Goal: Task Accomplishment & Management: Manage account settings

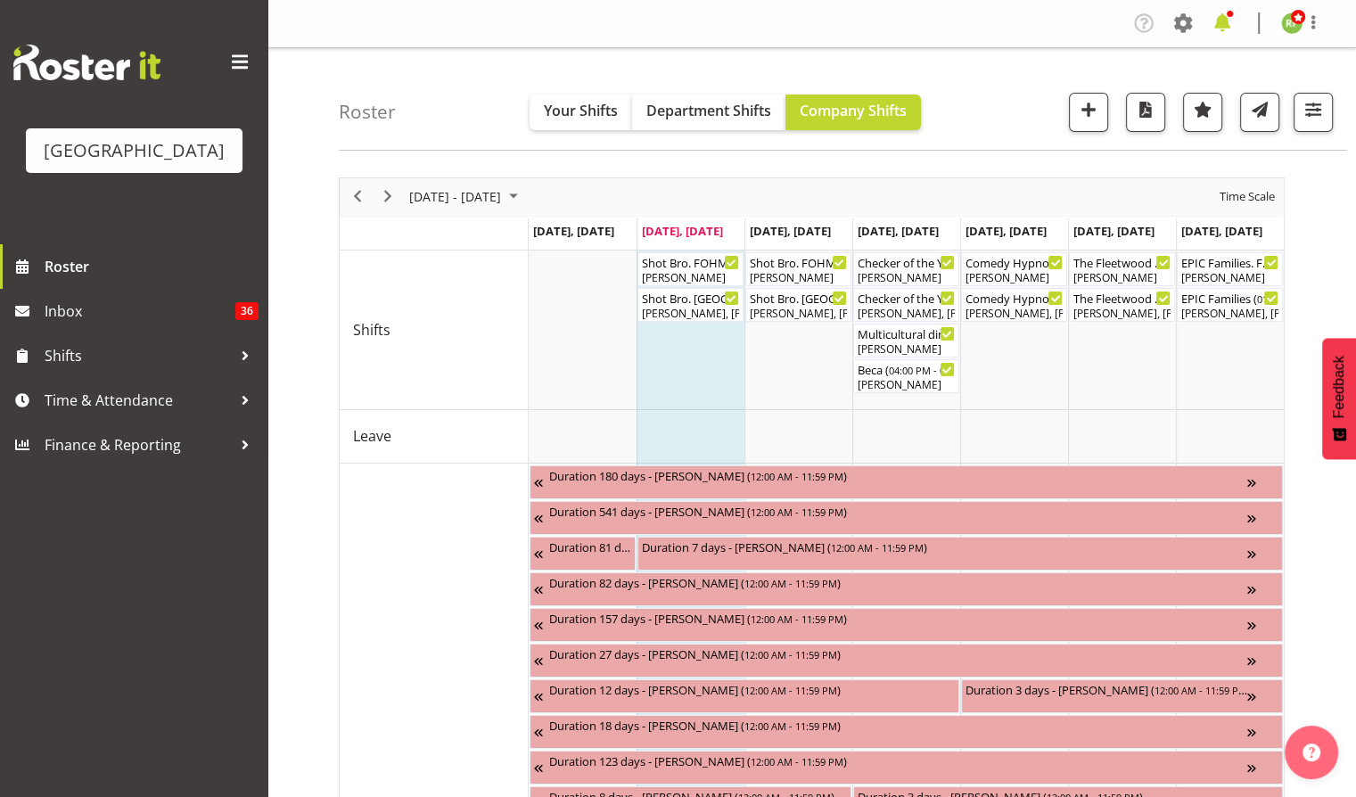
click at [1213, 27] on span at bounding box center [1222, 23] width 29 height 29
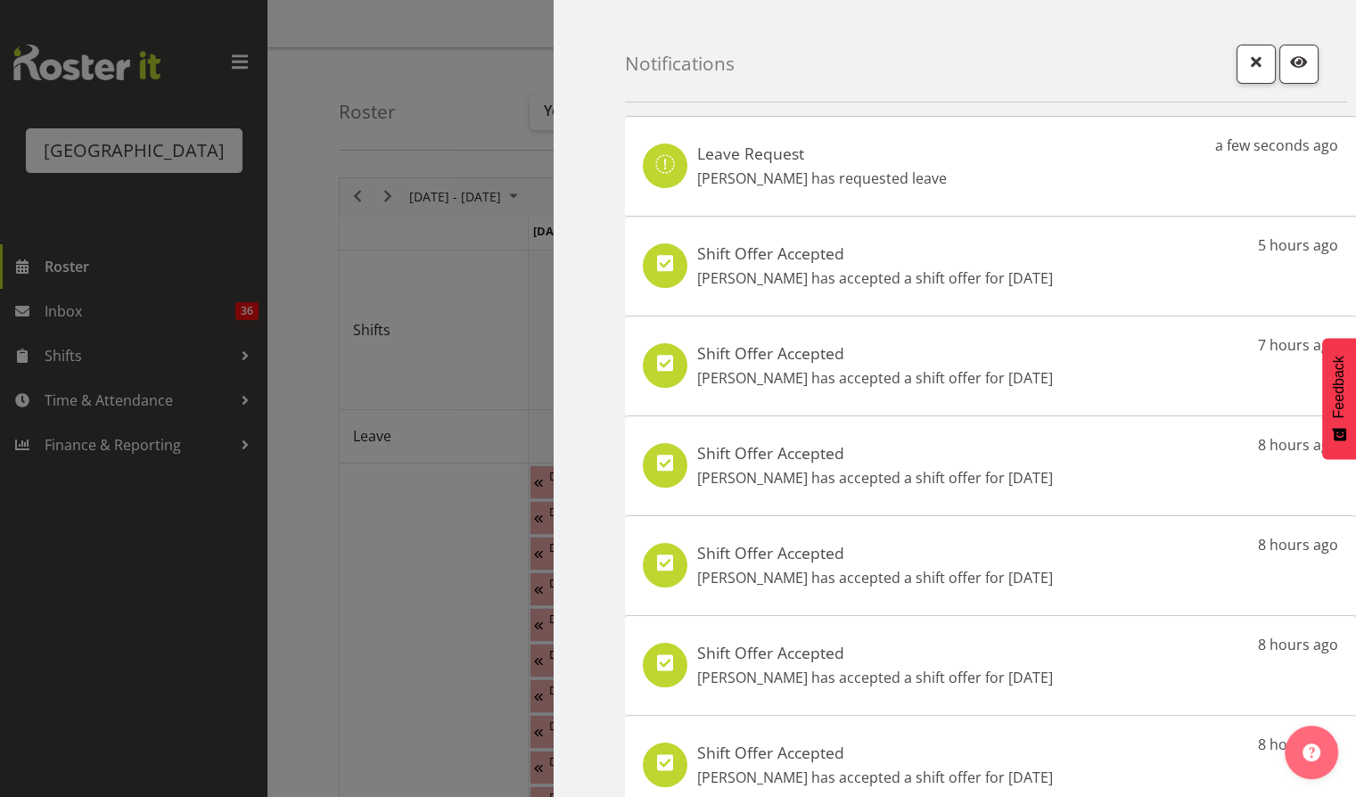
click at [815, 169] on p "Emma Johns has requested leave" at bounding box center [822, 178] width 250 height 21
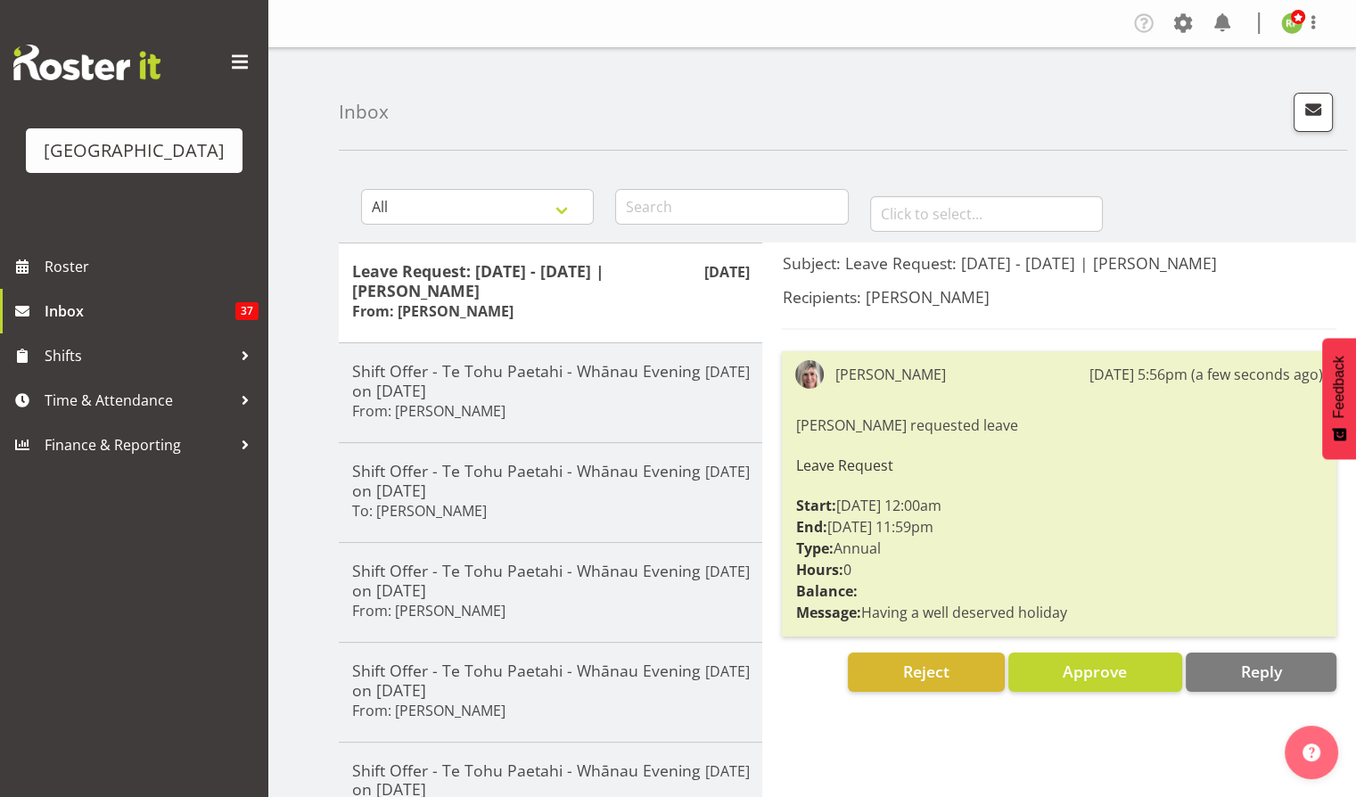
click at [1121, 109] on div "Inbox" at bounding box center [843, 99] width 1008 height 103
click at [857, 109] on div "Inbox" at bounding box center [843, 99] width 1008 height 103
drag, startPoint x: 1086, startPoint y: 608, endPoint x: 865, endPoint y: 614, distance: 221.2
click at [865, 614] on div "Emma Johns requested leave Leave Request Start: 11/11/25 12:00am End: 21/11/25 …" at bounding box center [1059, 519] width 528 height 218
copy div "Having a well deserved holiday"
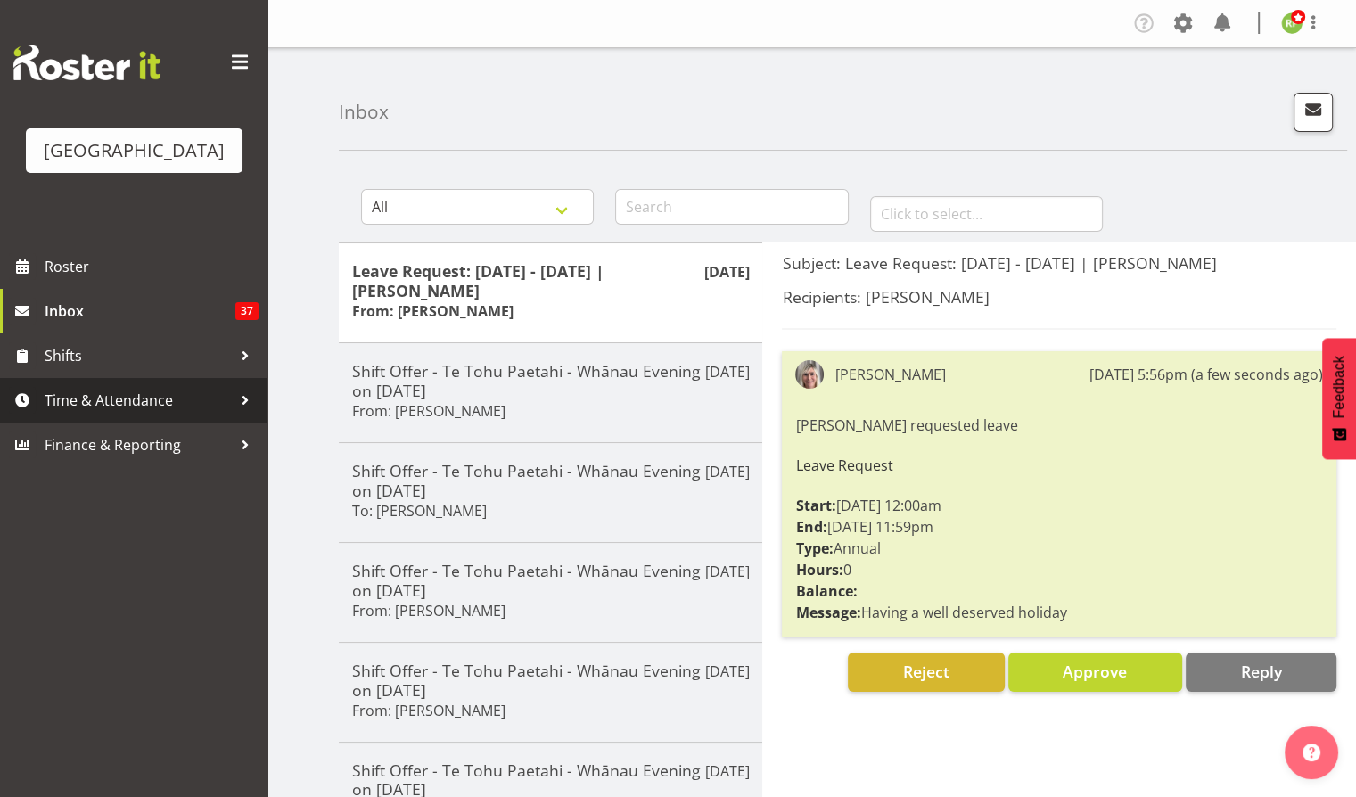
click at [90, 414] on span "Time & Attendance" at bounding box center [138, 400] width 187 height 27
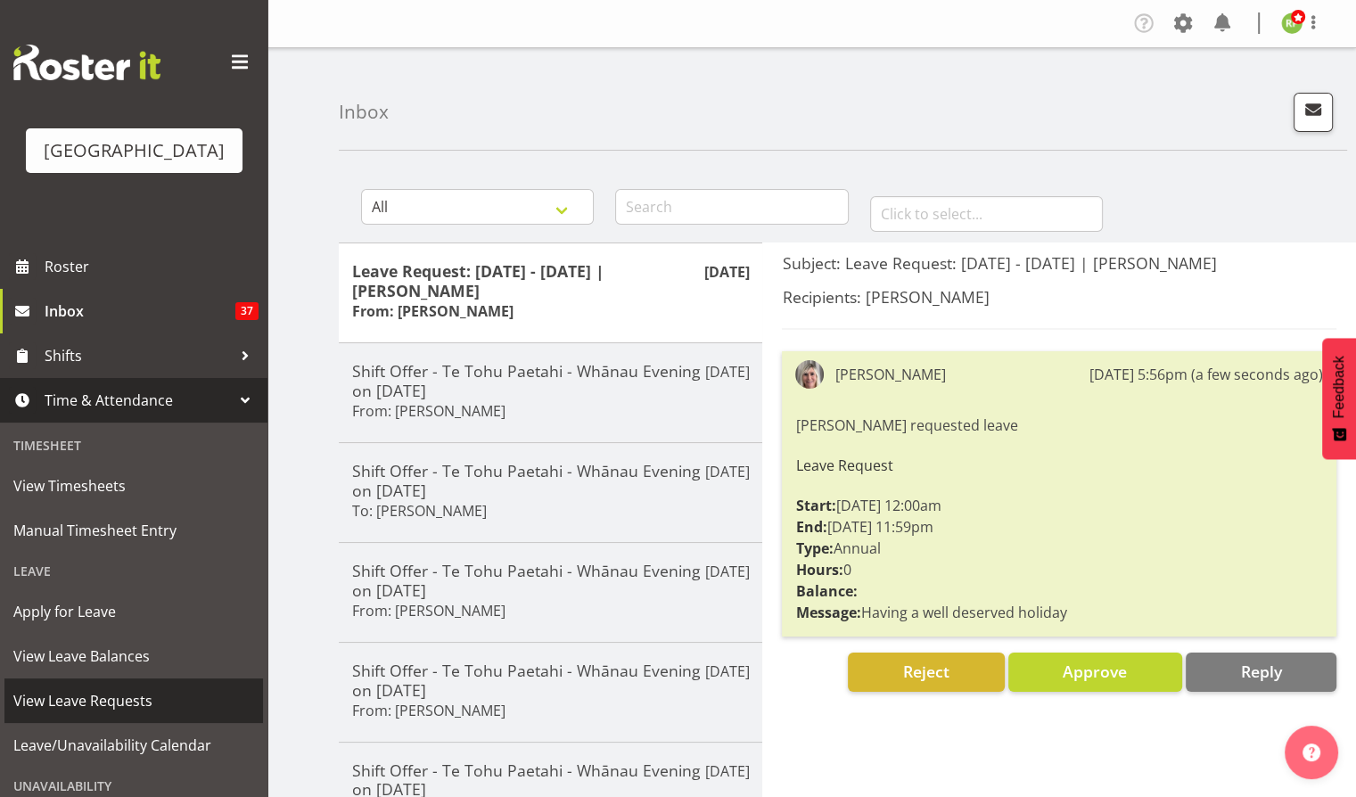
scroll to position [119, 0]
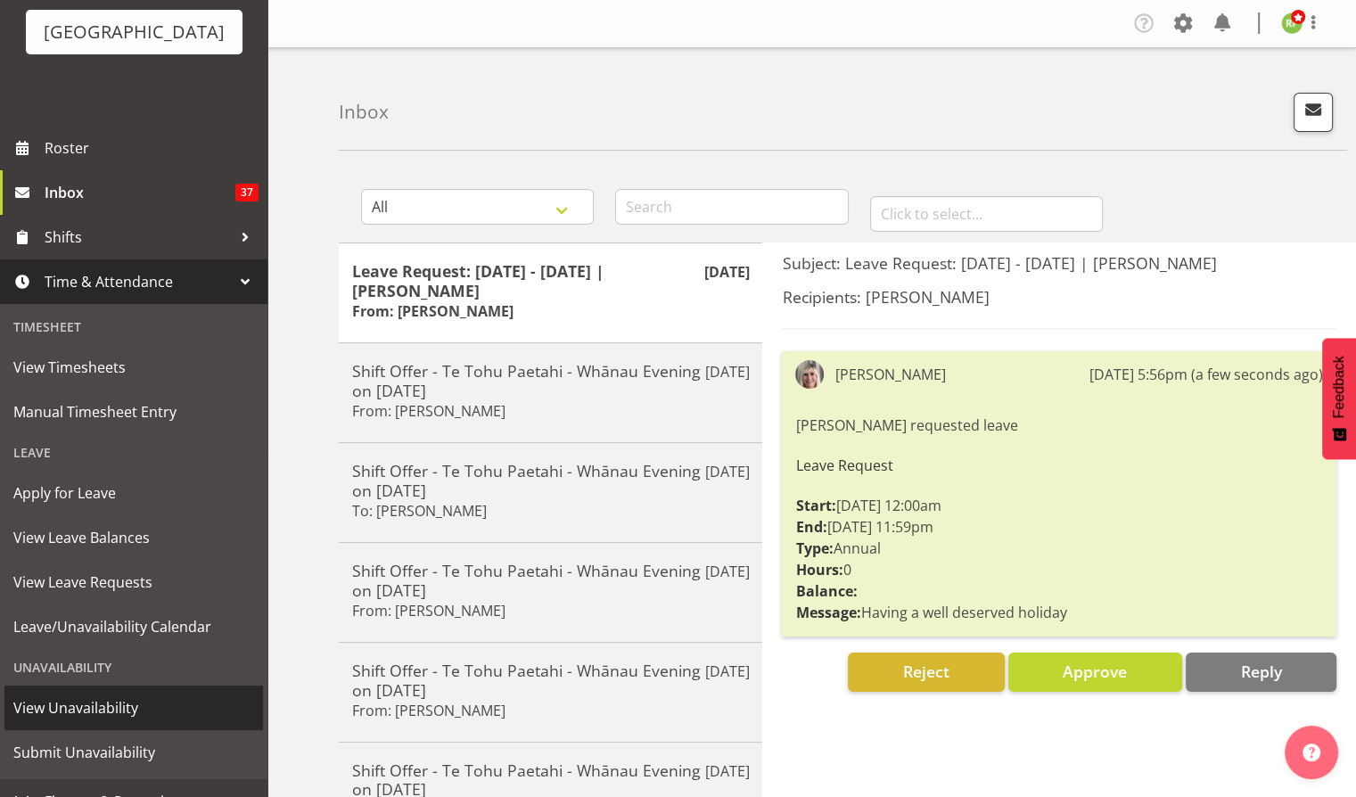
click at [97, 721] on span "View Unavailability" at bounding box center [133, 708] width 241 height 27
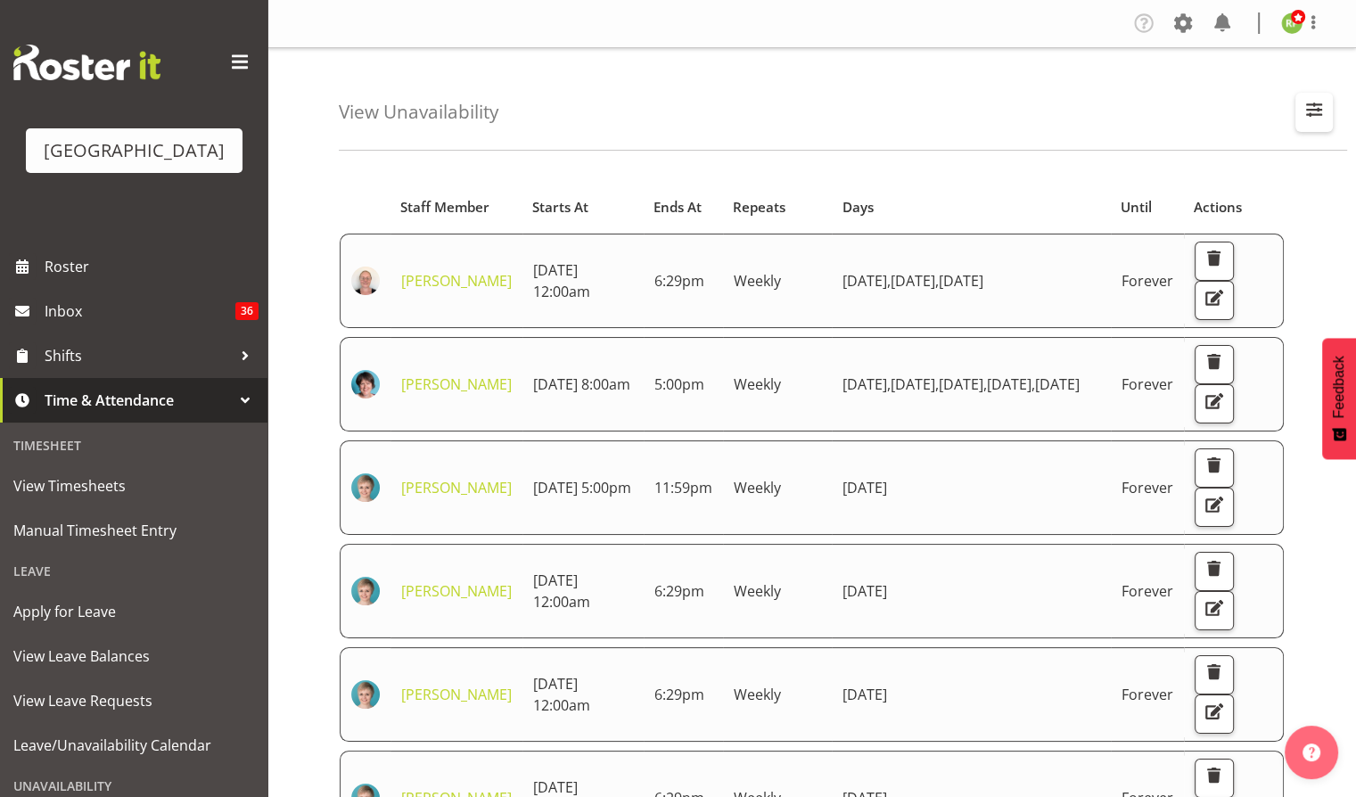
click at [1320, 115] on span "button" at bounding box center [1314, 109] width 23 height 23
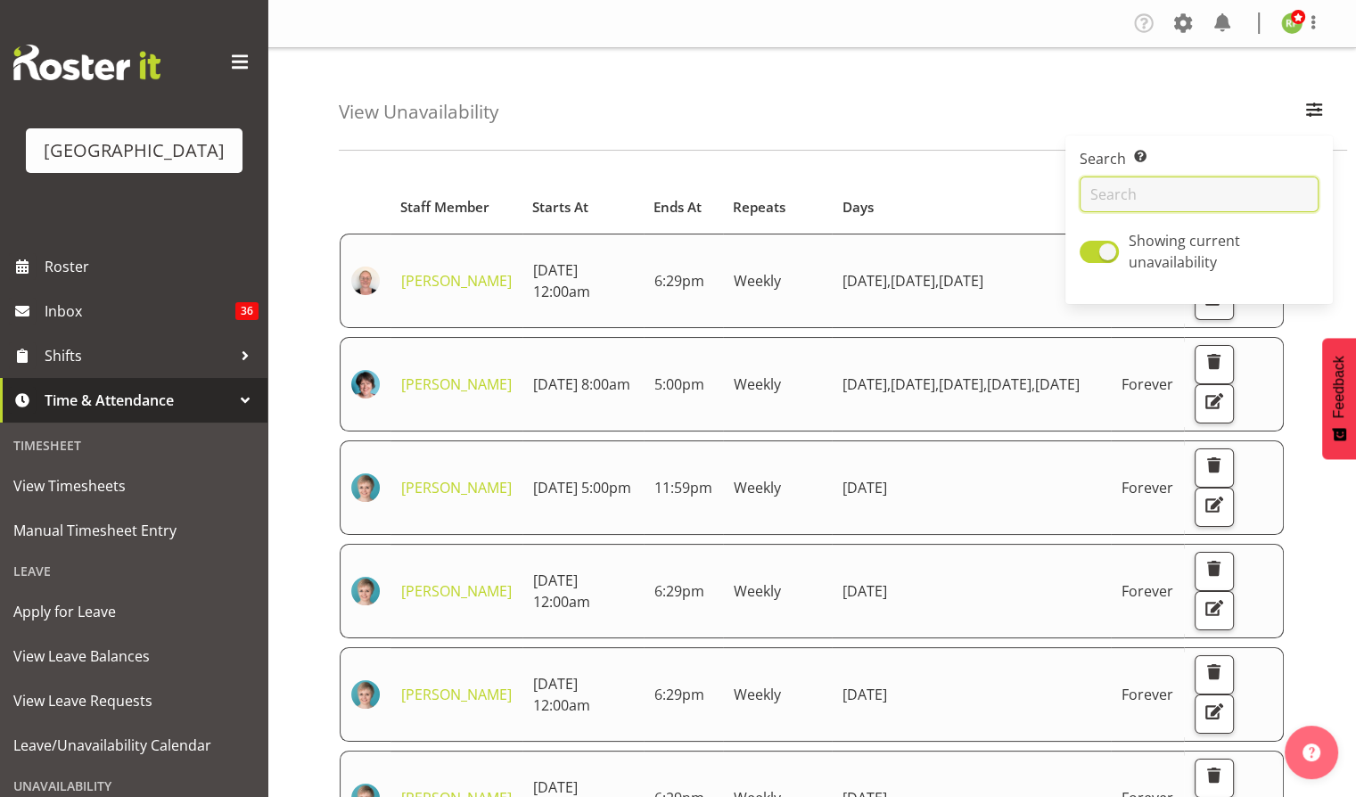
click at [1163, 195] on input "text" at bounding box center [1199, 195] width 239 height 36
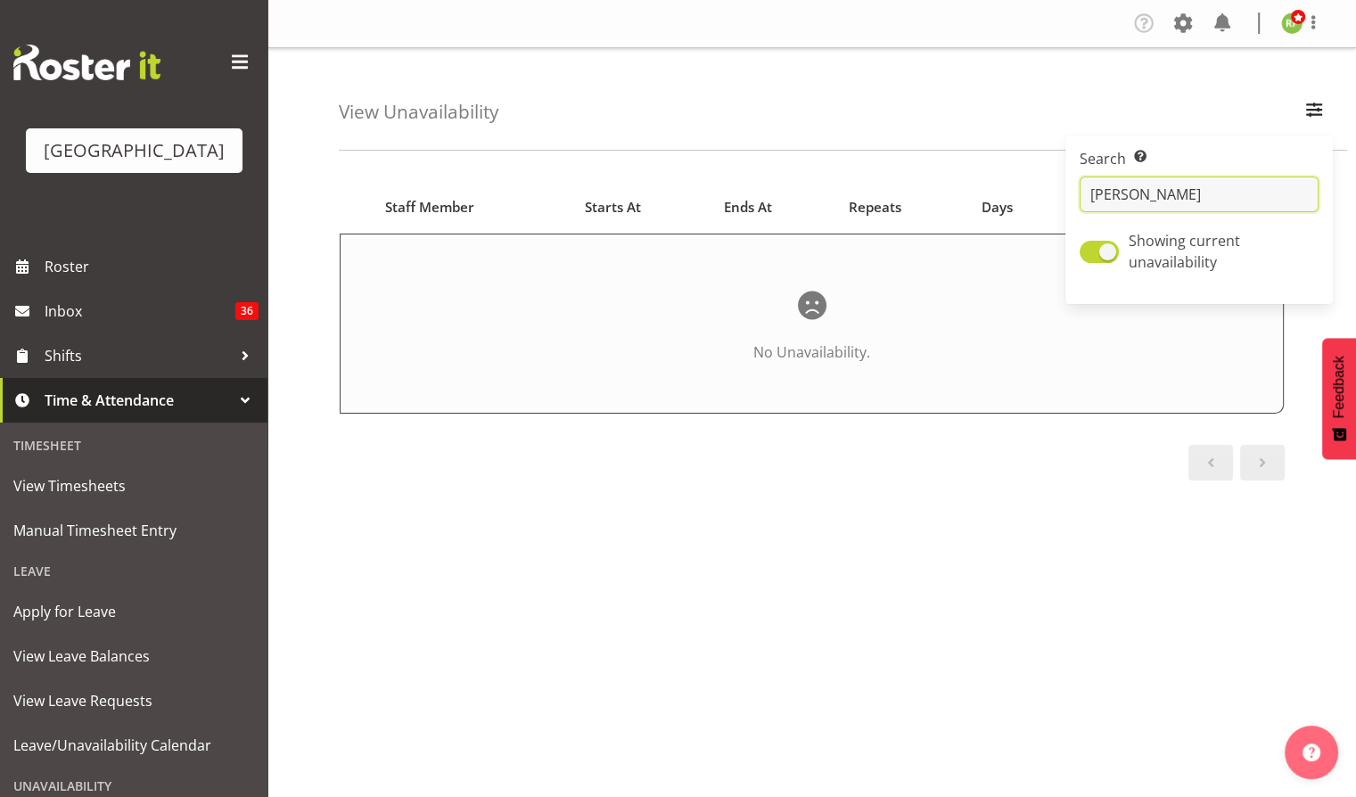
type input "emma"
click at [1034, 130] on div "View Unavailability Search Search for a particular employee emma Showing curren…" at bounding box center [843, 99] width 1008 height 103
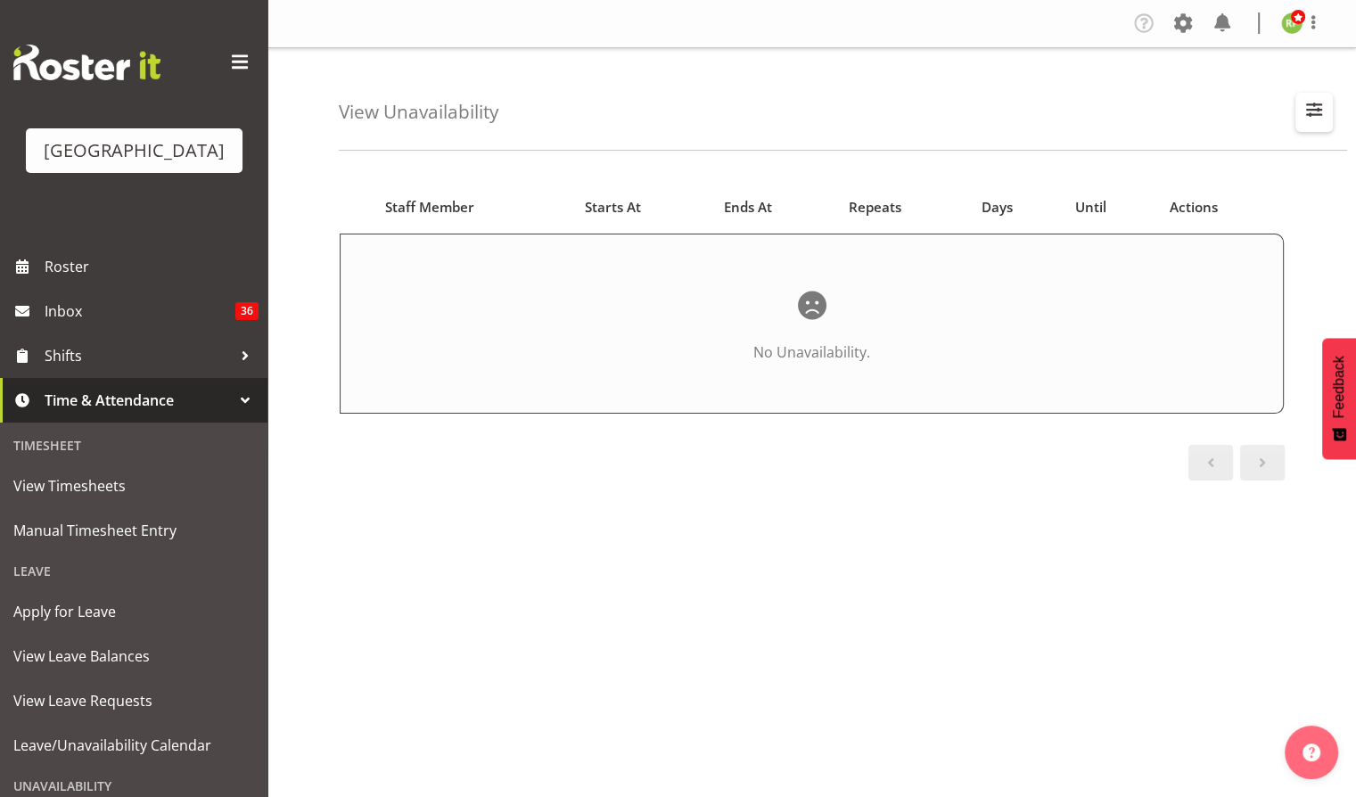
drag, startPoint x: 1320, startPoint y: 91, endPoint x: 1316, endPoint y: 102, distance: 11.3
click at [1320, 91] on div "View Unavailability Search Search for a particular employee emma Showing curren…" at bounding box center [843, 99] width 1008 height 103
click at [1318, 114] on span "button" at bounding box center [1314, 109] width 23 height 23
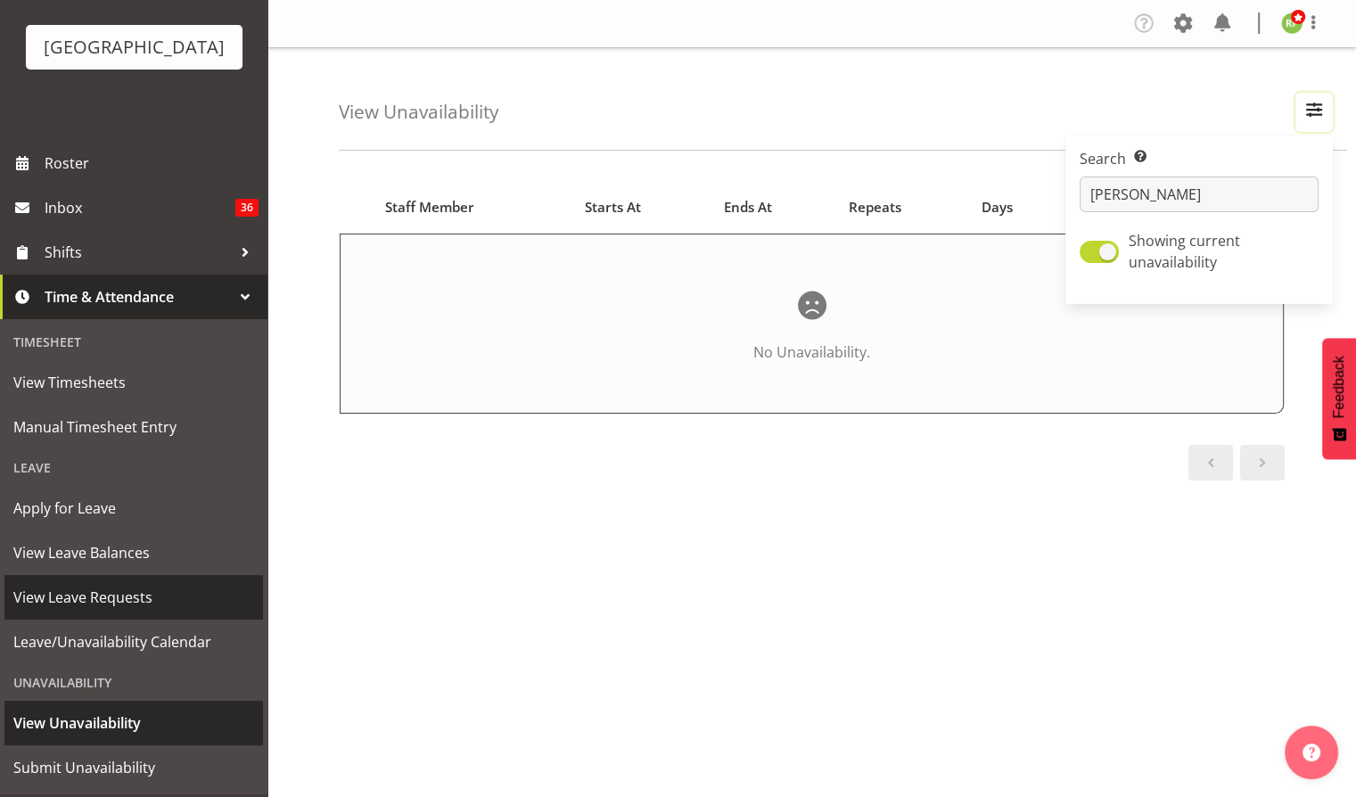
scroll to position [171, 0]
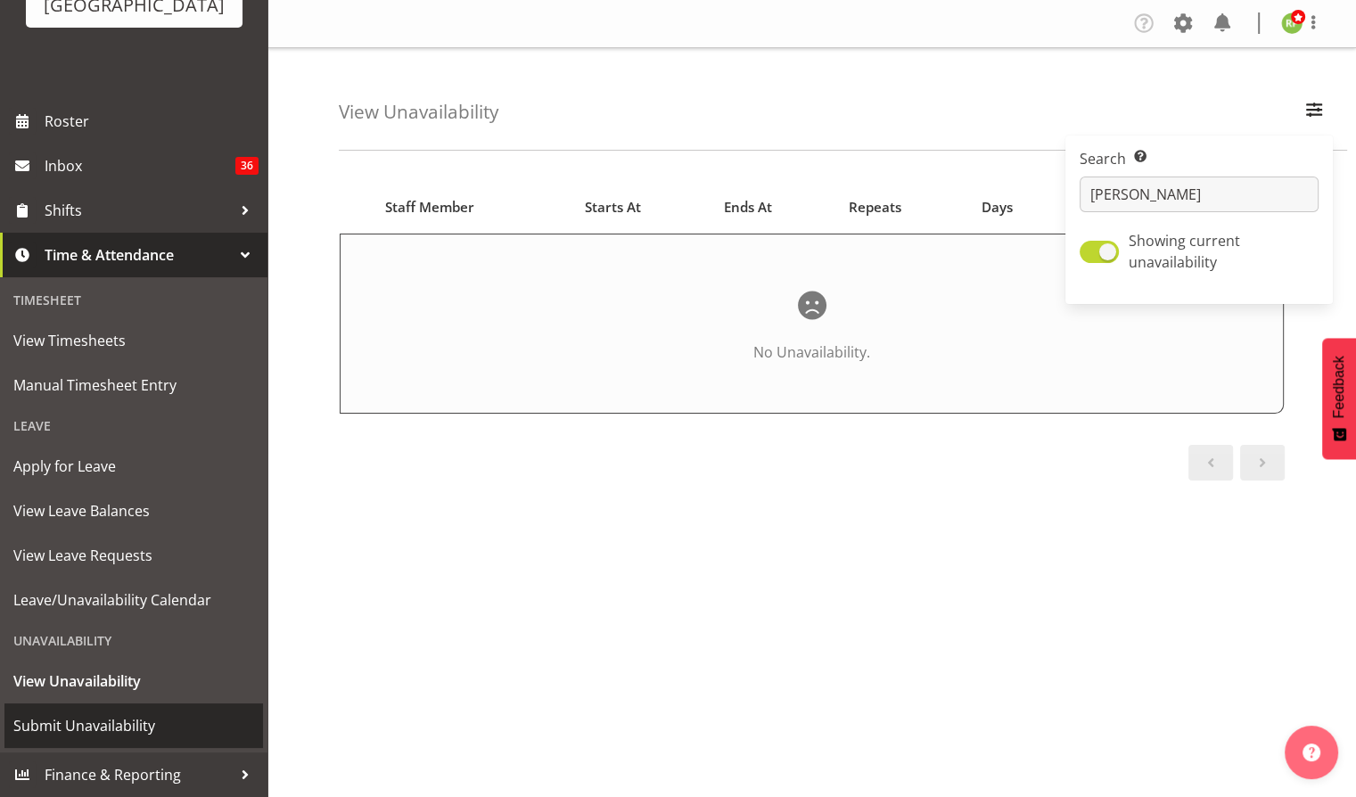
click at [75, 720] on span "Submit Unavailability" at bounding box center [133, 725] width 241 height 27
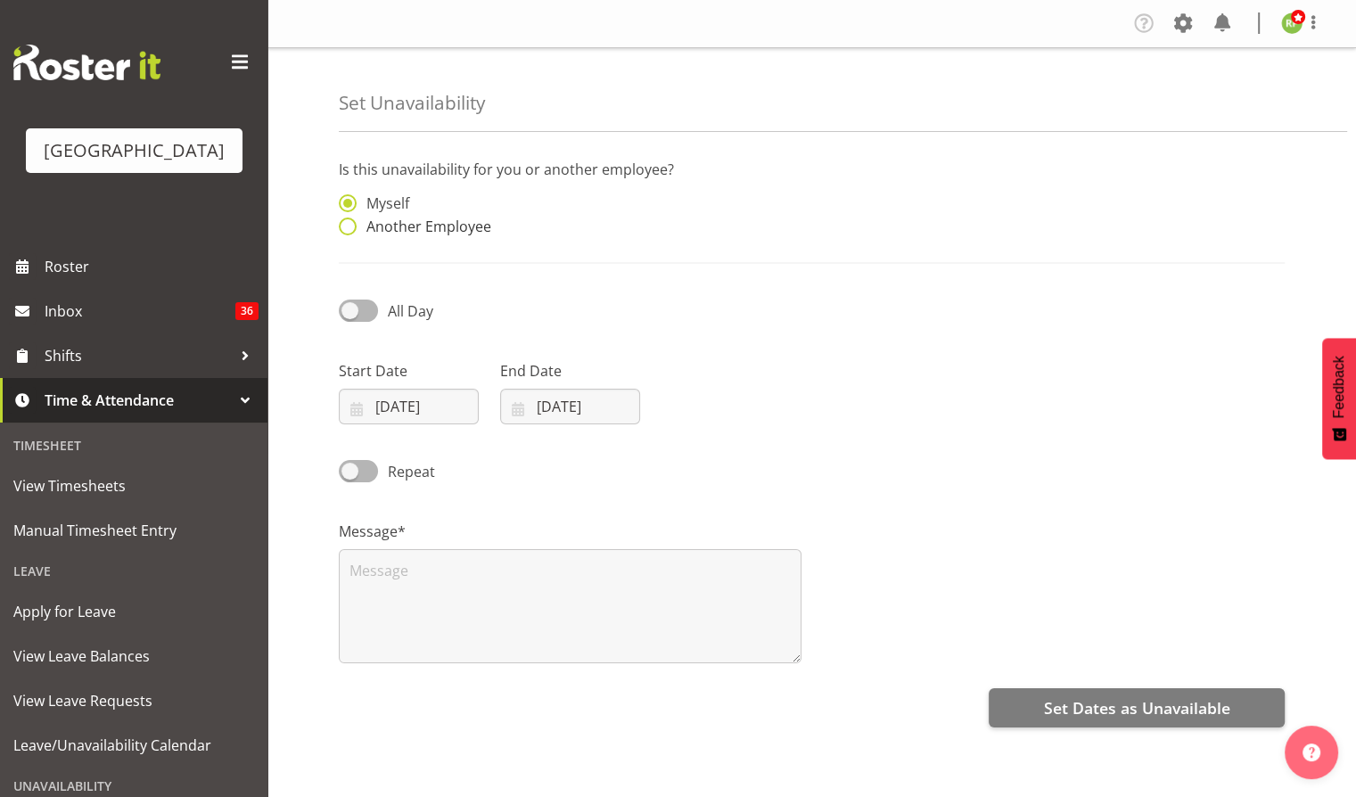
click at [349, 235] on span at bounding box center [348, 227] width 18 height 18
click at [349, 233] on input "Another Employee" at bounding box center [345, 227] width 12 height 12
radio input "true"
click at [619, 210] on input "text" at bounding box center [690, 212] width 220 height 36
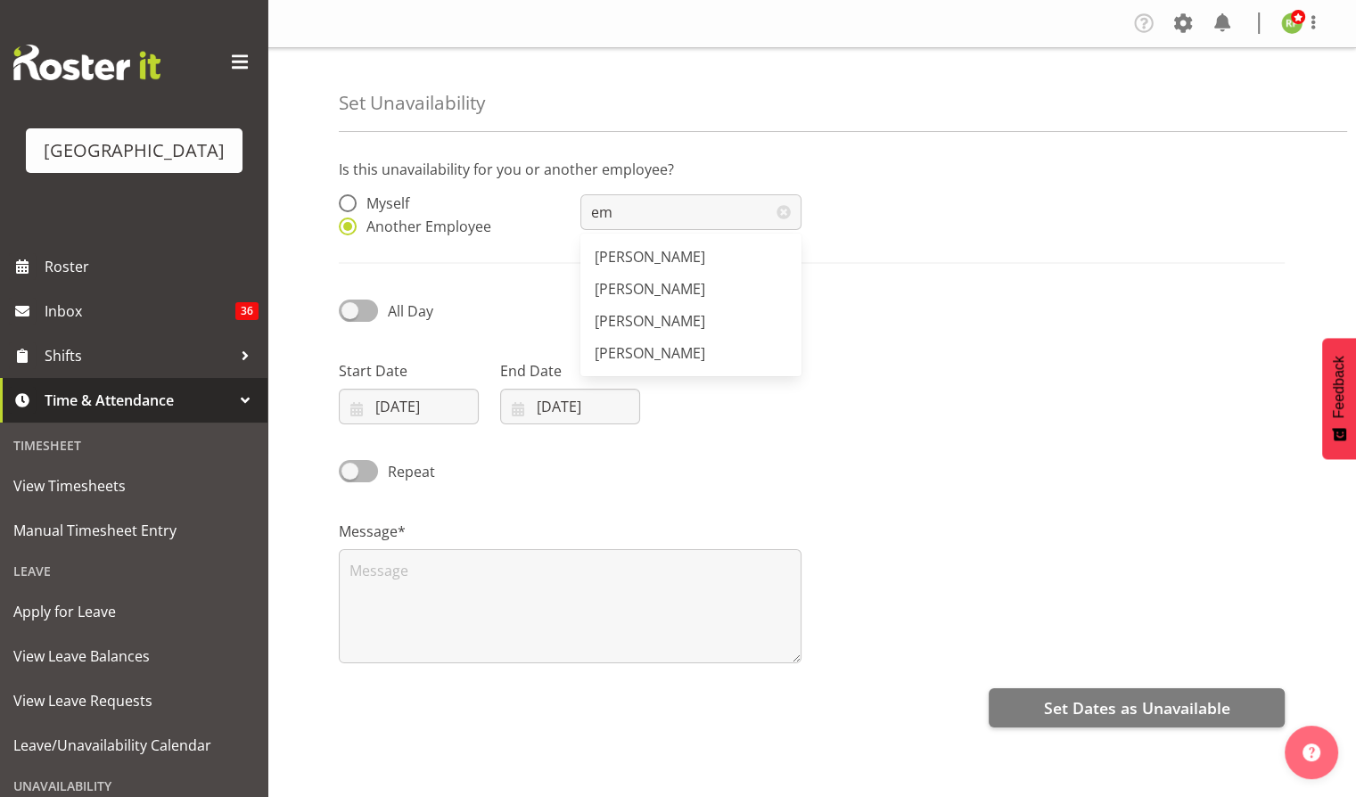
drag, startPoint x: 653, startPoint y: 322, endPoint x: 633, endPoint y: 330, distance: 21.2
click at [653, 322] on span "[PERSON_NAME]" at bounding box center [650, 321] width 111 height 20
type input "[PERSON_NAME]"
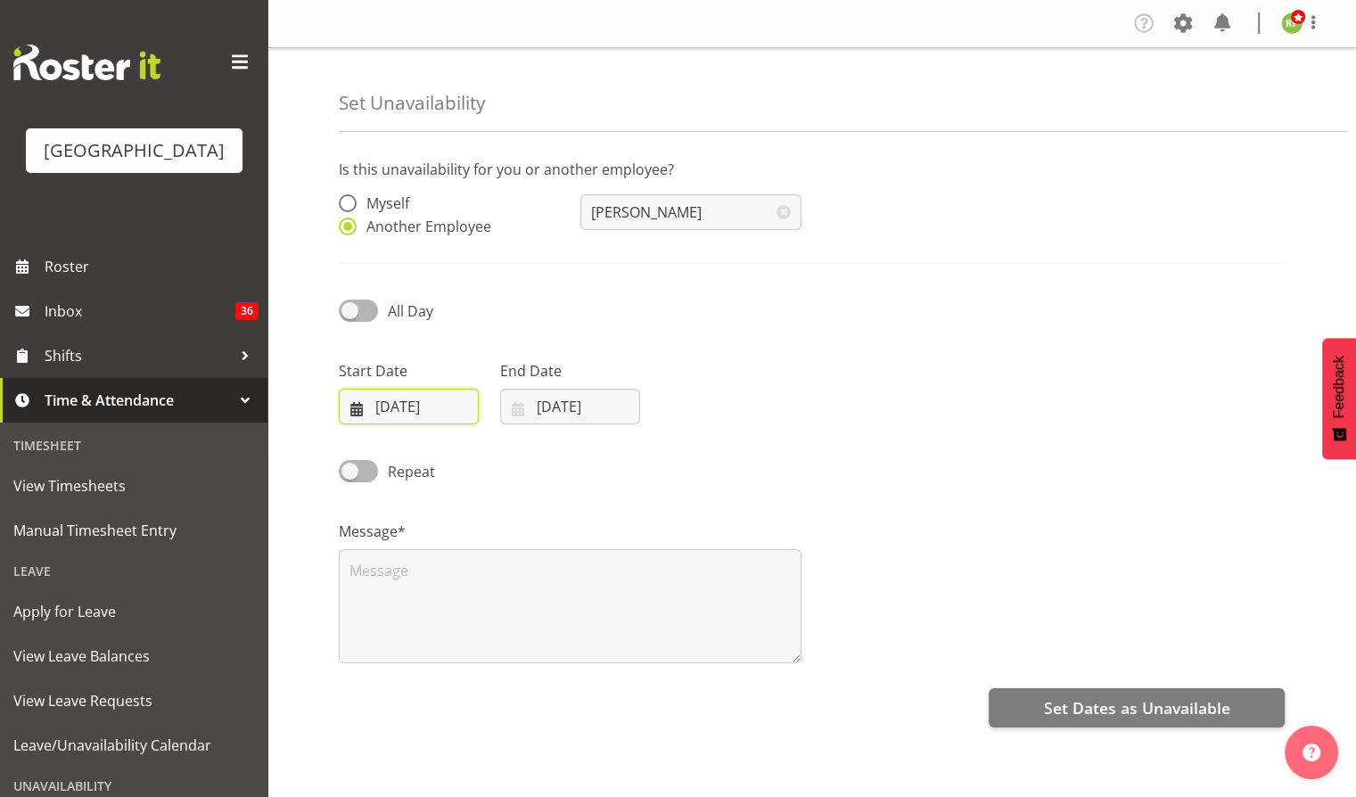
click at [396, 410] on input "07/10/2025" at bounding box center [409, 407] width 140 height 36
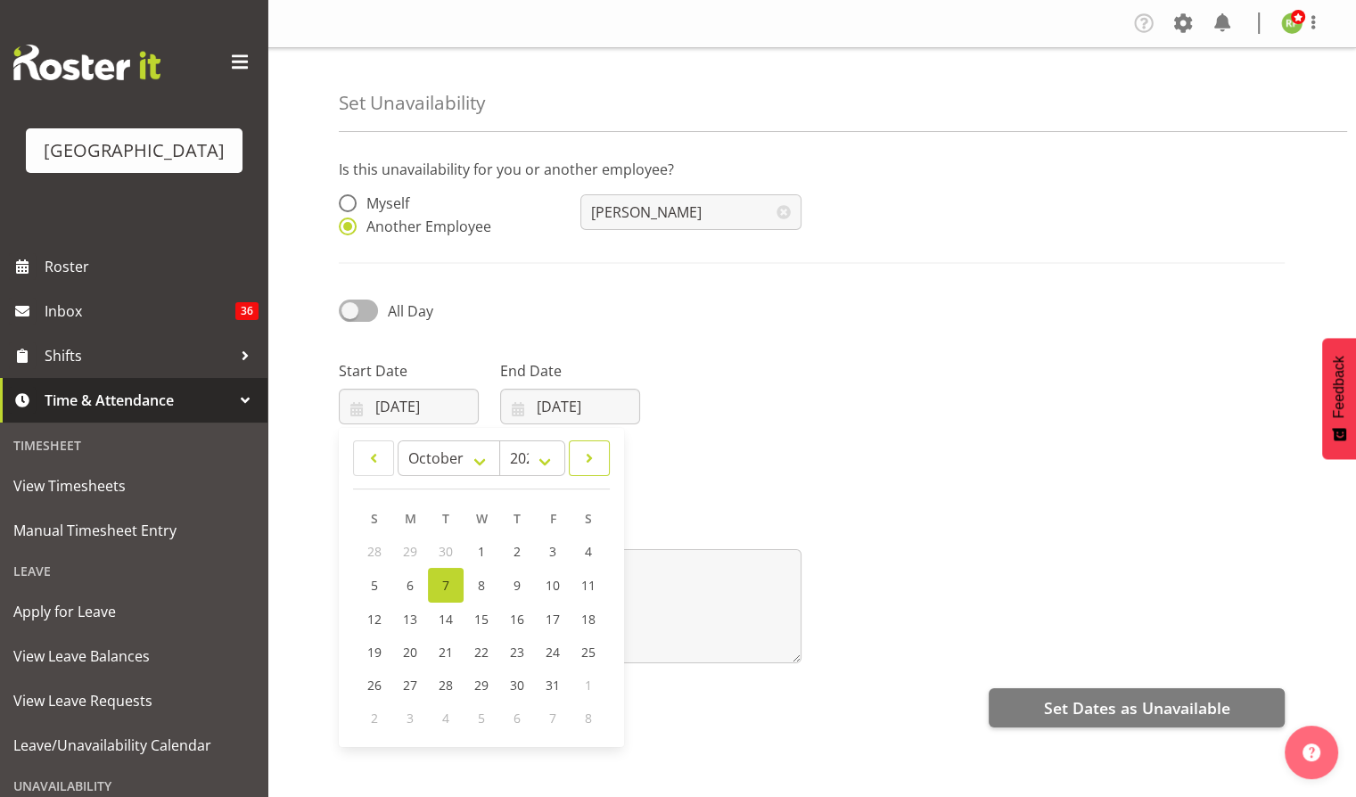
click at [590, 458] on span at bounding box center [589, 458] width 18 height 21
select select "10"
click at [442, 615] on span "11" at bounding box center [446, 617] width 14 height 17
type input "11/11/2025"
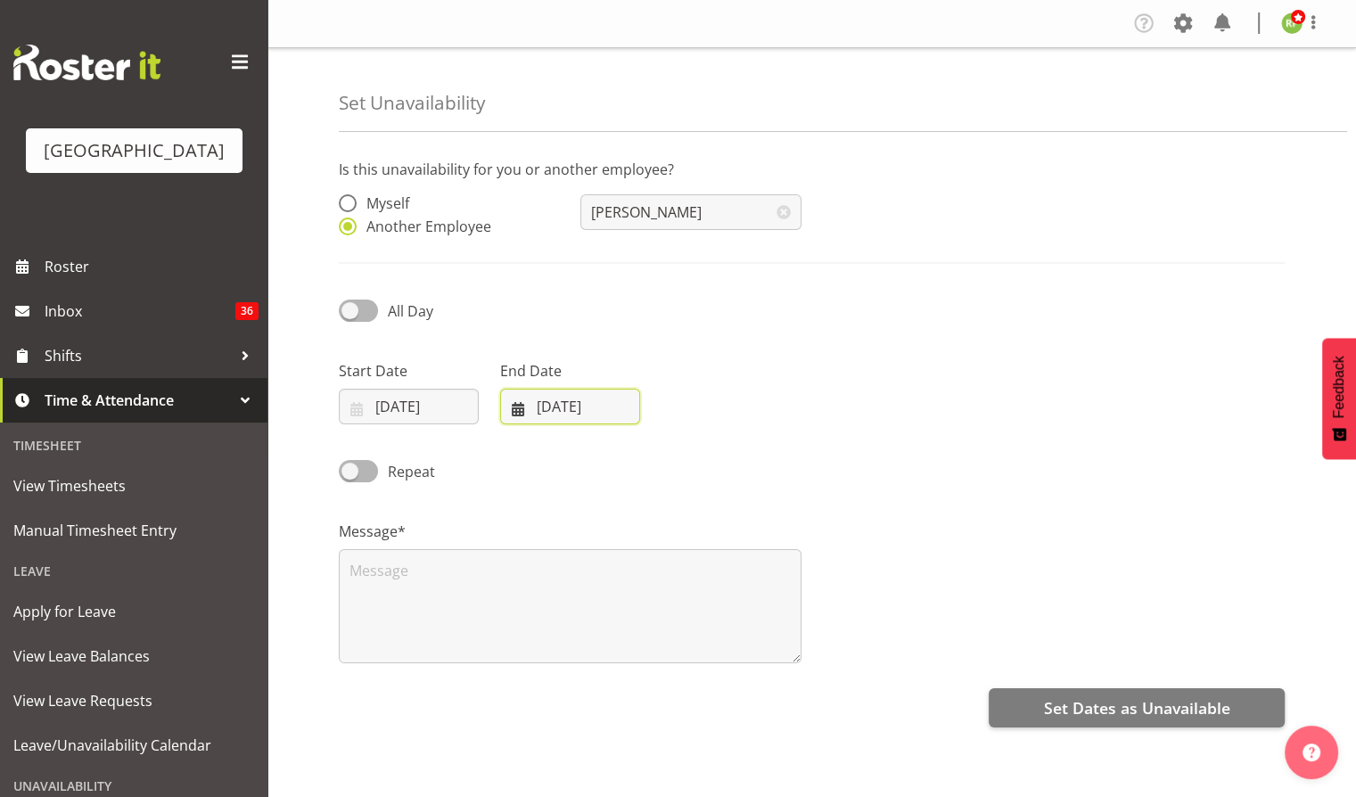
click at [614, 415] on input "07/10/2025" at bounding box center [570, 407] width 140 height 36
click at [745, 458] on span at bounding box center [748, 458] width 21 height 21
select select "10"
click at [710, 654] on span "21" at bounding box center [714, 650] width 14 height 17
type input "21/11/2025"
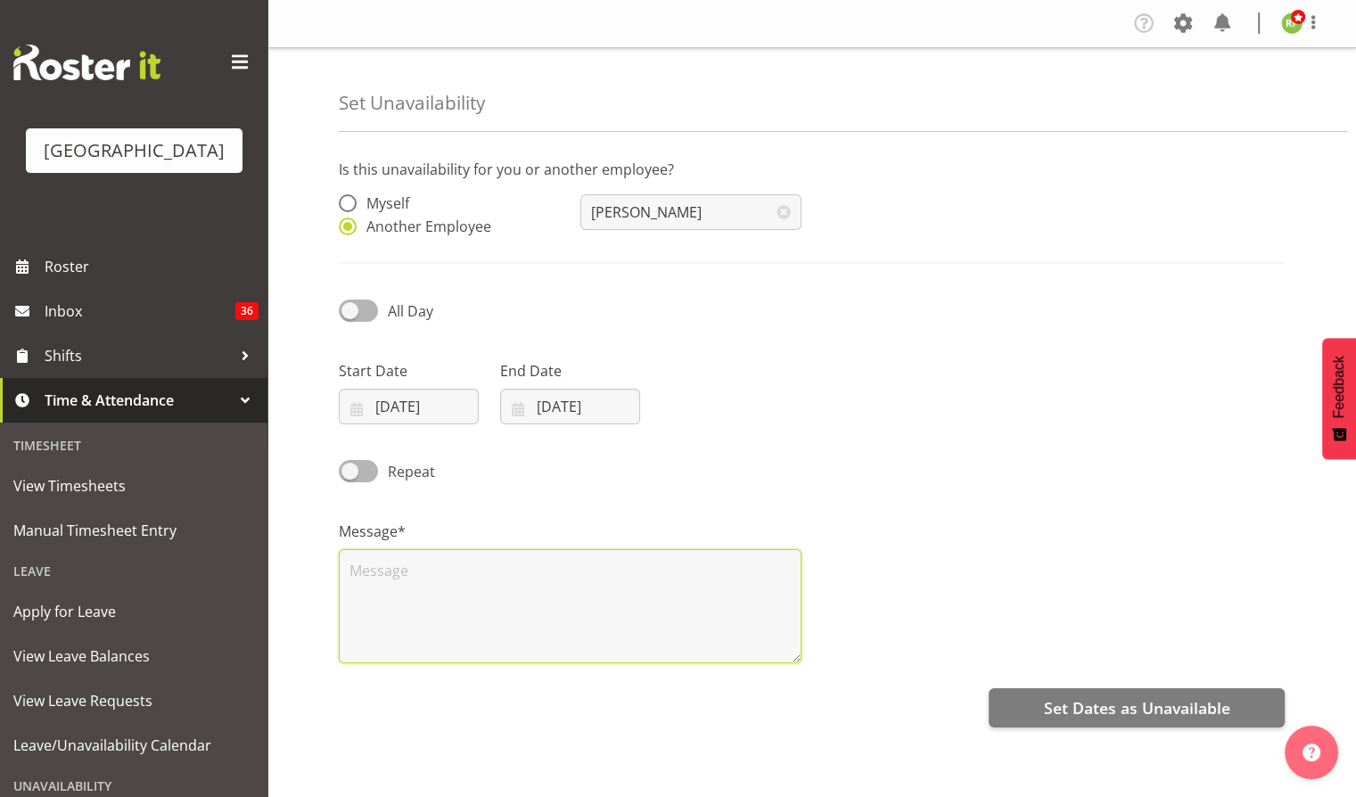
click at [387, 574] on textarea at bounding box center [570, 606] width 463 height 114
paste textarea "Having a well deserved holiday"
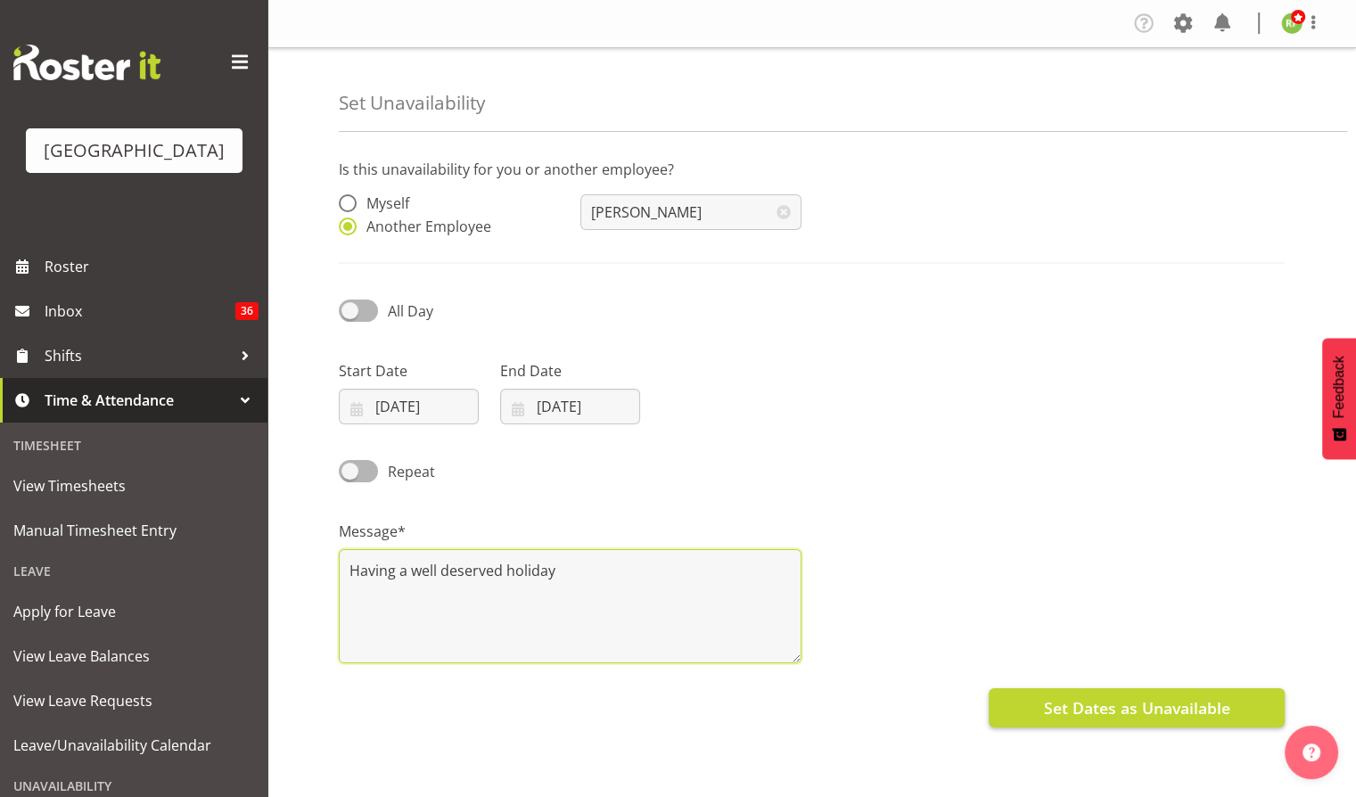
type textarea "Having a well deserved holiday"
click at [1136, 713] on span "Set Dates as Unavailable" at bounding box center [1136, 707] width 186 height 23
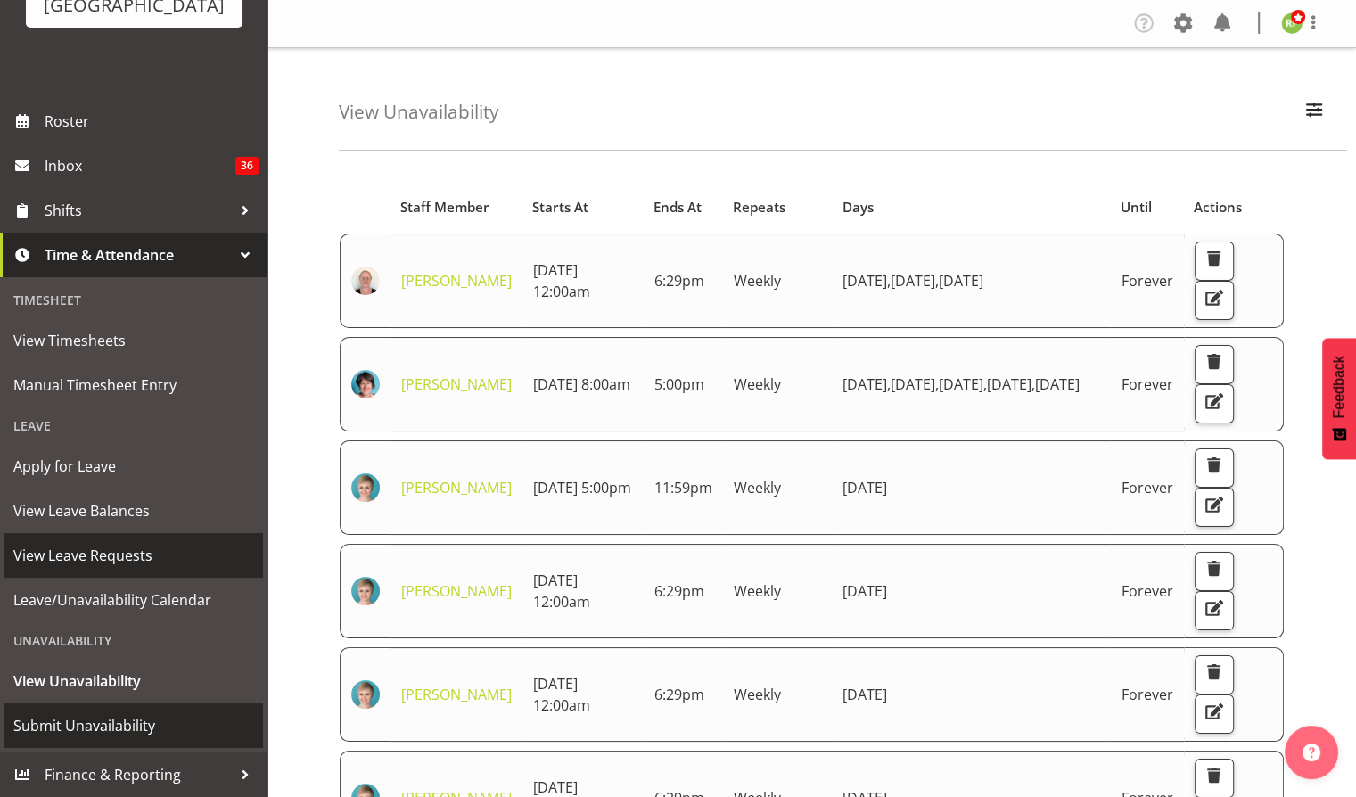
scroll to position [171, 0]
click at [71, 562] on span "View Leave Requests" at bounding box center [133, 555] width 241 height 27
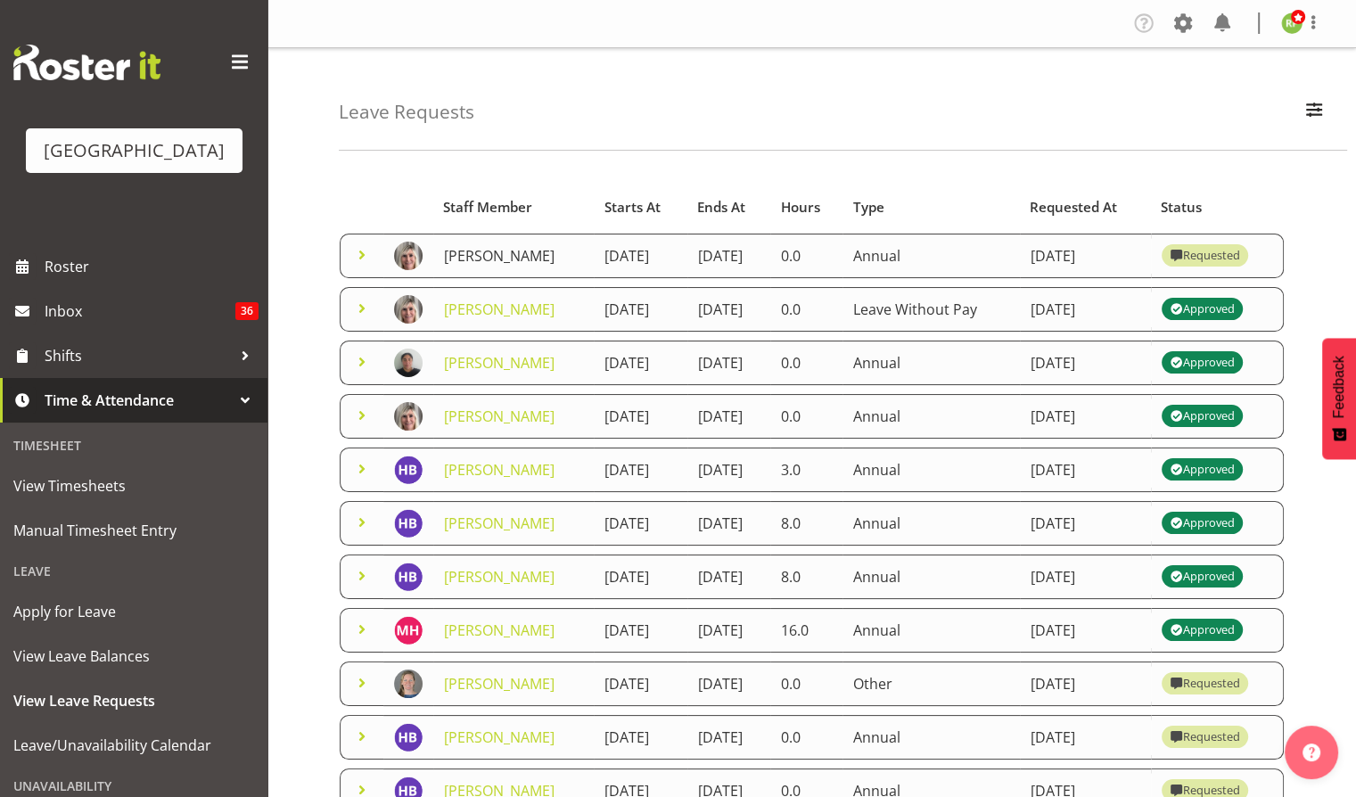
click at [510, 266] on link "[PERSON_NAME]" at bounding box center [499, 256] width 111 height 20
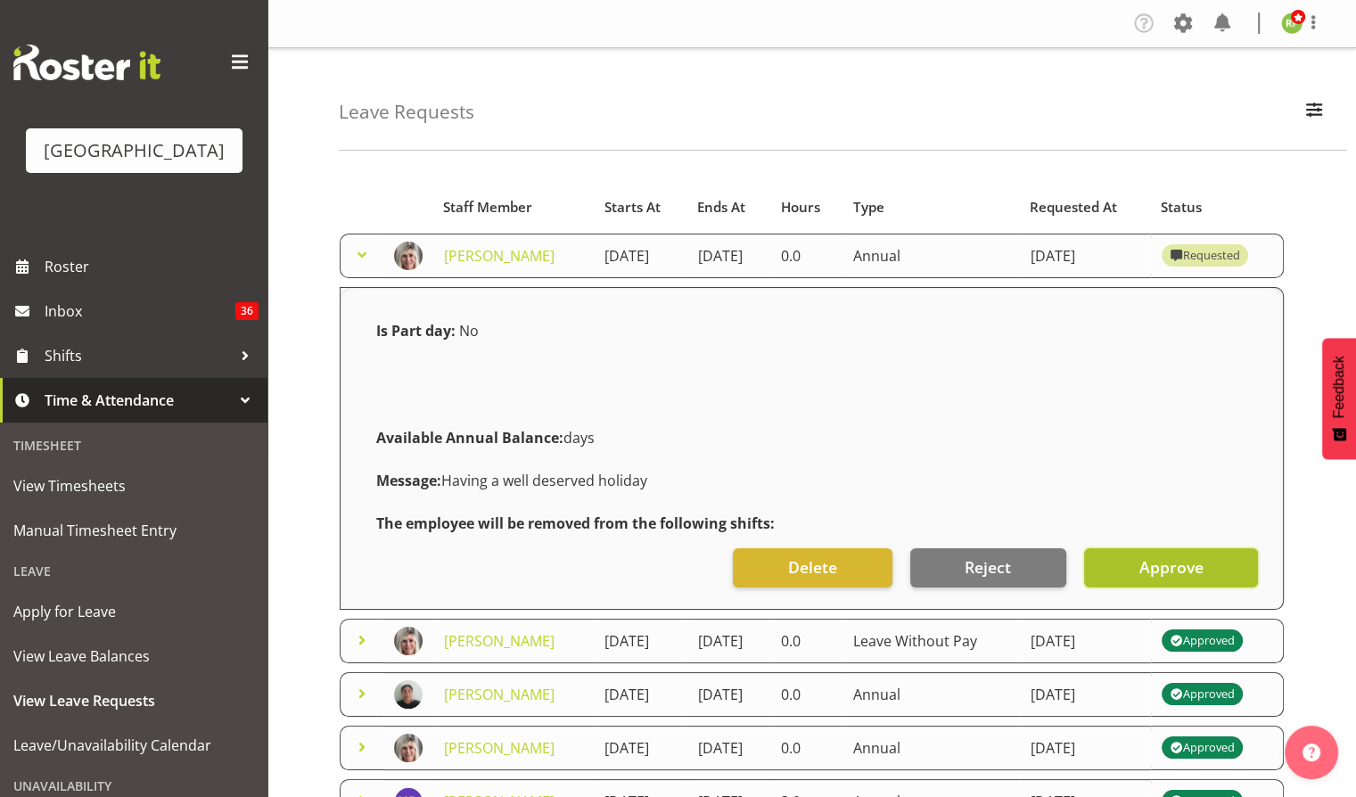
click at [1190, 579] on span "Approve" at bounding box center [1171, 566] width 64 height 23
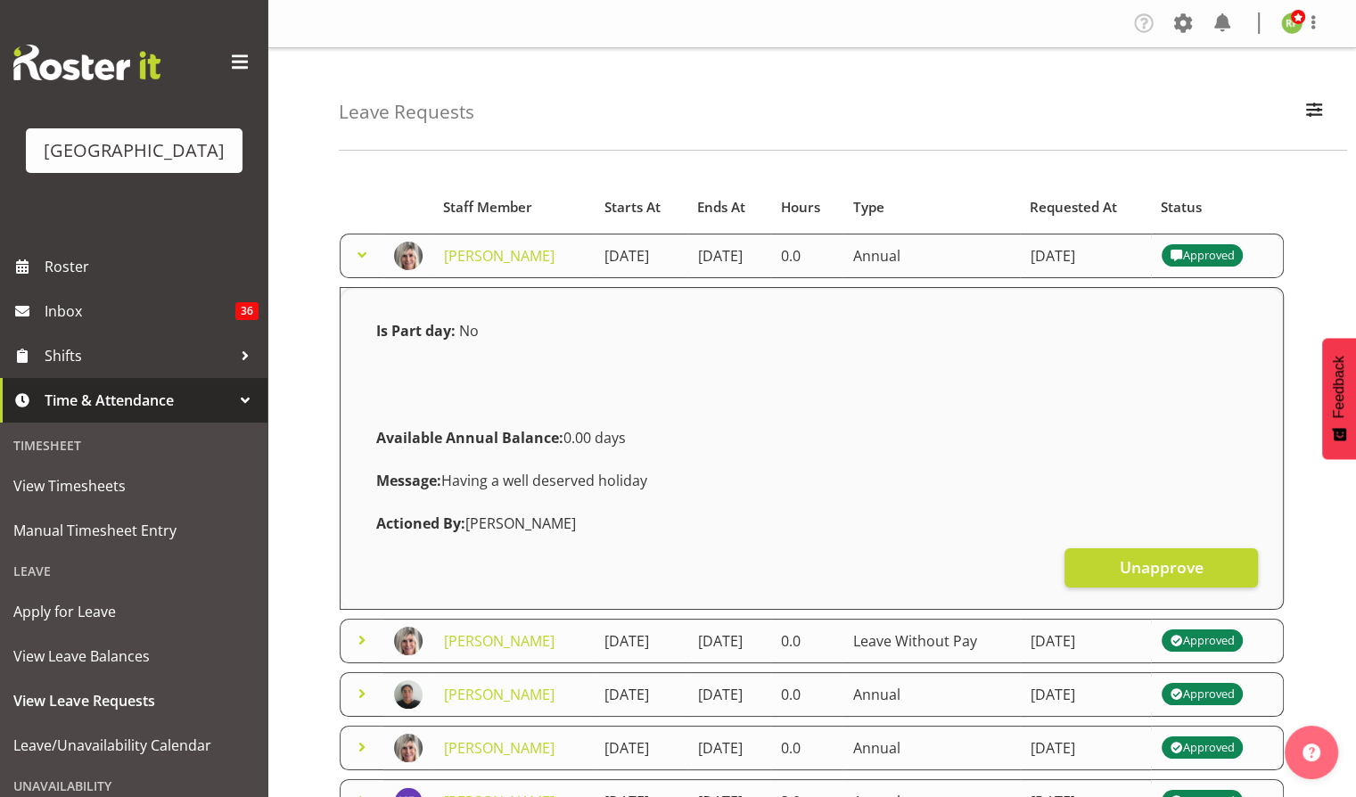
click at [1034, 136] on div "Leave Requests Search Search for a particular employee Status All Approved Requ…" at bounding box center [843, 99] width 1008 height 103
click at [100, 714] on span "View Leave Requests" at bounding box center [133, 700] width 241 height 27
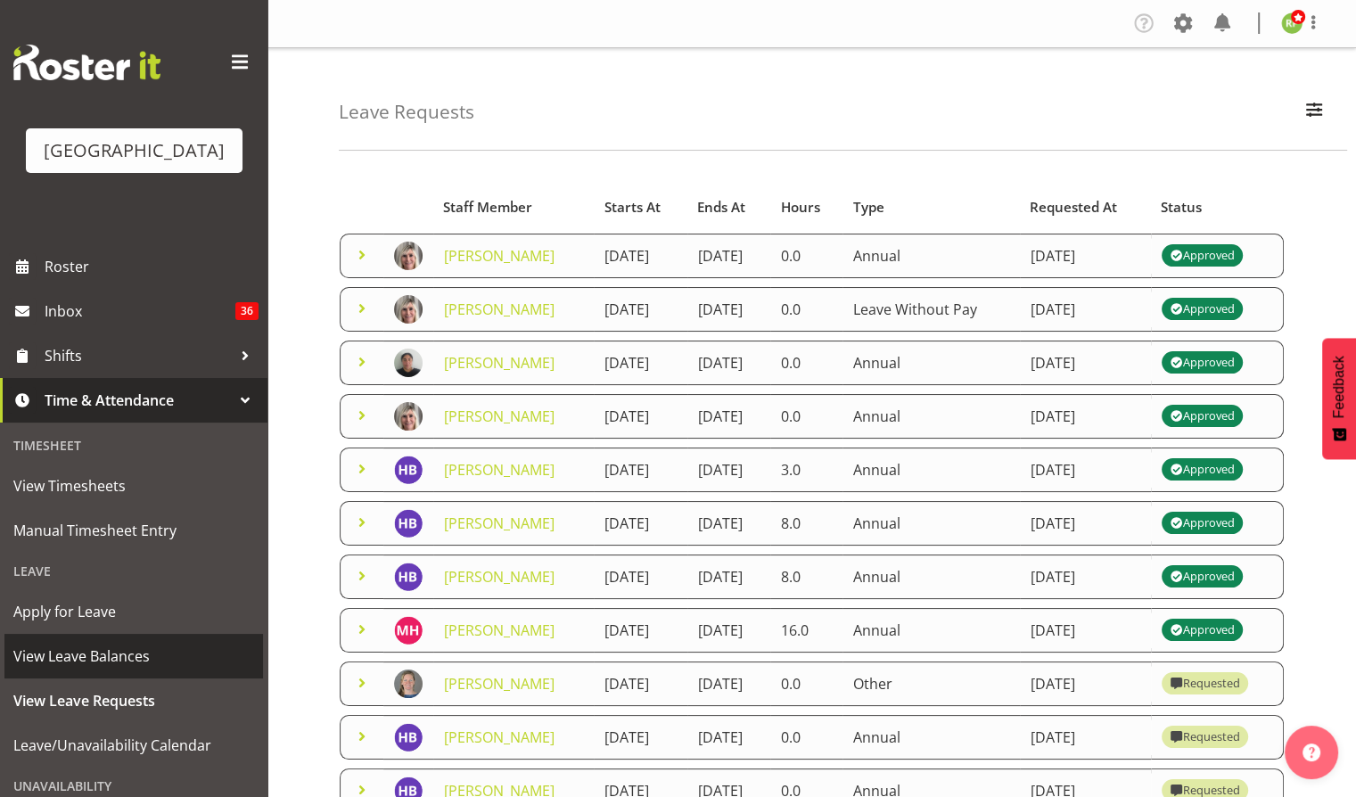
click at [89, 670] on span "View Leave Balances" at bounding box center [133, 656] width 241 height 27
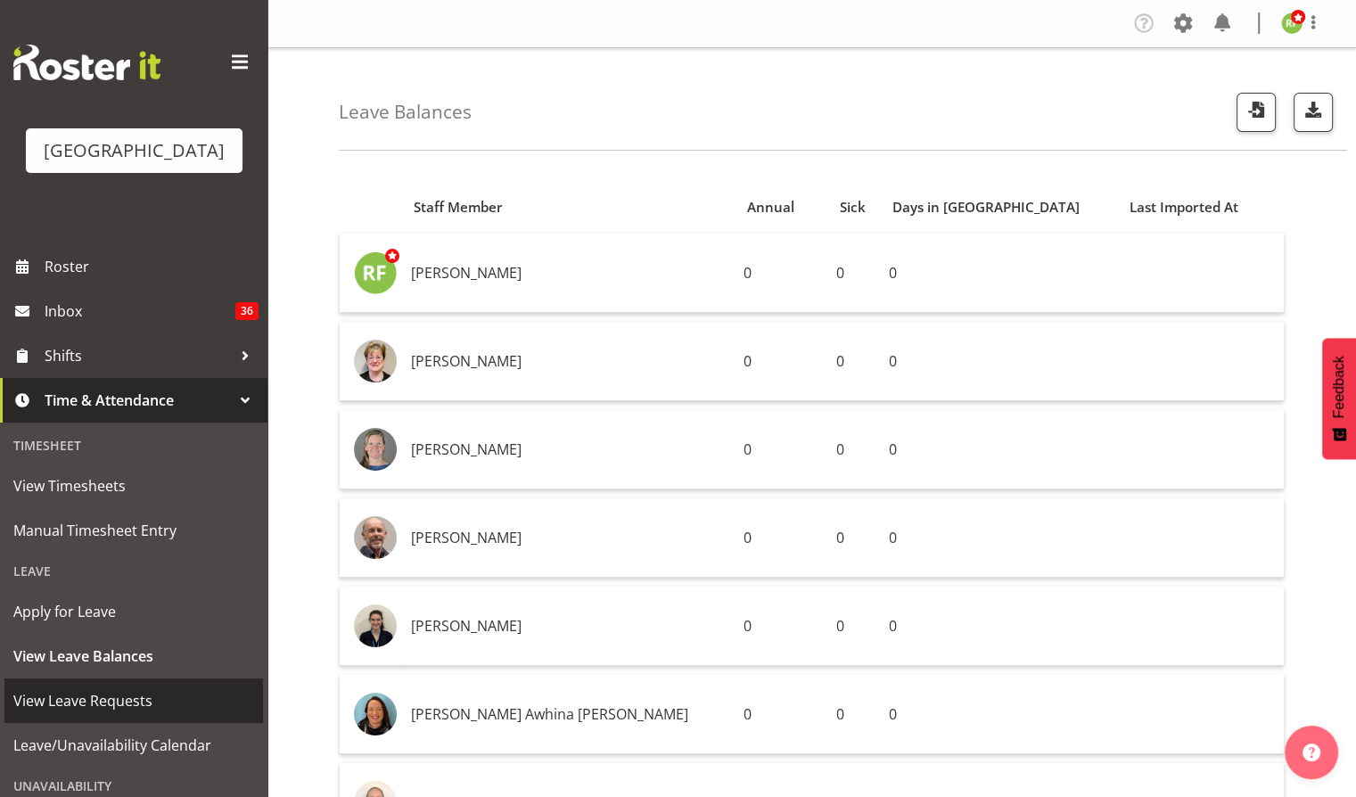
scroll to position [171, 0]
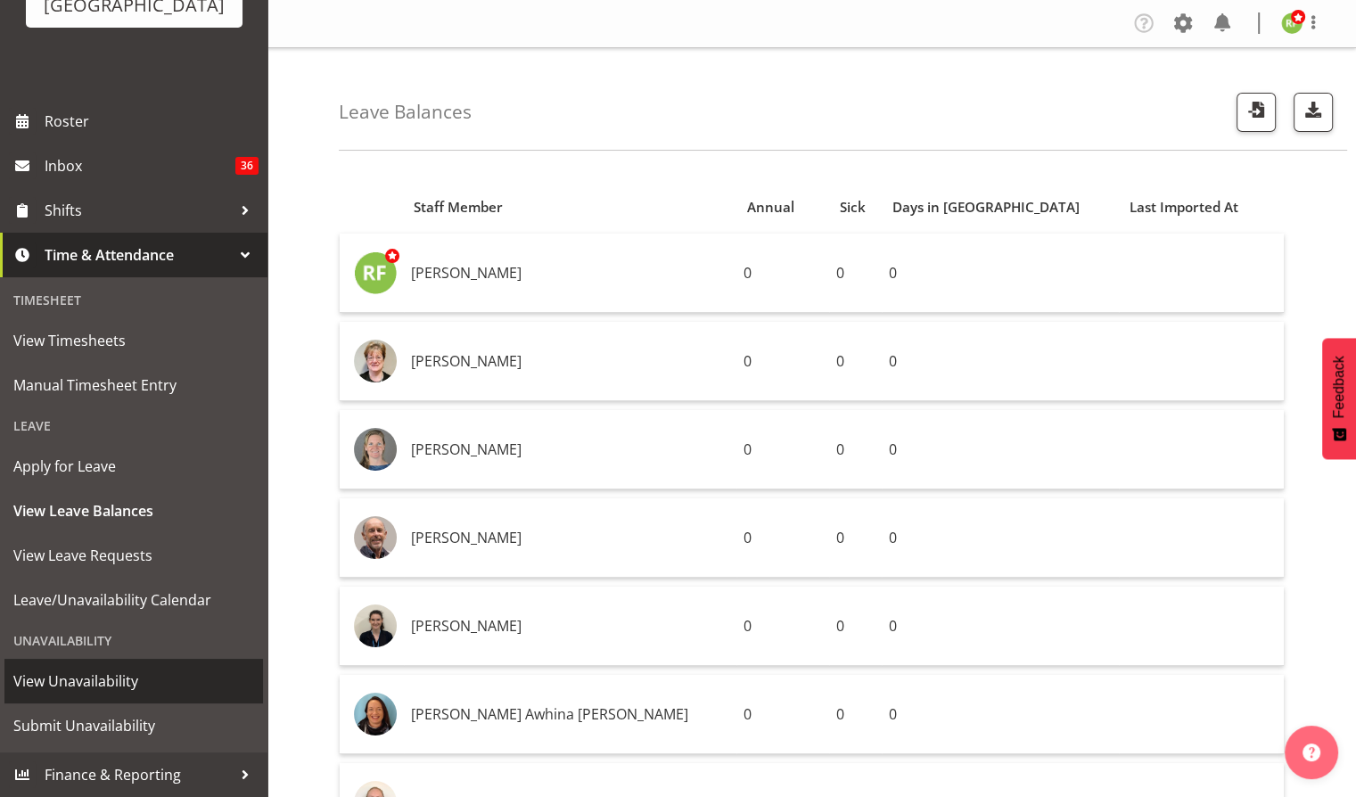
click at [68, 679] on span "View Unavailability" at bounding box center [133, 681] width 241 height 27
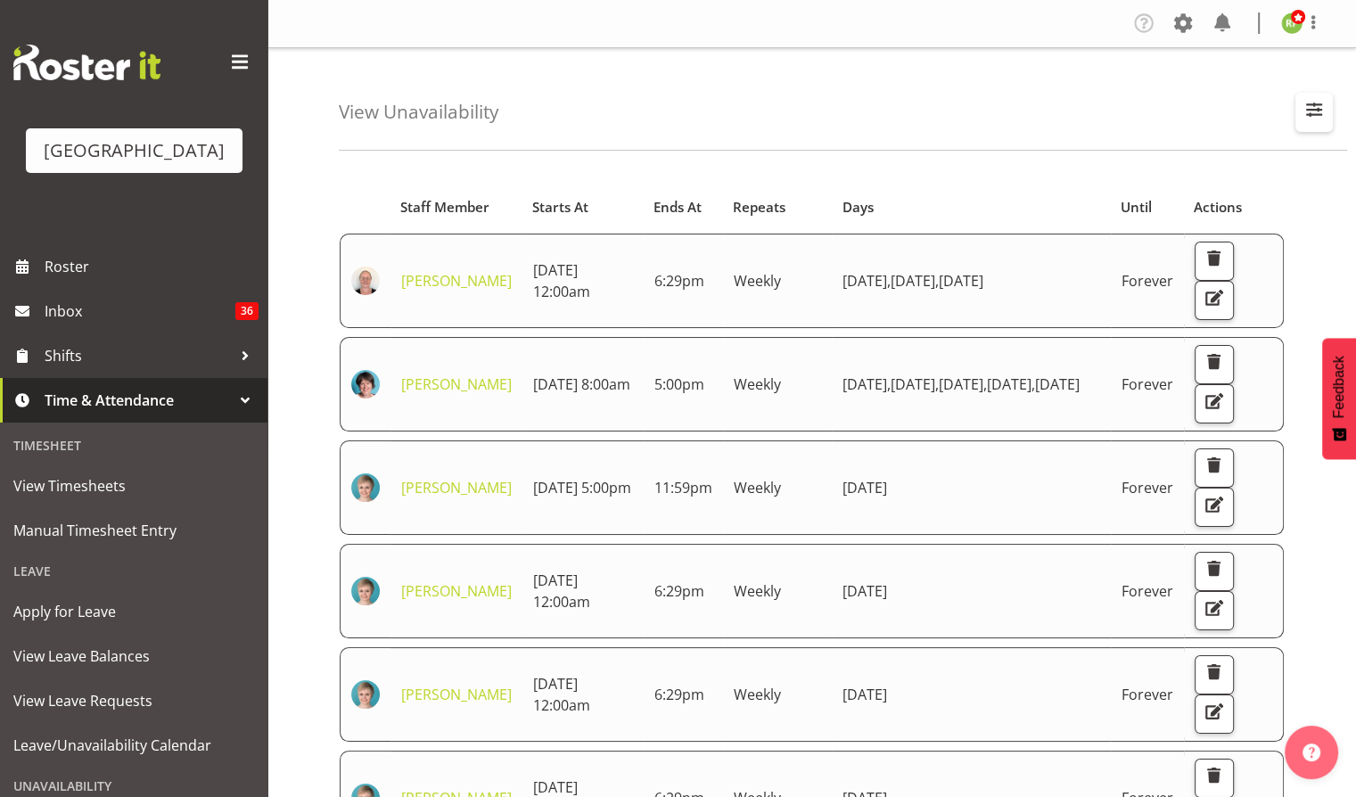
click at [1326, 98] on button "button" at bounding box center [1313, 112] width 37 height 39
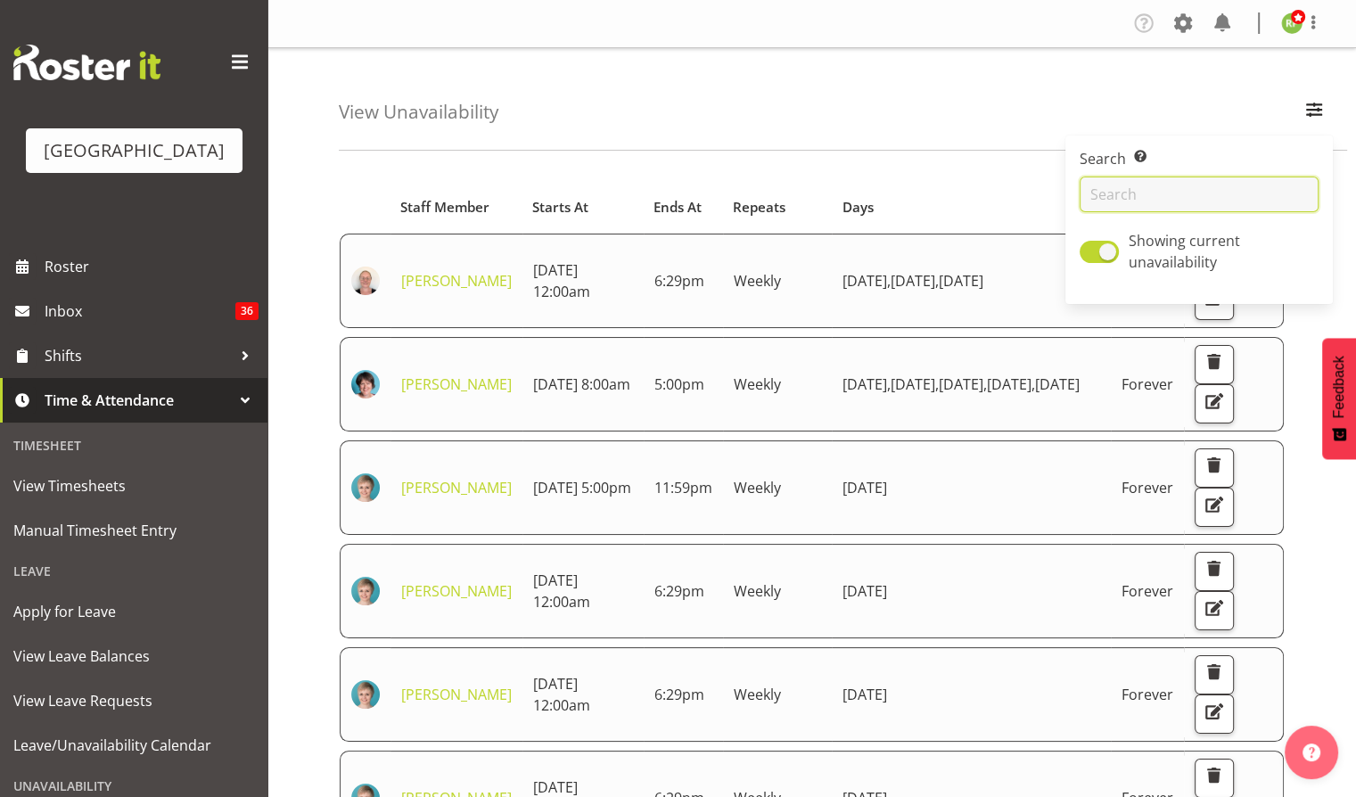
click at [1172, 183] on input "text" at bounding box center [1199, 195] width 239 height 36
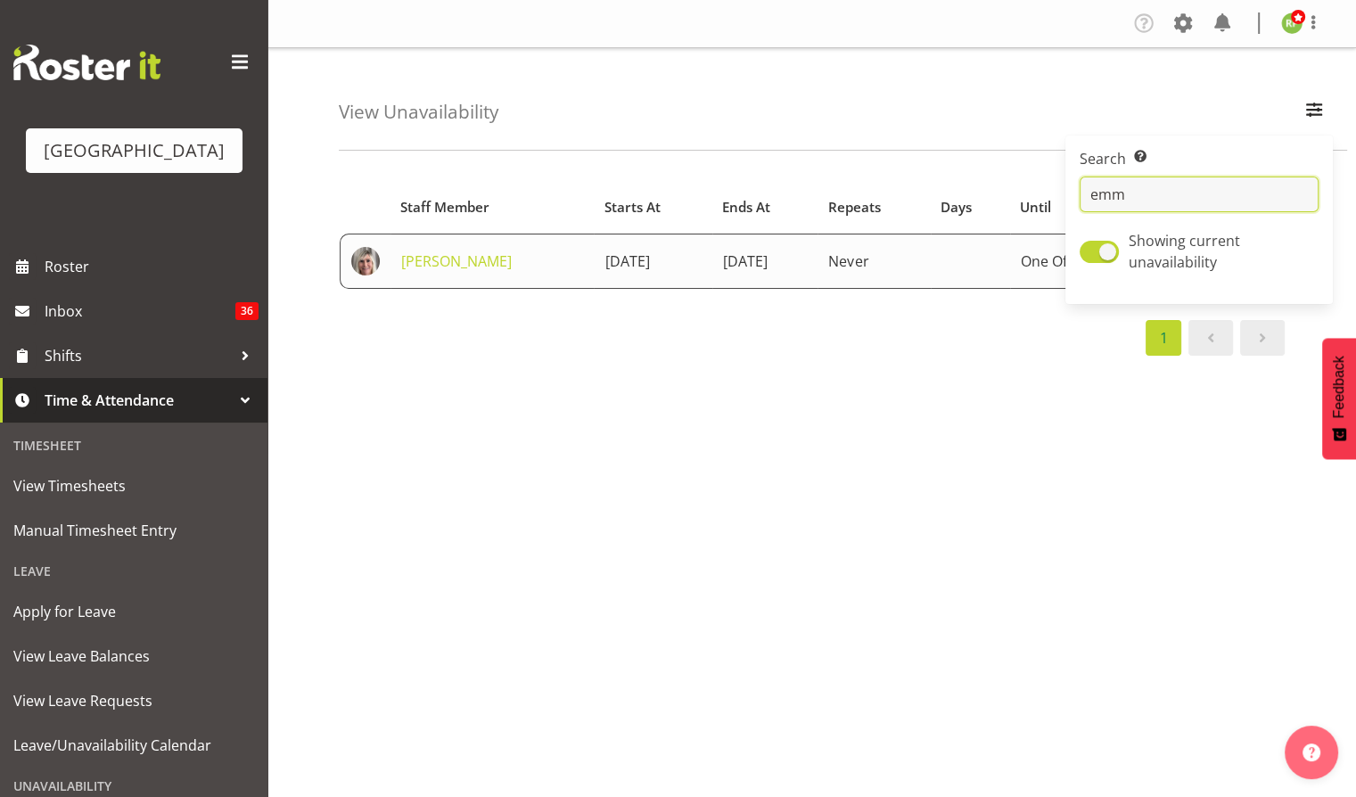
type input "emm"
drag, startPoint x: 484, startPoint y: 274, endPoint x: 514, endPoint y: 262, distance: 31.6
click at [484, 274] on td "[PERSON_NAME]" at bounding box center [492, 261] width 203 height 55
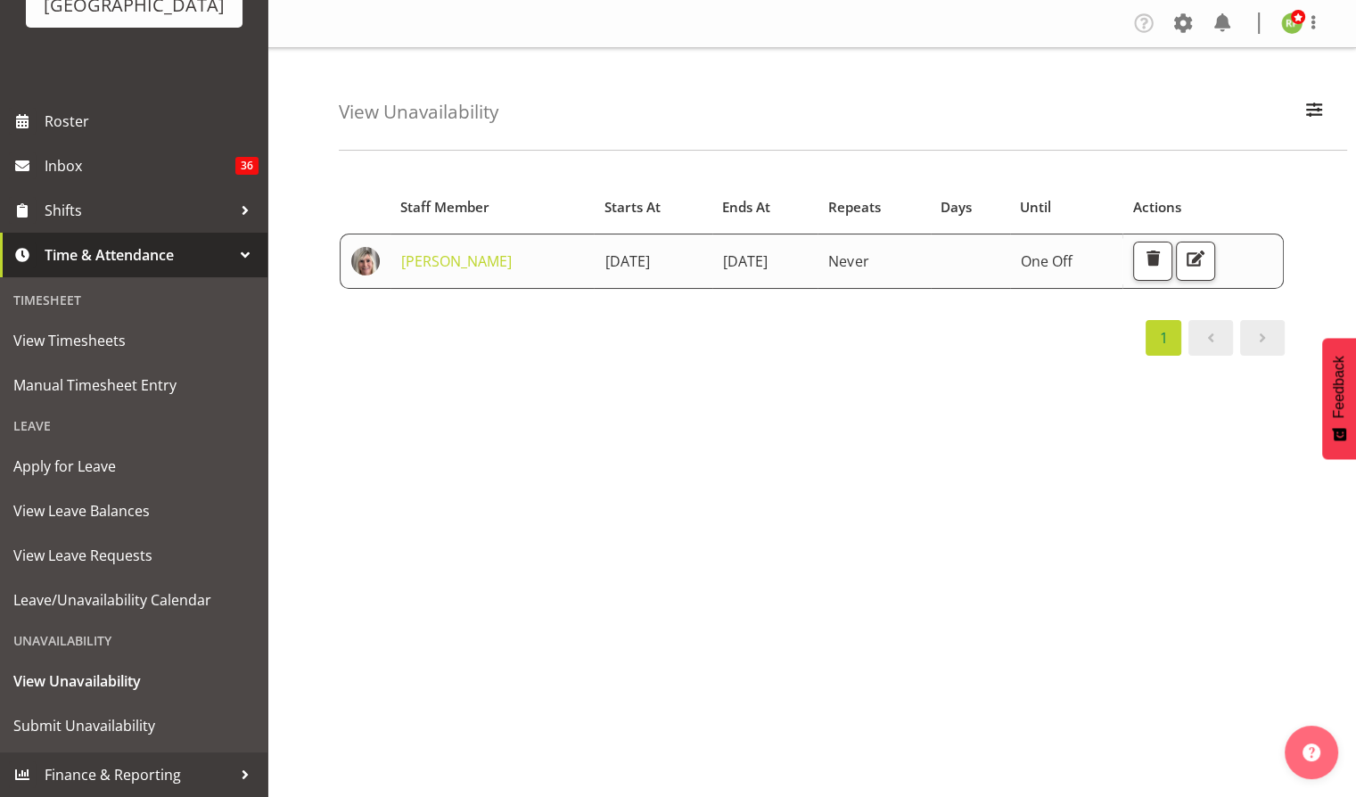
scroll to position [171, 0]
click at [118, 596] on span "Leave/Unavailability Calendar" at bounding box center [133, 600] width 241 height 27
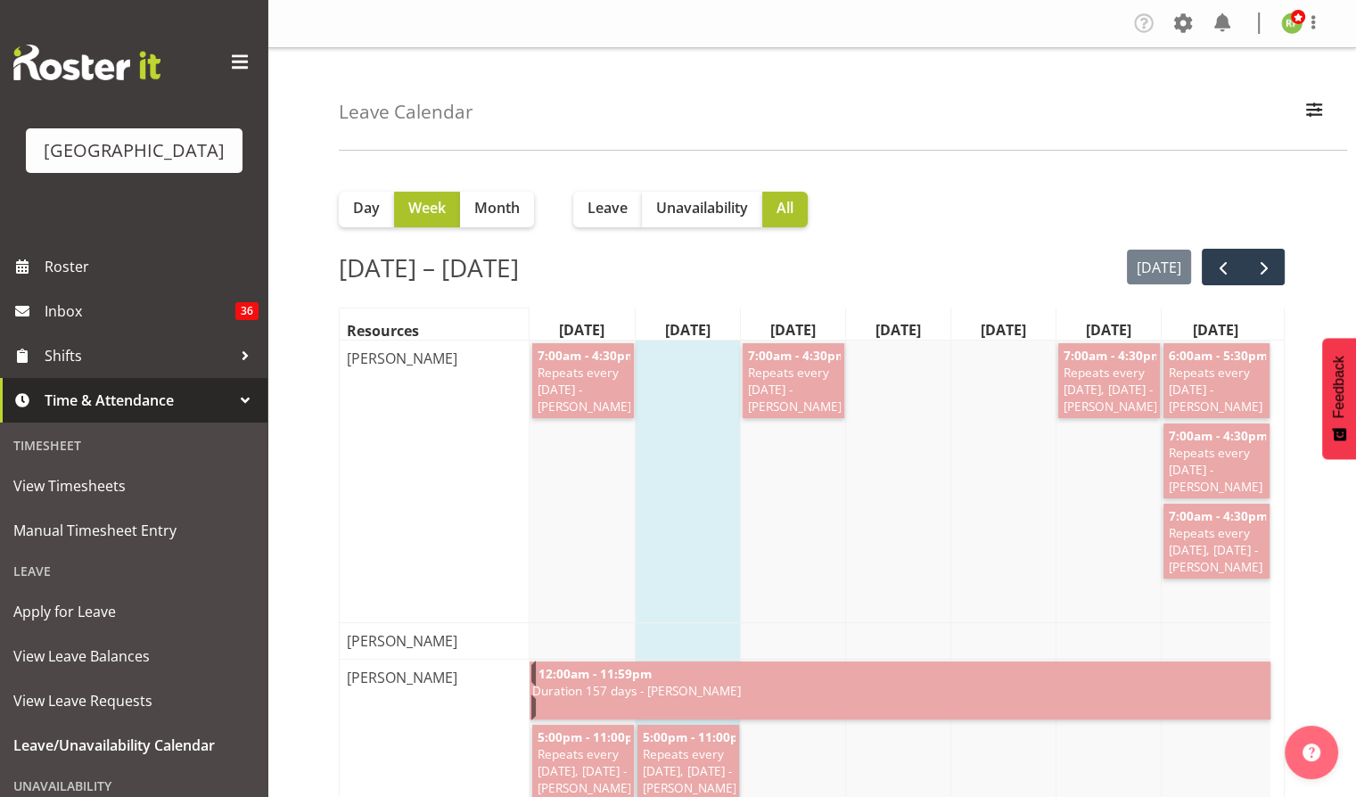
click at [704, 209] on span "Unavailability" at bounding box center [702, 207] width 92 height 21
click at [608, 203] on span "Leave" at bounding box center [608, 207] width 40 height 21
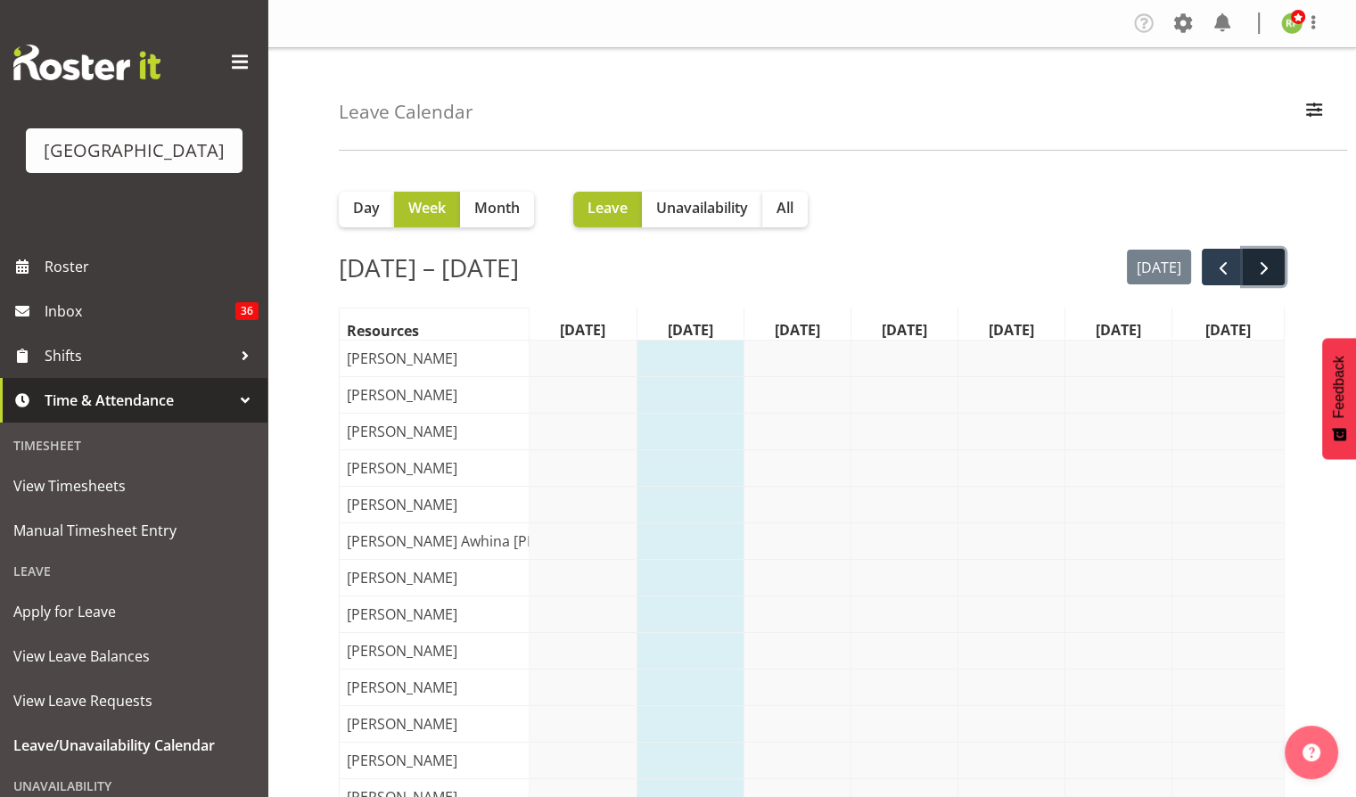
click at [1260, 267] on span "next" at bounding box center [1264, 268] width 21 height 21
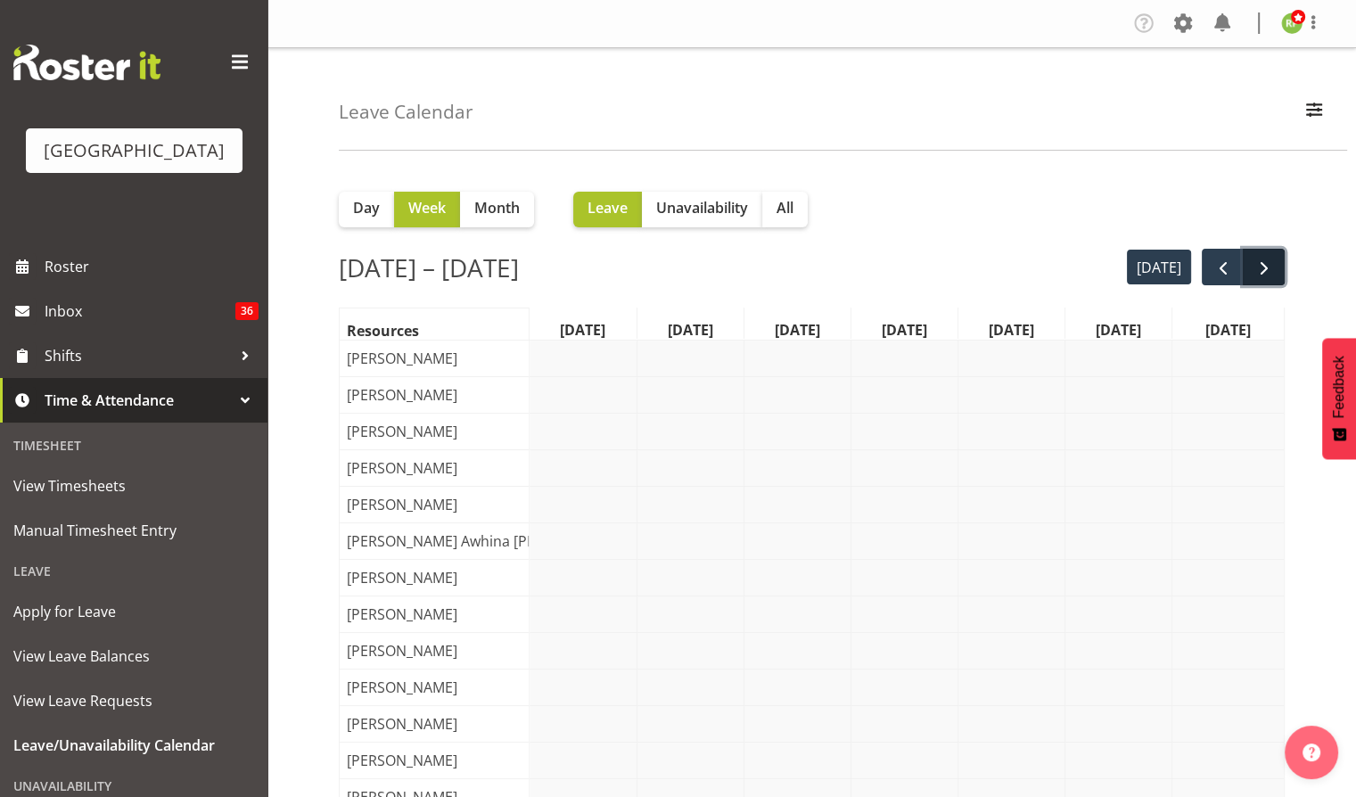
click at [1255, 266] on span "next" at bounding box center [1264, 268] width 21 height 21
click at [1265, 266] on span "next" at bounding box center [1264, 268] width 21 height 21
click at [1260, 269] on span "next" at bounding box center [1264, 268] width 21 height 21
click at [1260, 271] on span "next" at bounding box center [1264, 268] width 21 height 21
click at [697, 218] on button "Unavailability" at bounding box center [702, 210] width 120 height 36
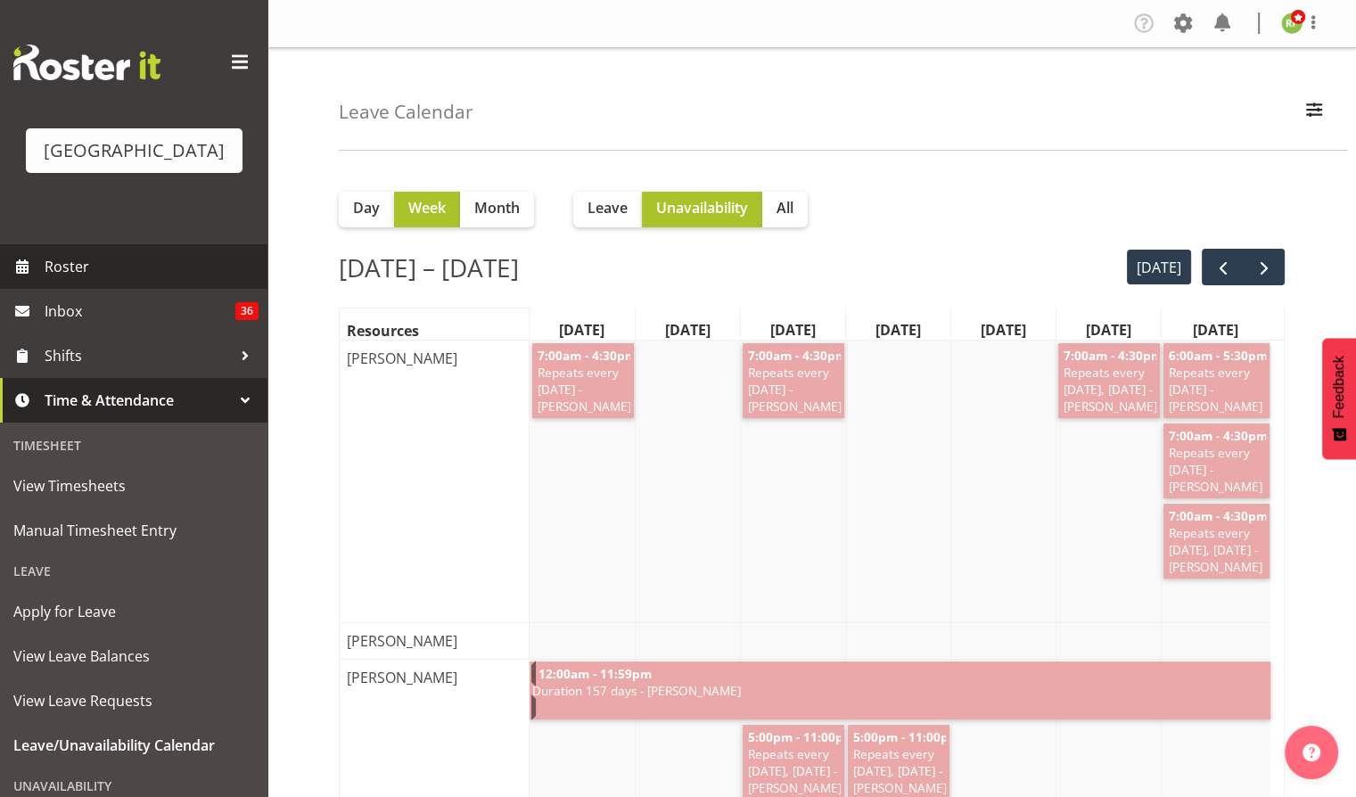
click at [66, 280] on span "Roster" at bounding box center [152, 266] width 214 height 27
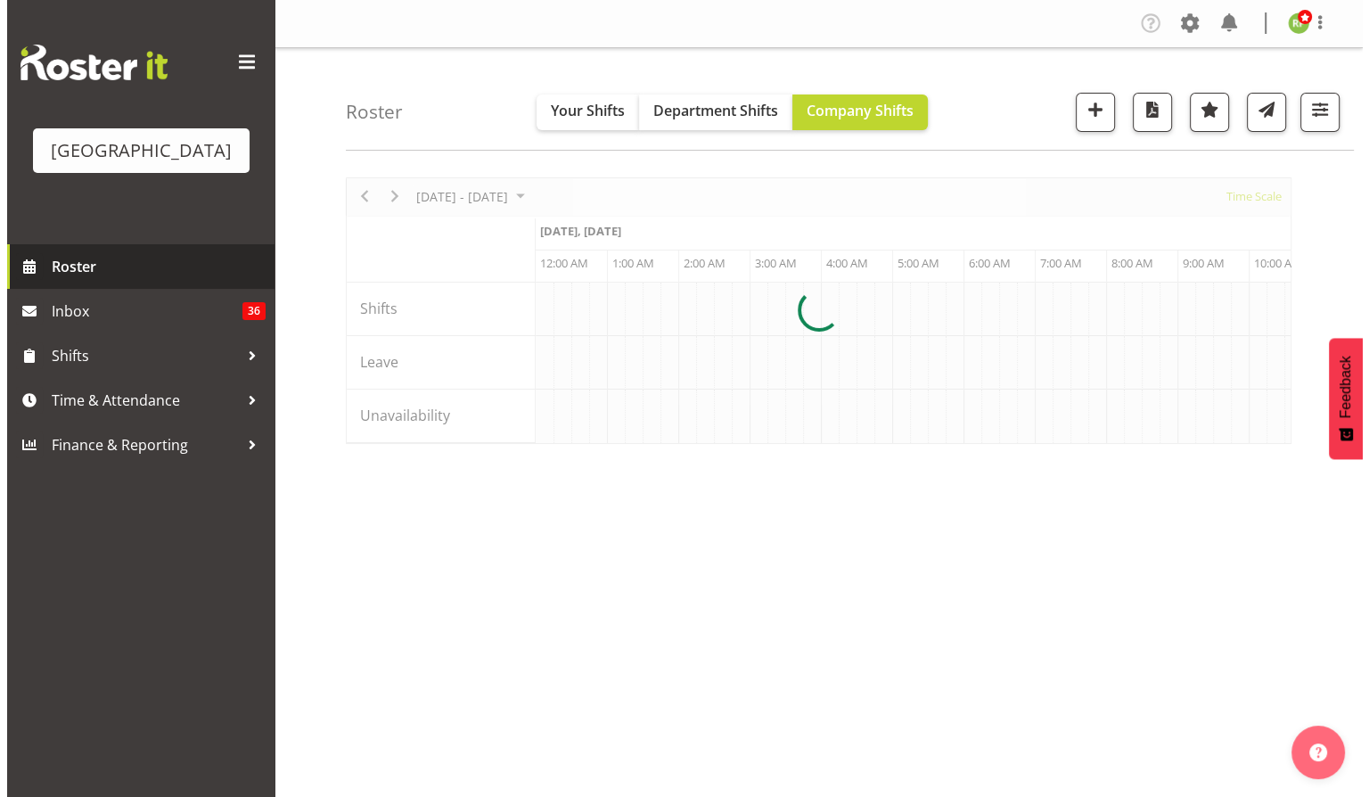
scroll to position [0, 1712]
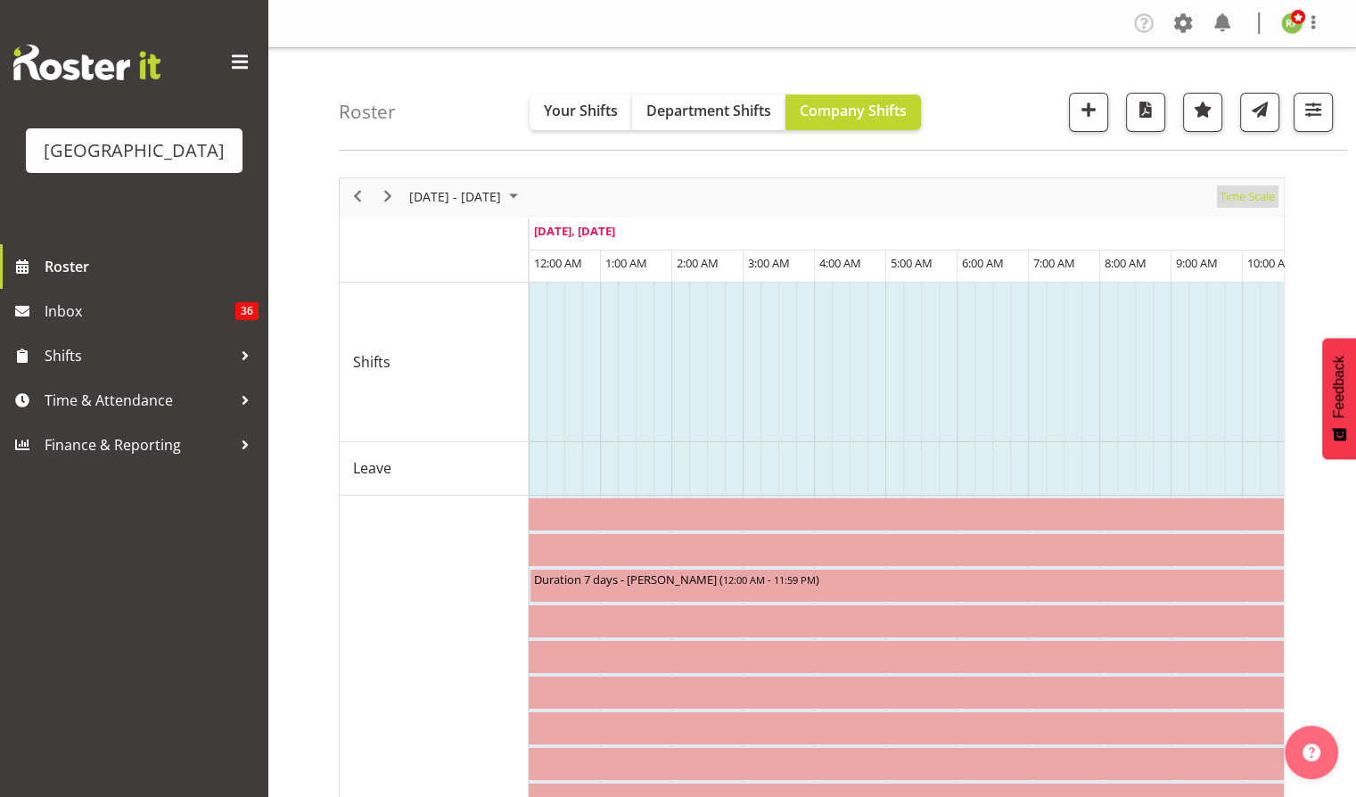
click at [1259, 198] on span "Time Scale" at bounding box center [1247, 196] width 59 height 22
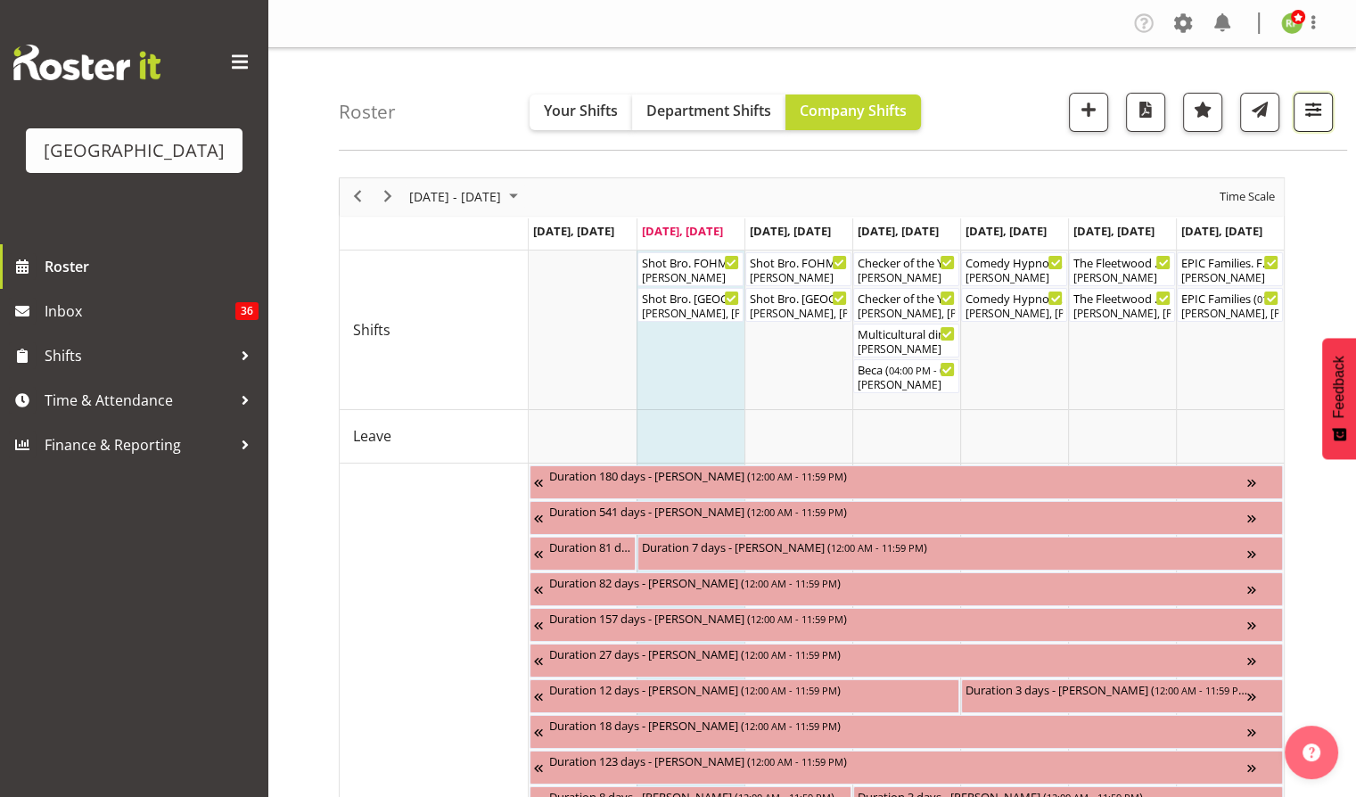
click at [1314, 105] on span "button" at bounding box center [1313, 109] width 23 height 23
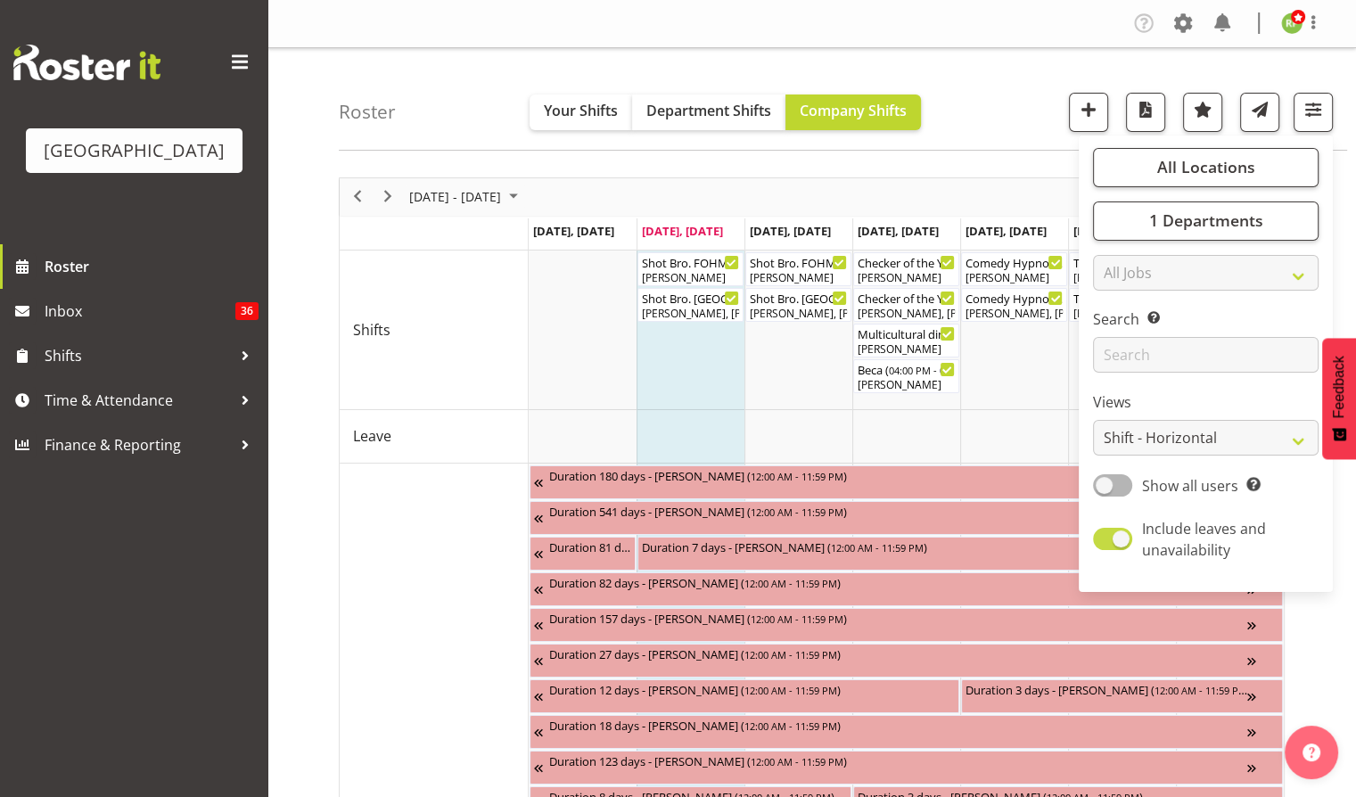
click at [1131, 539] on span at bounding box center [1112, 539] width 39 height 22
click at [1105, 539] on input "Include leaves and unavailability" at bounding box center [1099, 539] width 12 height 12
checkbox input "false"
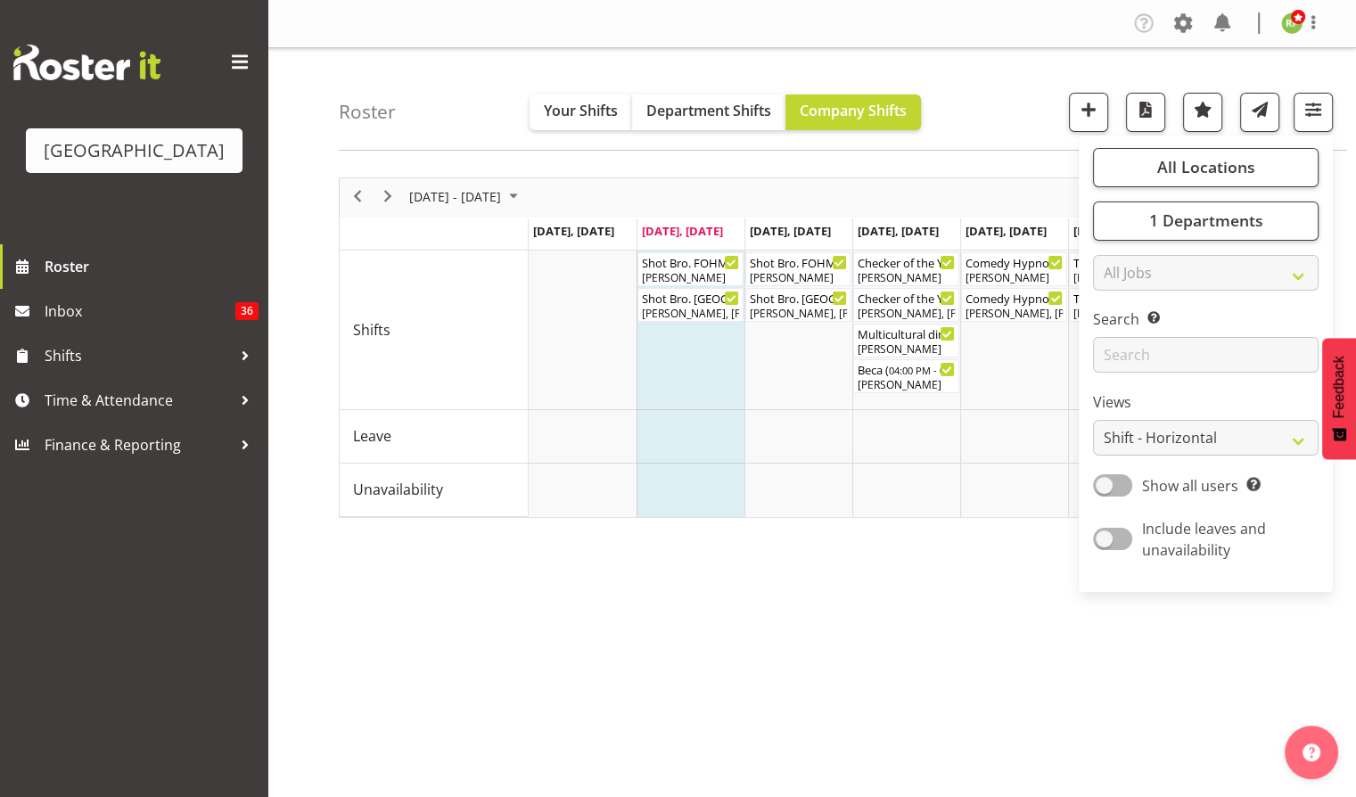
click at [1042, 114] on div "Roster Your Shifts Department Shifts Company Shifts All Locations [GEOGRAPHIC_D…" at bounding box center [843, 99] width 1008 height 103
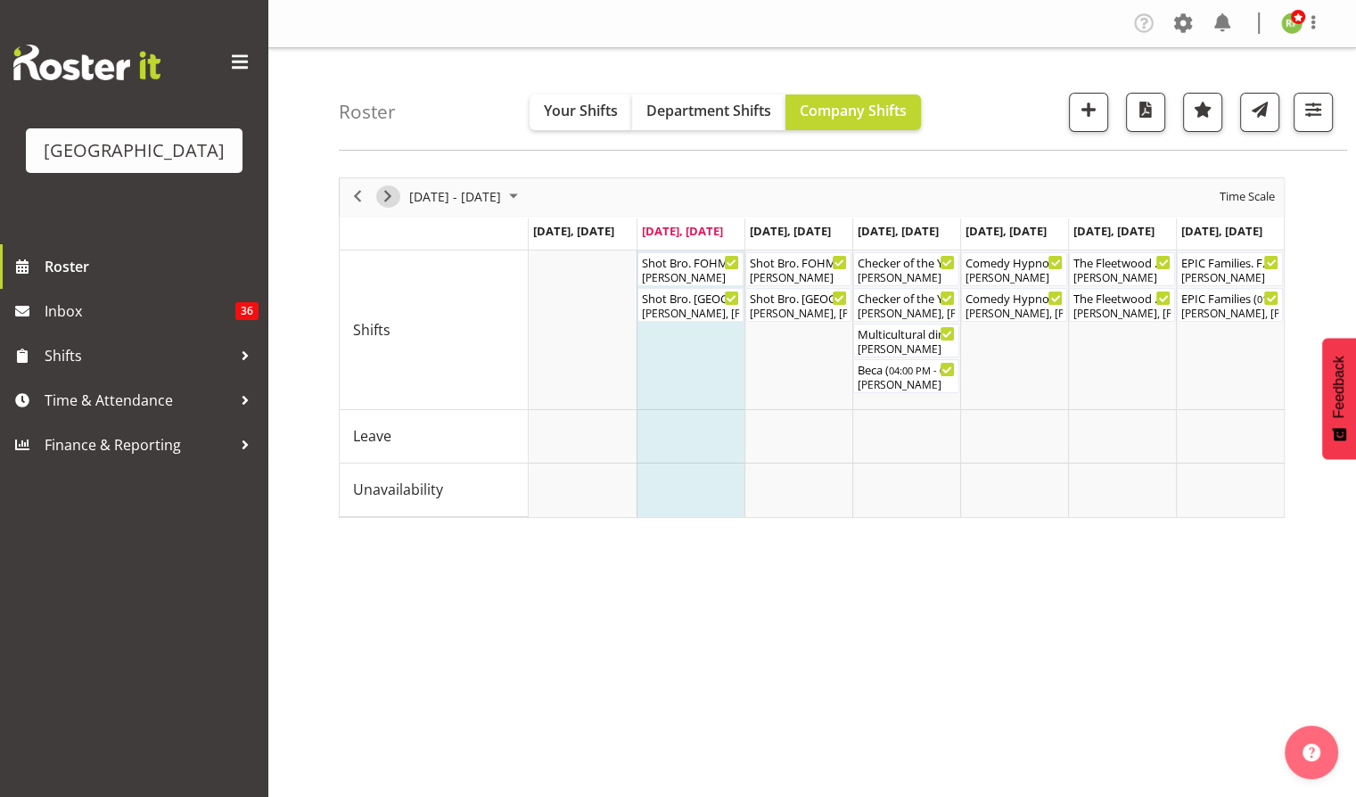
click at [383, 200] on span "Next" at bounding box center [387, 196] width 21 height 22
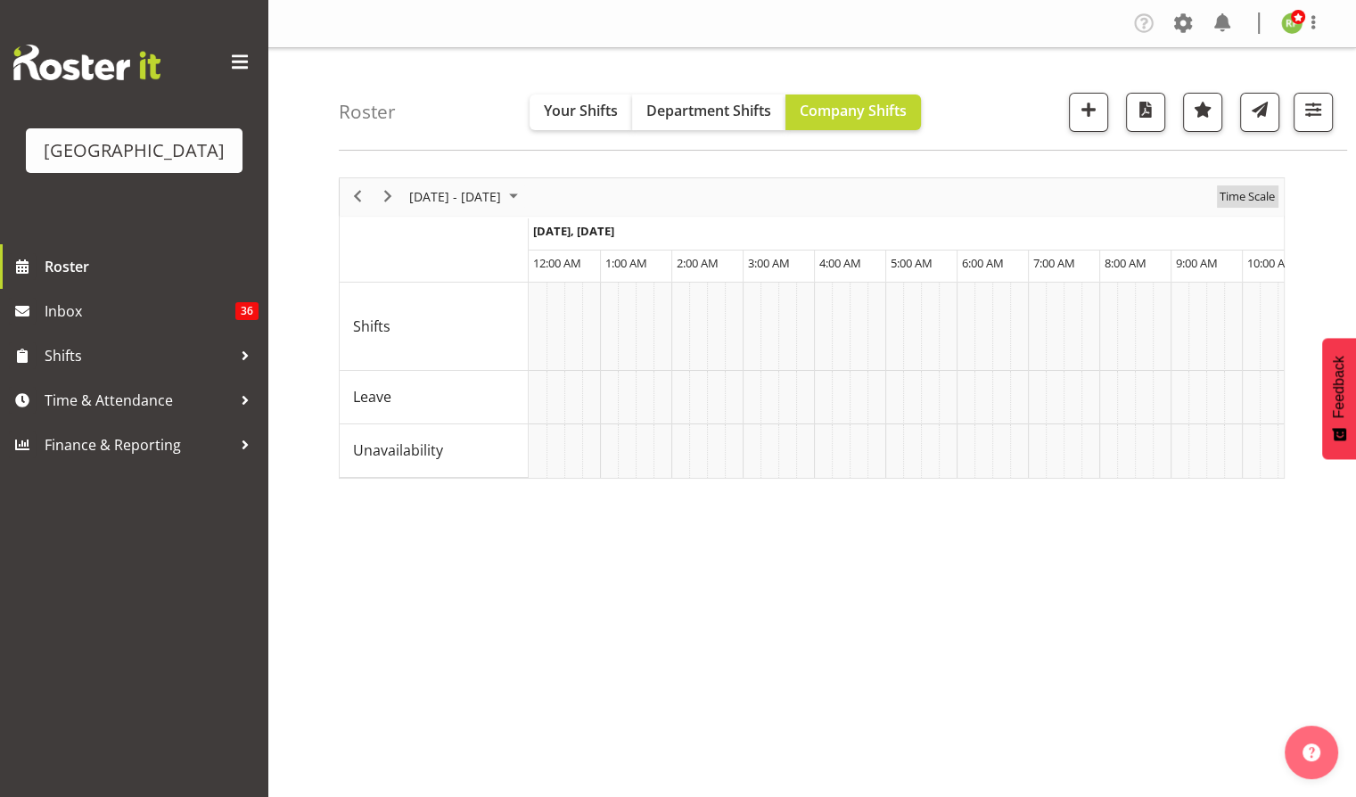
click at [1259, 196] on span "Time Scale" at bounding box center [1247, 196] width 59 height 22
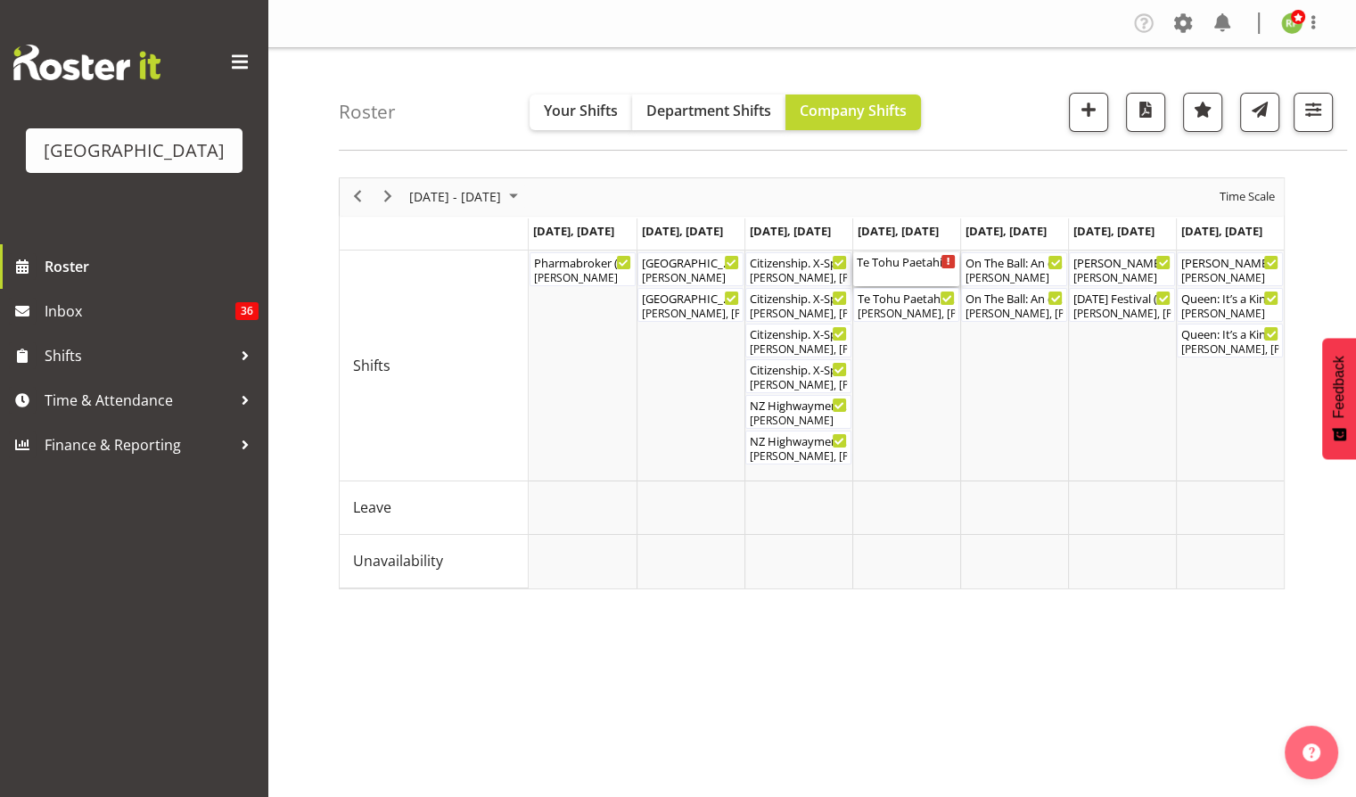
click at [891, 258] on div "Te Tohu Paetahi - Whānau Evening. FOHM Shift ( 01:30 PM - 09:00 PM )" at bounding box center [906, 261] width 99 height 18
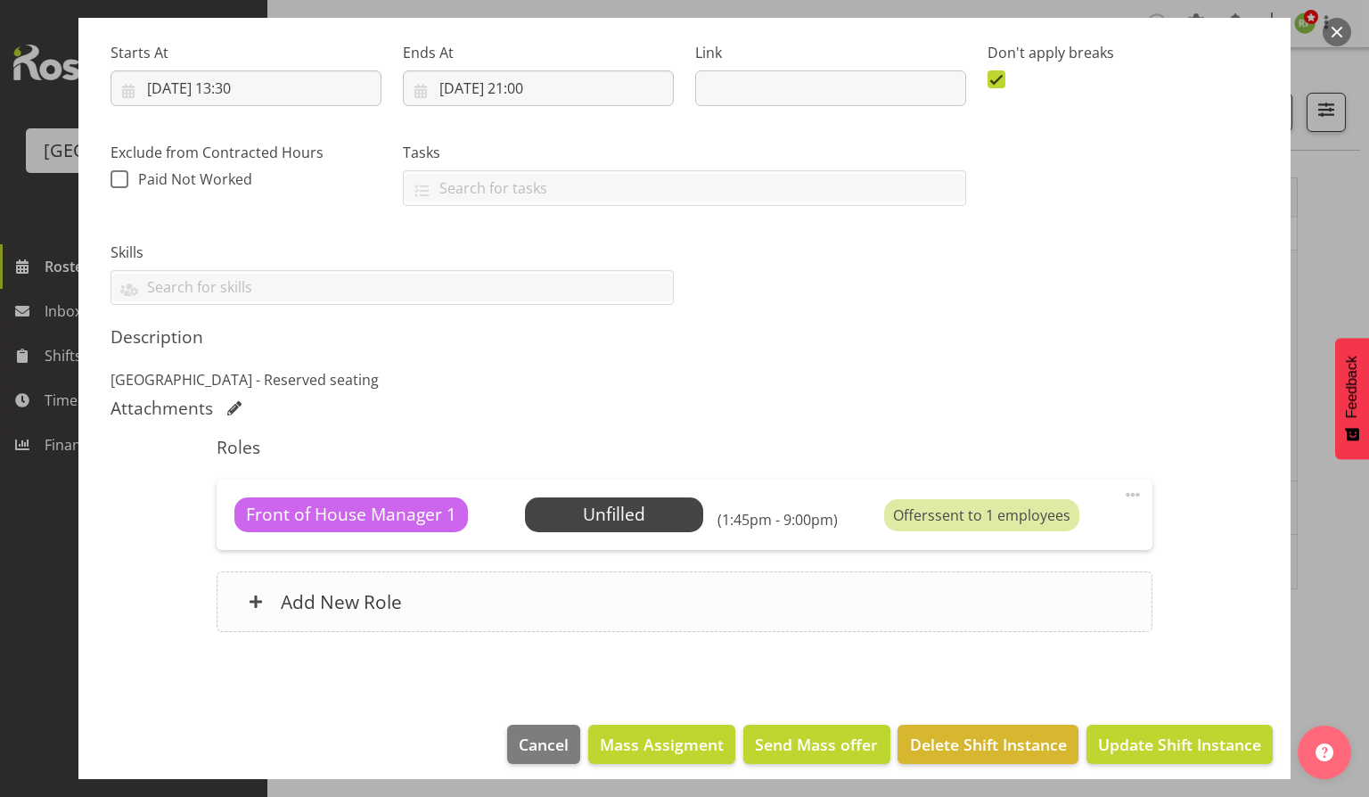
scroll to position [279, 0]
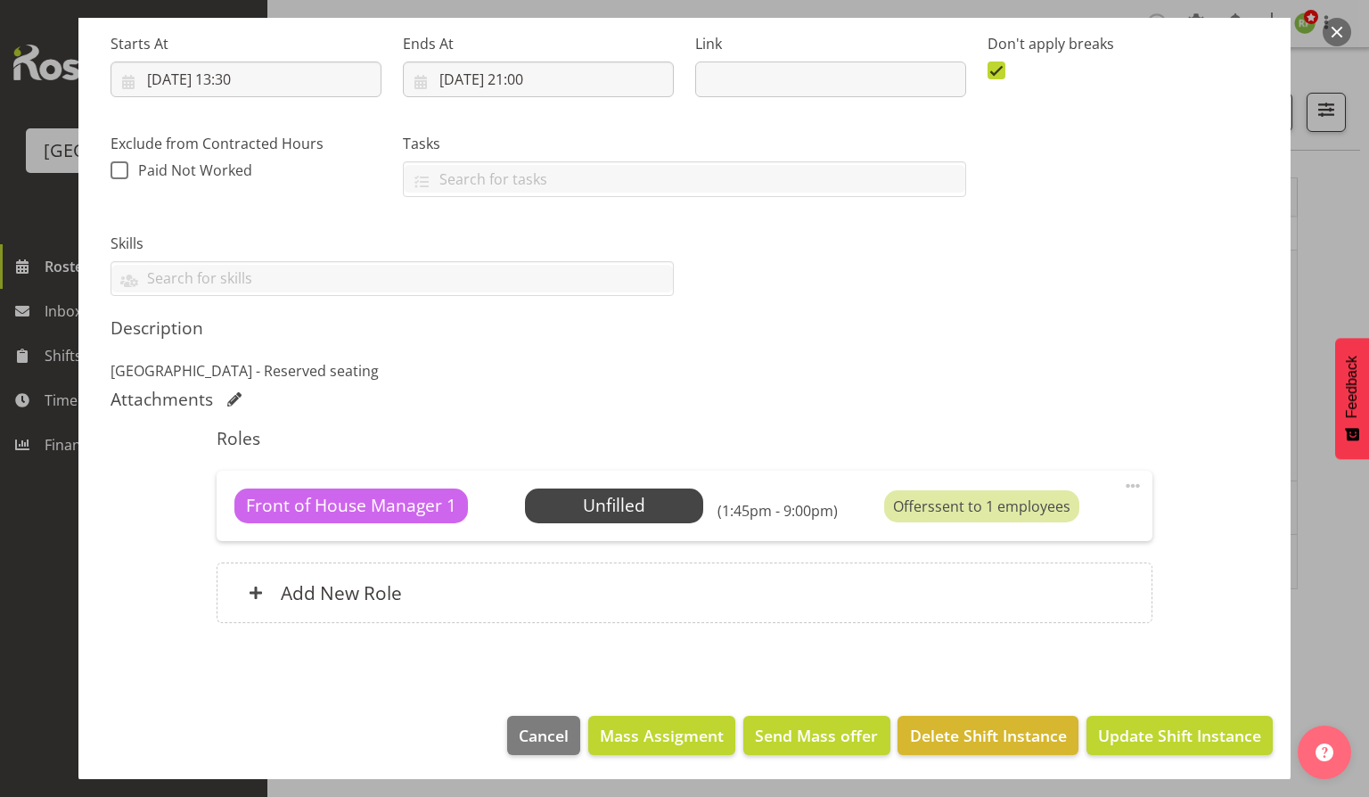
click at [1071, 270] on div "Shift Instance Name Te Tohu Paetahi - Whānau Evening. FOHM Shift Location [GEOG…" at bounding box center [685, 106] width 1170 height 403
click at [1331, 30] on button "button" at bounding box center [1337, 32] width 29 height 29
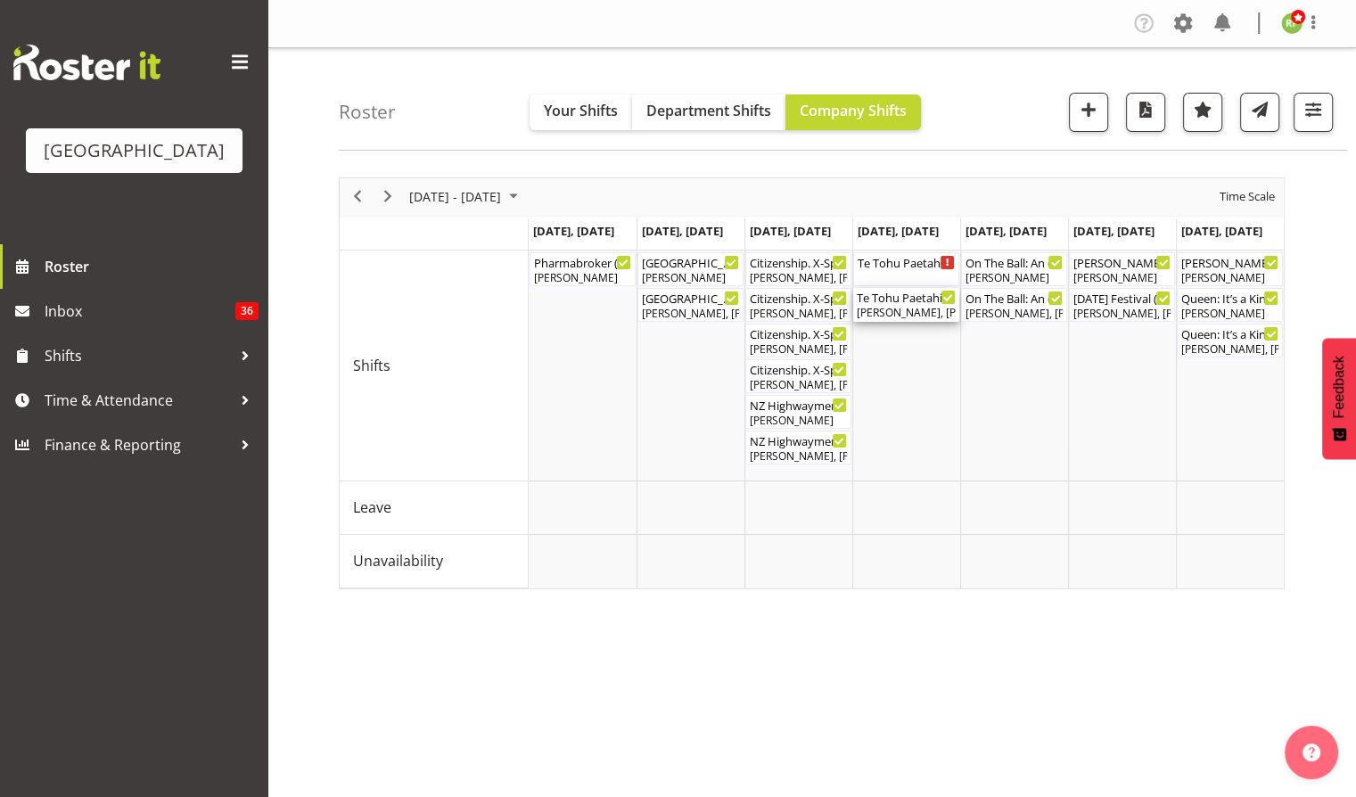
click at [899, 295] on div "Te Tohu Paetahi - Whānau Evening ( 02:30 PM - 08:45 PM )" at bounding box center [906, 297] width 99 height 18
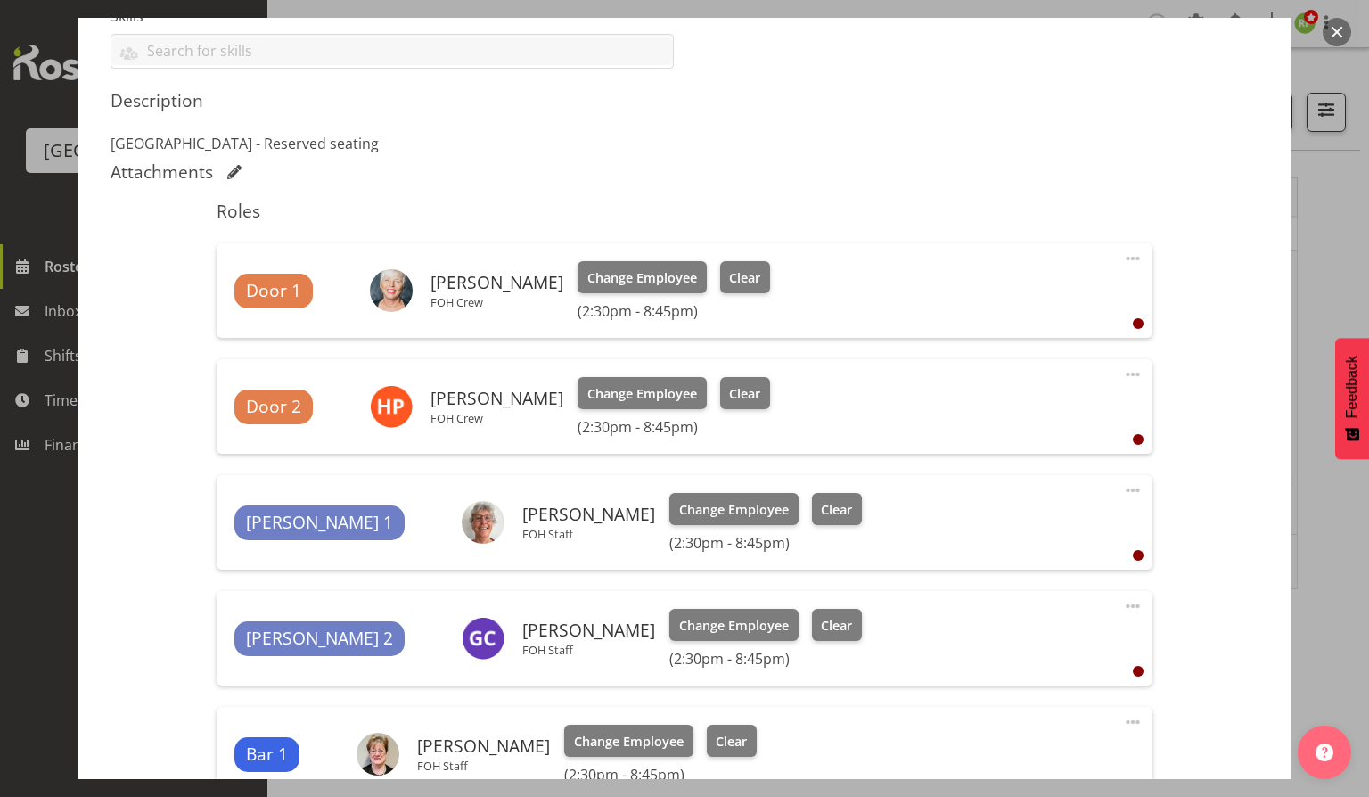
scroll to position [0, 0]
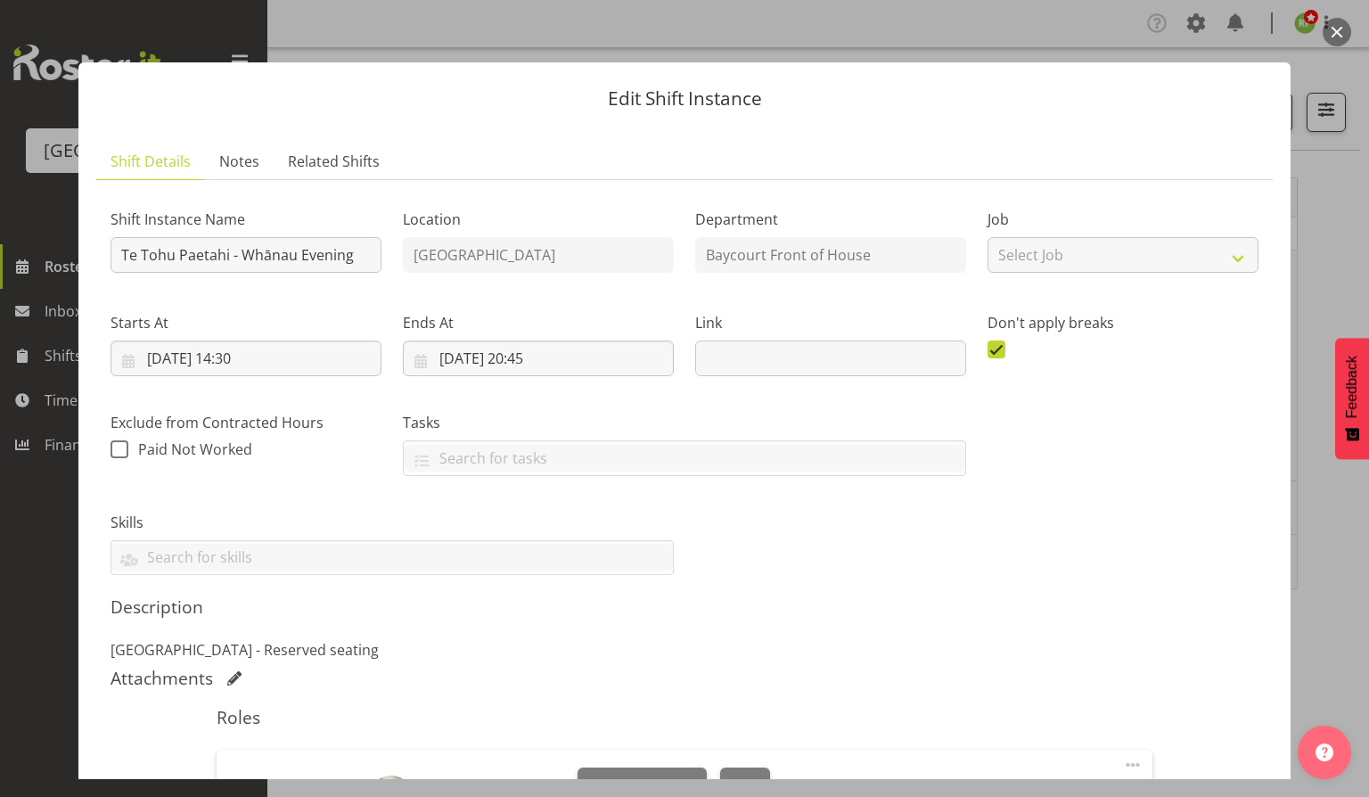
click at [1328, 30] on button "button" at bounding box center [1337, 32] width 29 height 29
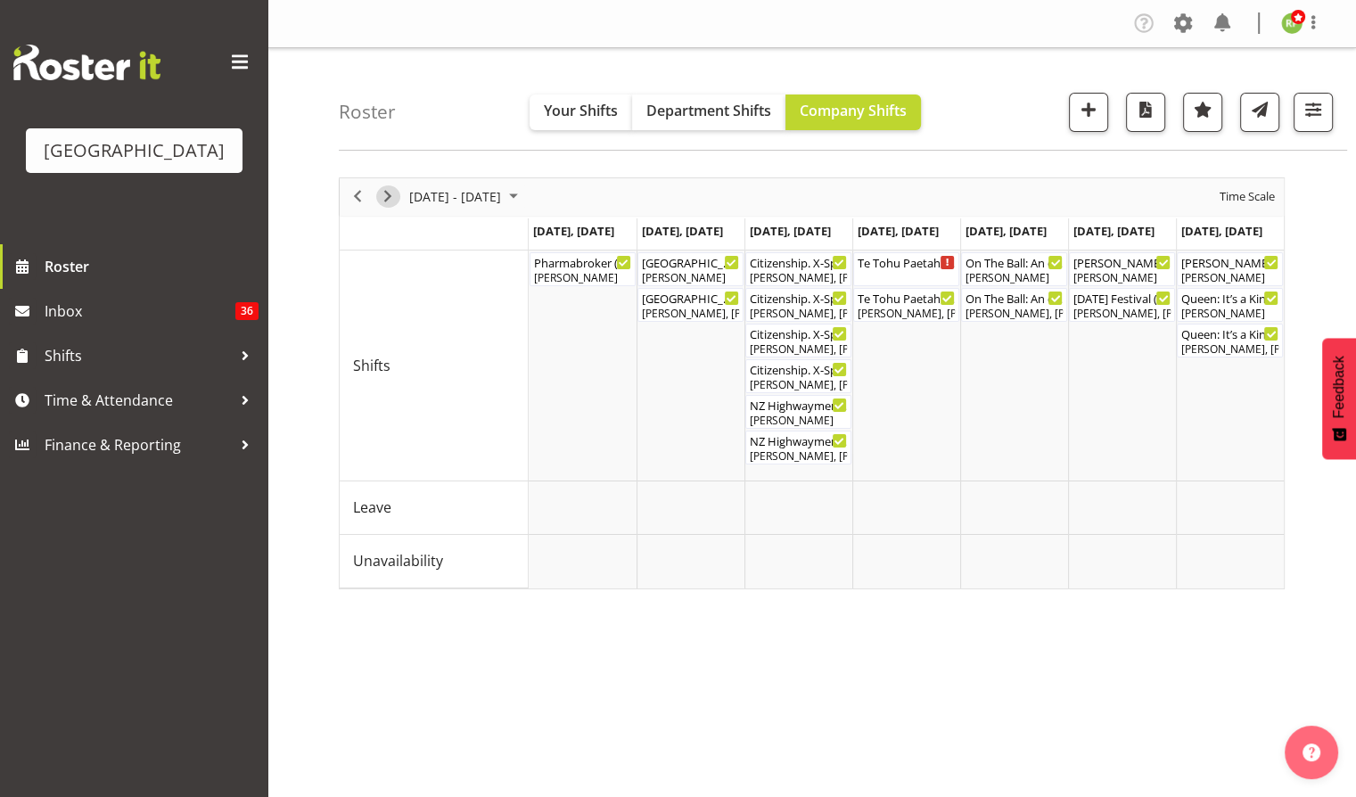
click at [390, 193] on span "Next" at bounding box center [387, 196] width 21 height 22
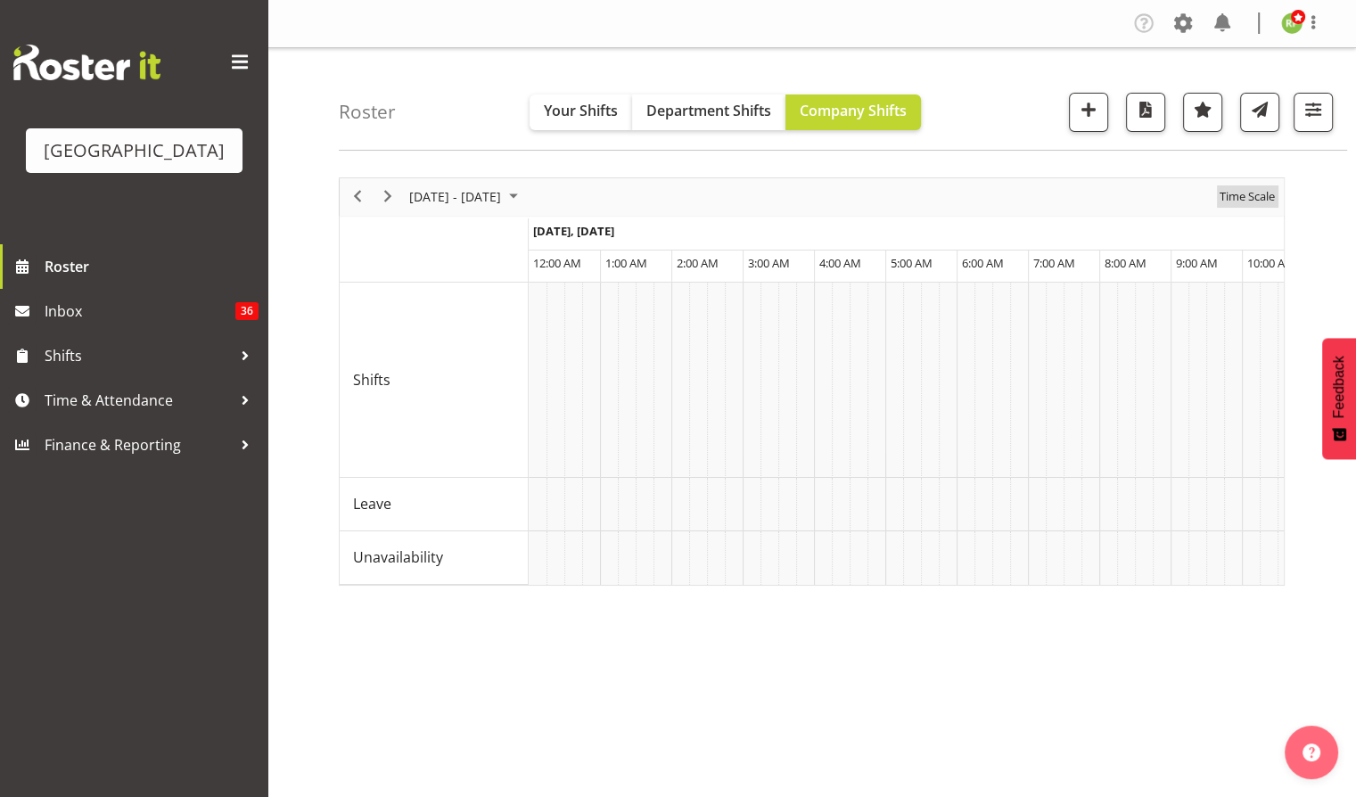
click at [1254, 192] on span "Time Scale" at bounding box center [1247, 196] width 59 height 22
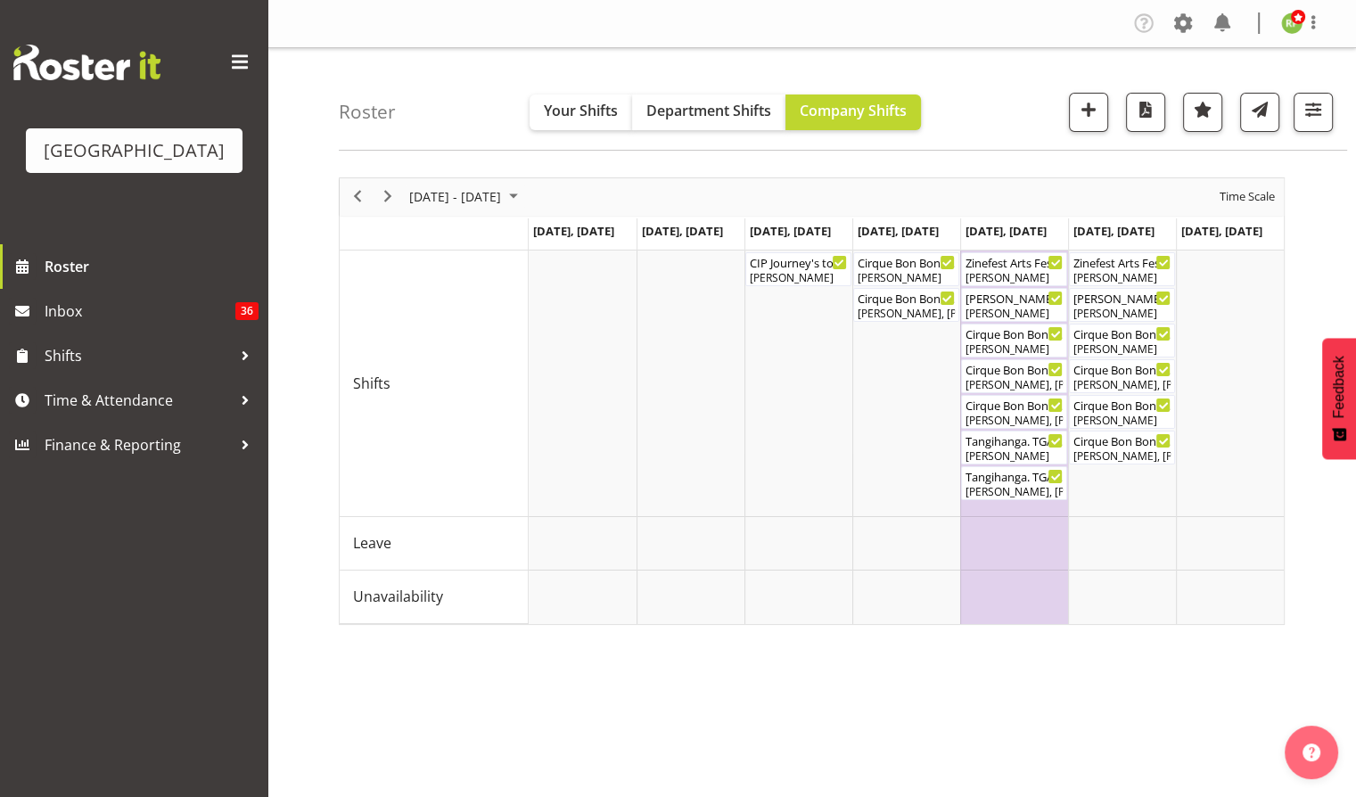
click at [1291, 116] on div at bounding box center [1305, 112] width 53 height 39
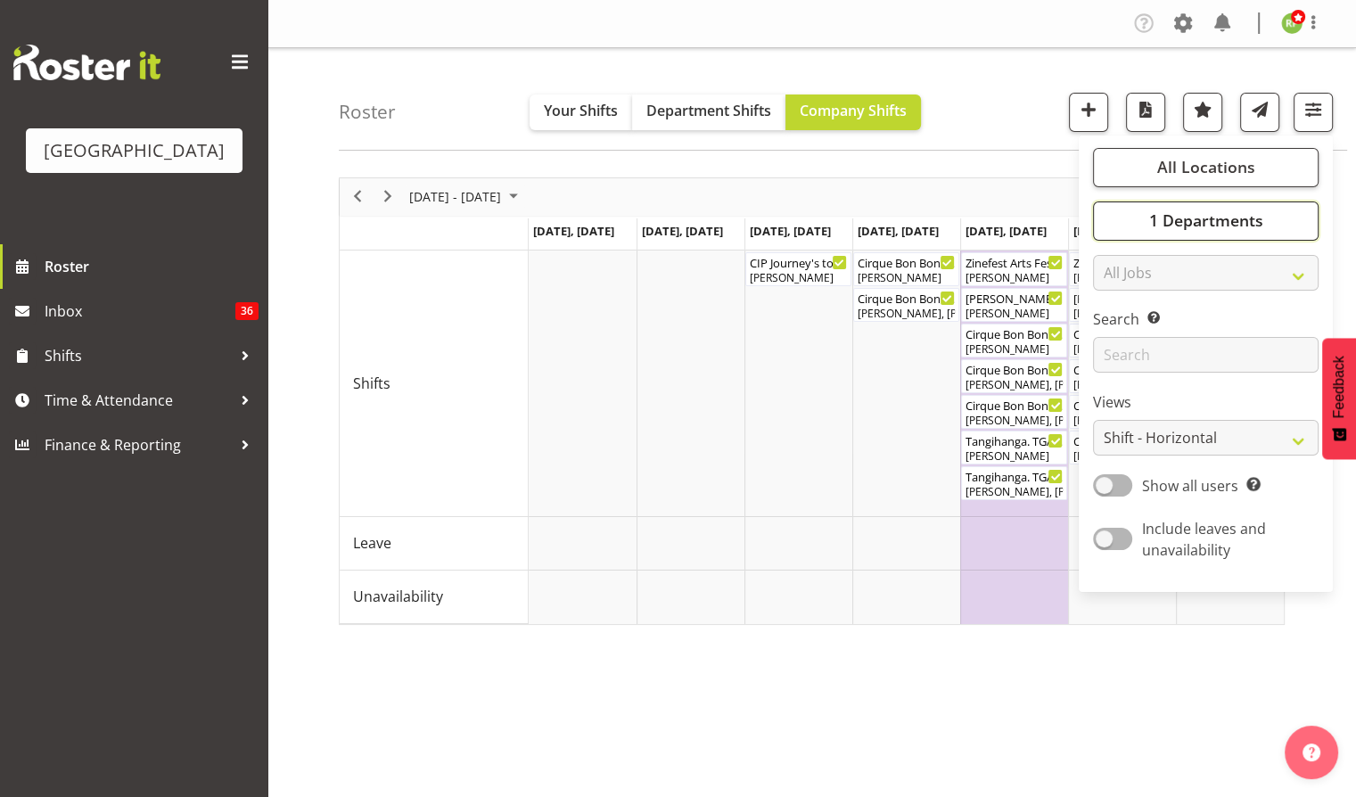
click at [1220, 221] on span "1 Departments" at bounding box center [1205, 220] width 114 height 21
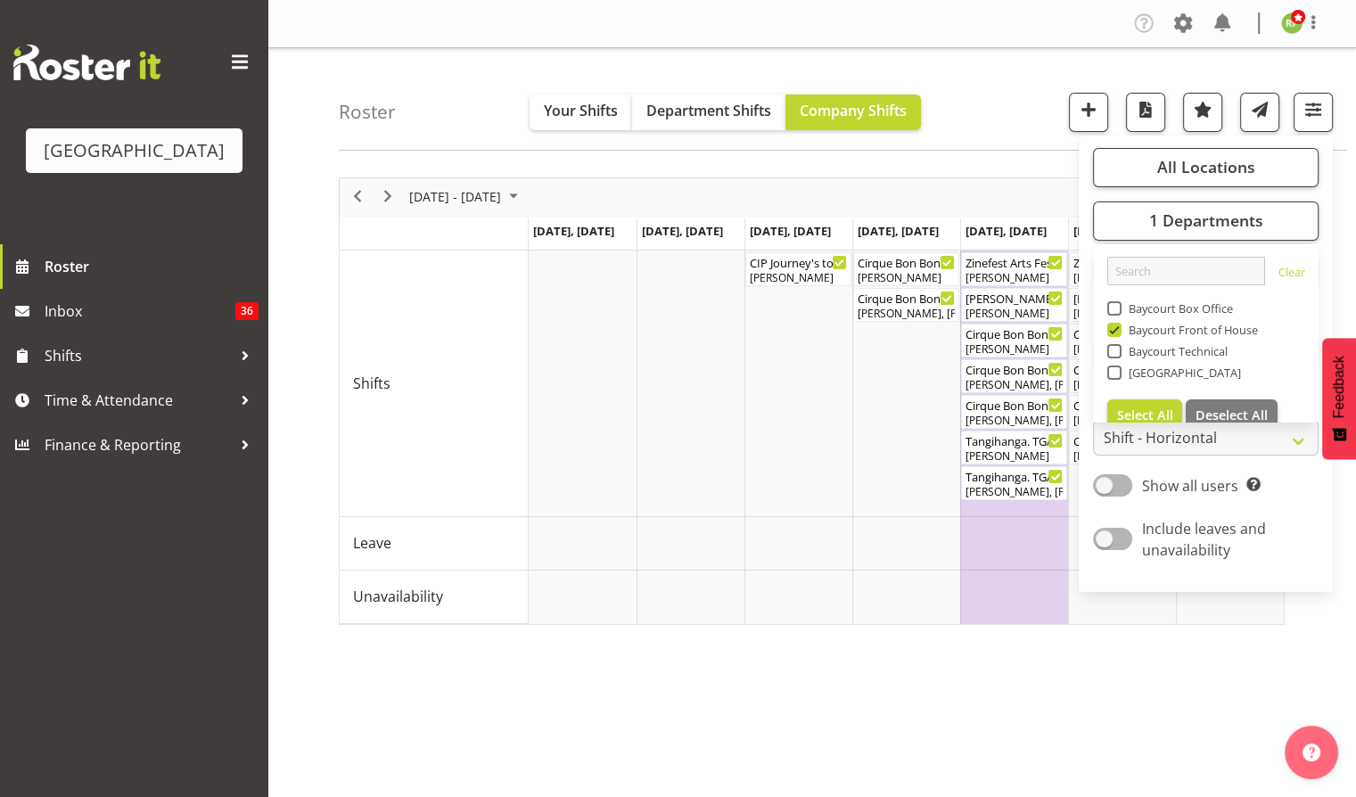
click at [1114, 309] on span at bounding box center [1114, 308] width 14 height 14
click at [1114, 309] on input "Baycourt Box Office" at bounding box center [1113, 308] width 12 height 12
checkbox input "true"
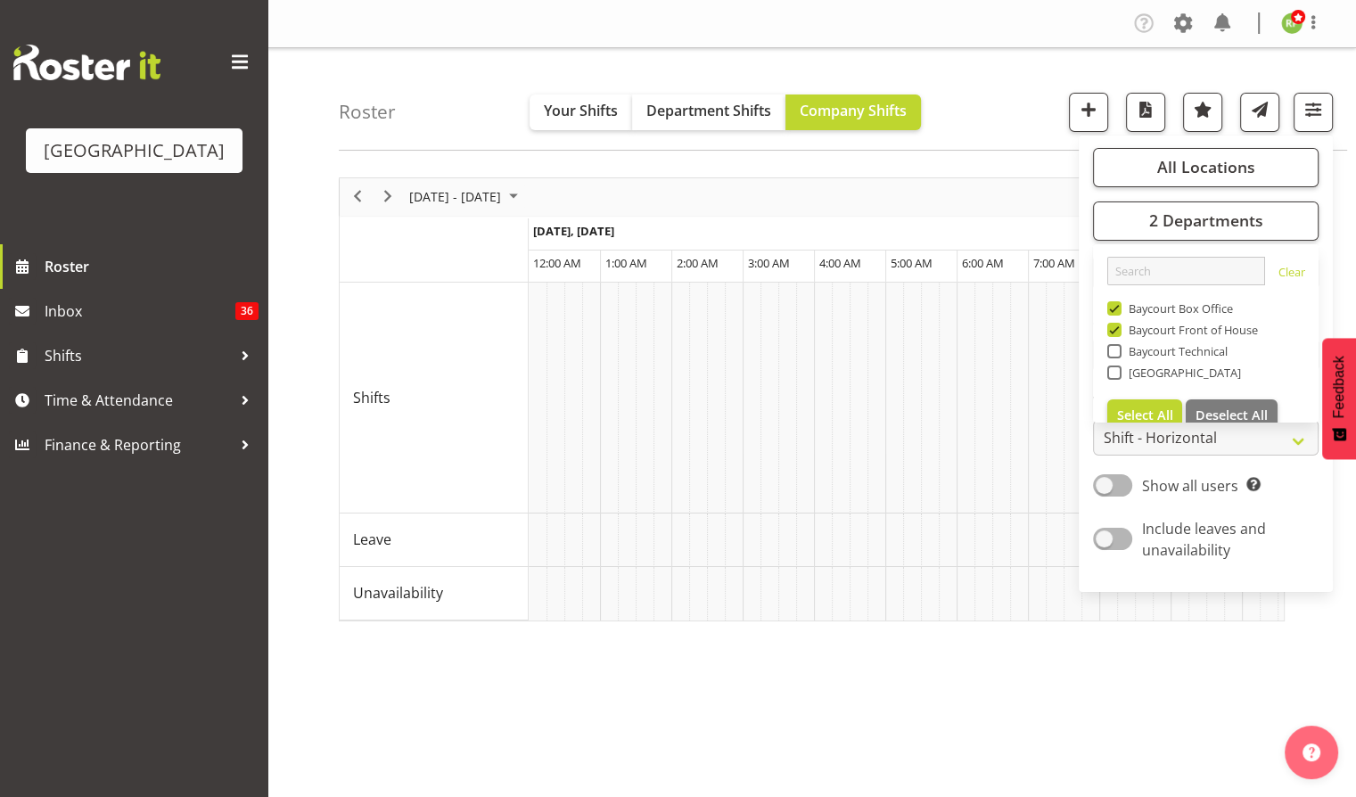
click at [1024, 124] on div "Roster Your Shifts Department Shifts Company Shifts All Locations [GEOGRAPHIC_D…" at bounding box center [843, 99] width 1008 height 103
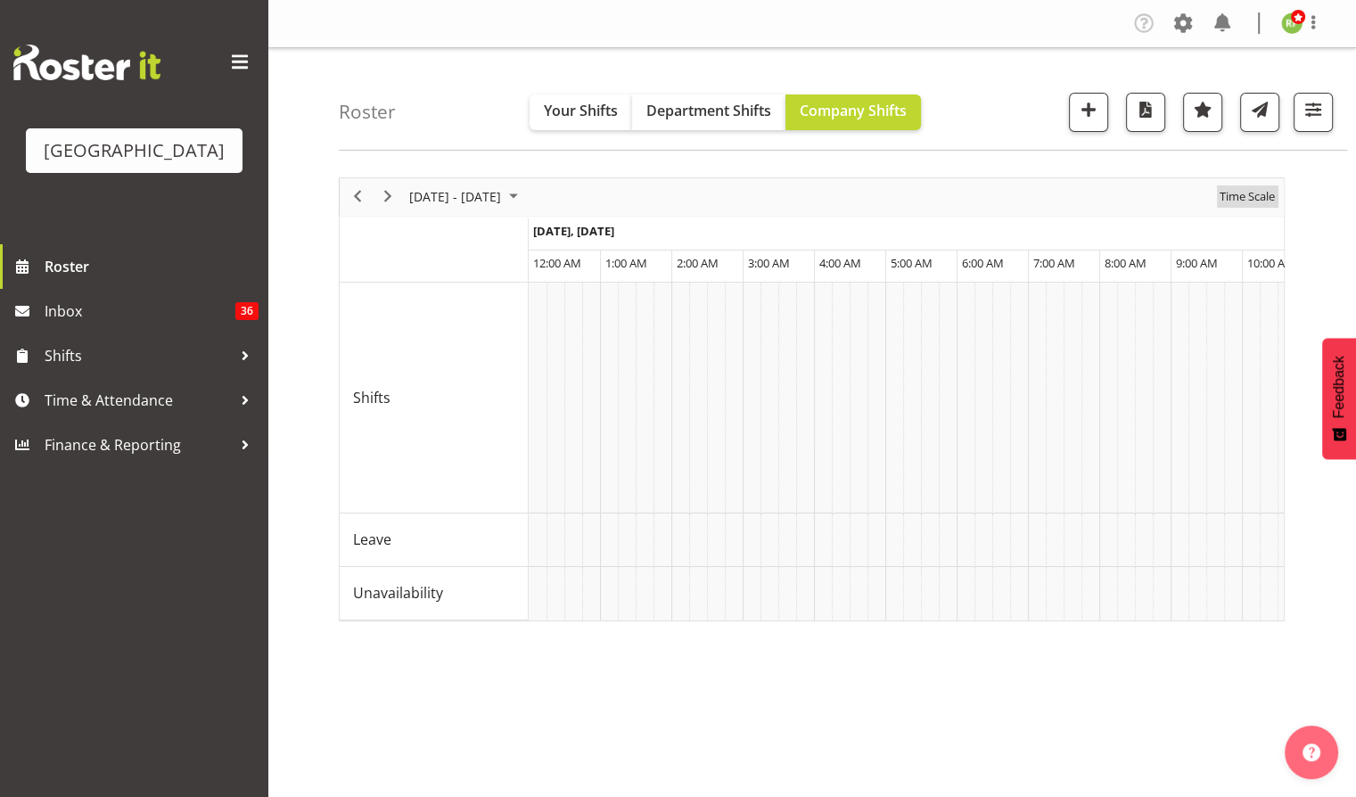
click at [1262, 193] on span "Time Scale" at bounding box center [1247, 196] width 59 height 22
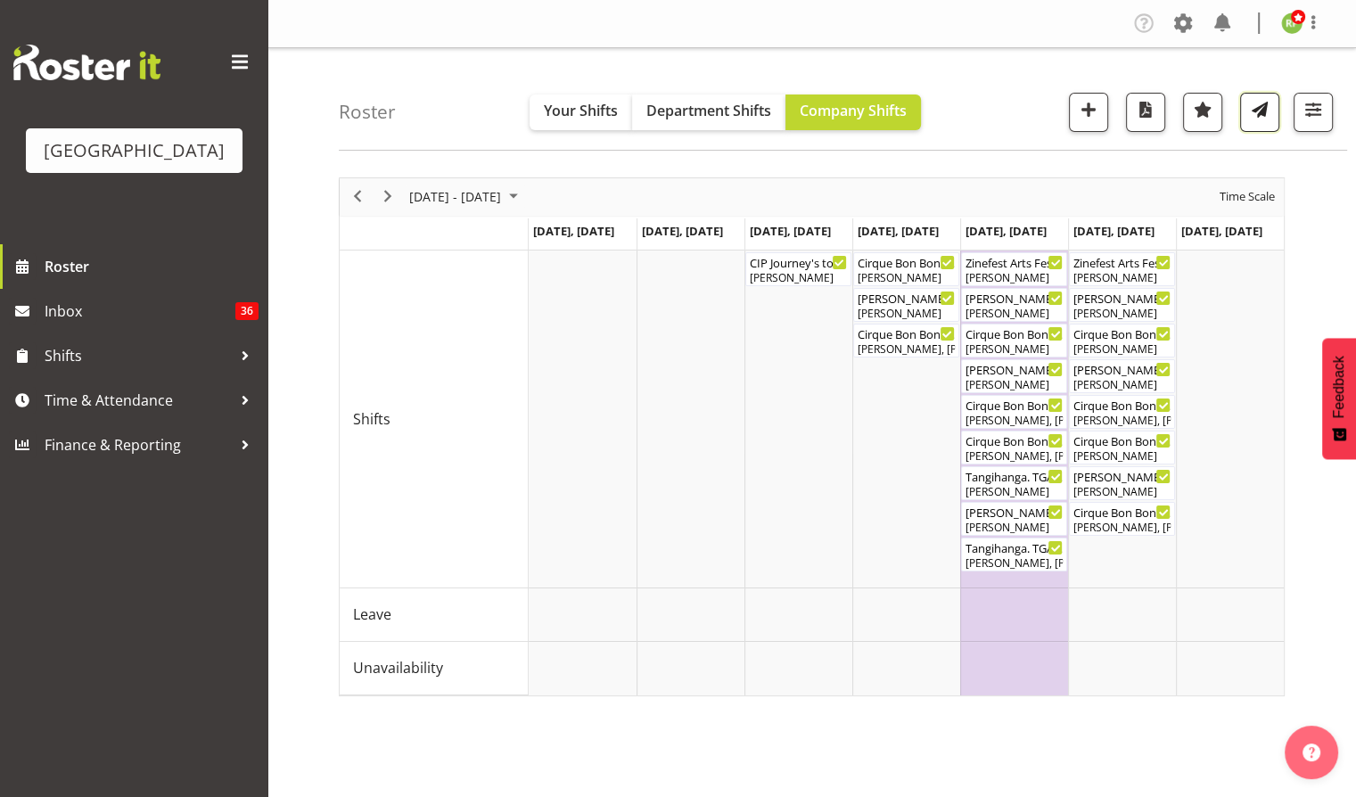
click at [1262, 109] on span "button" at bounding box center [1259, 109] width 23 height 23
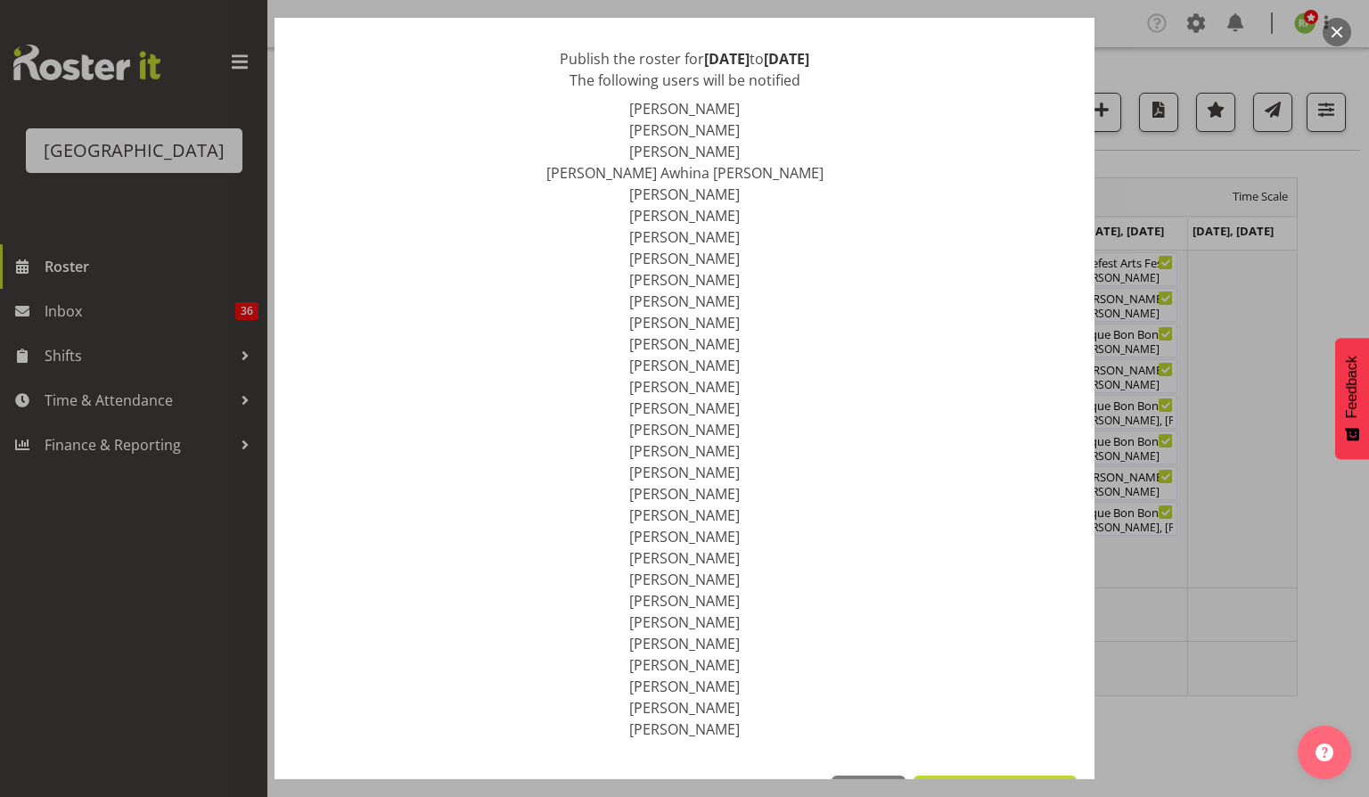
scroll to position [157, 0]
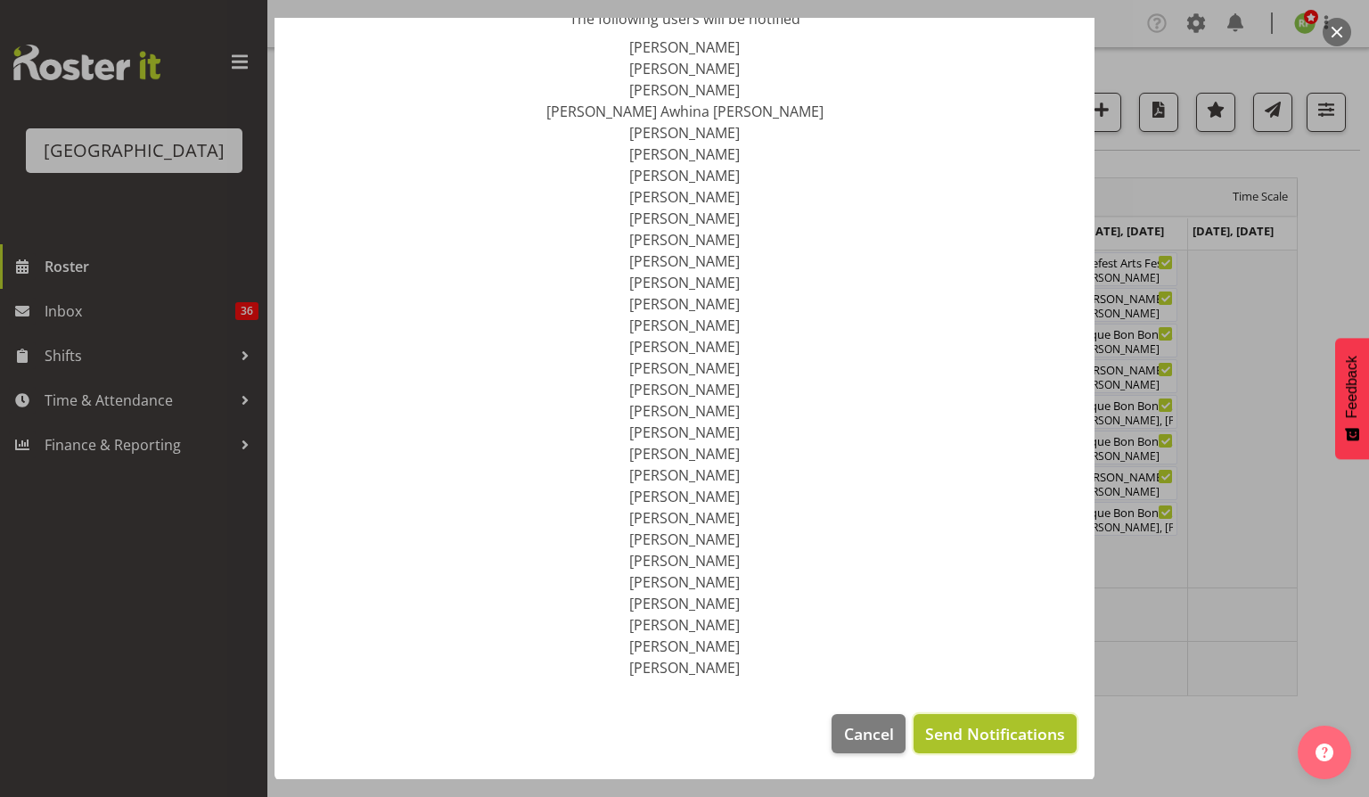
click at [996, 733] on span "Send Notifications" at bounding box center [995, 733] width 140 height 23
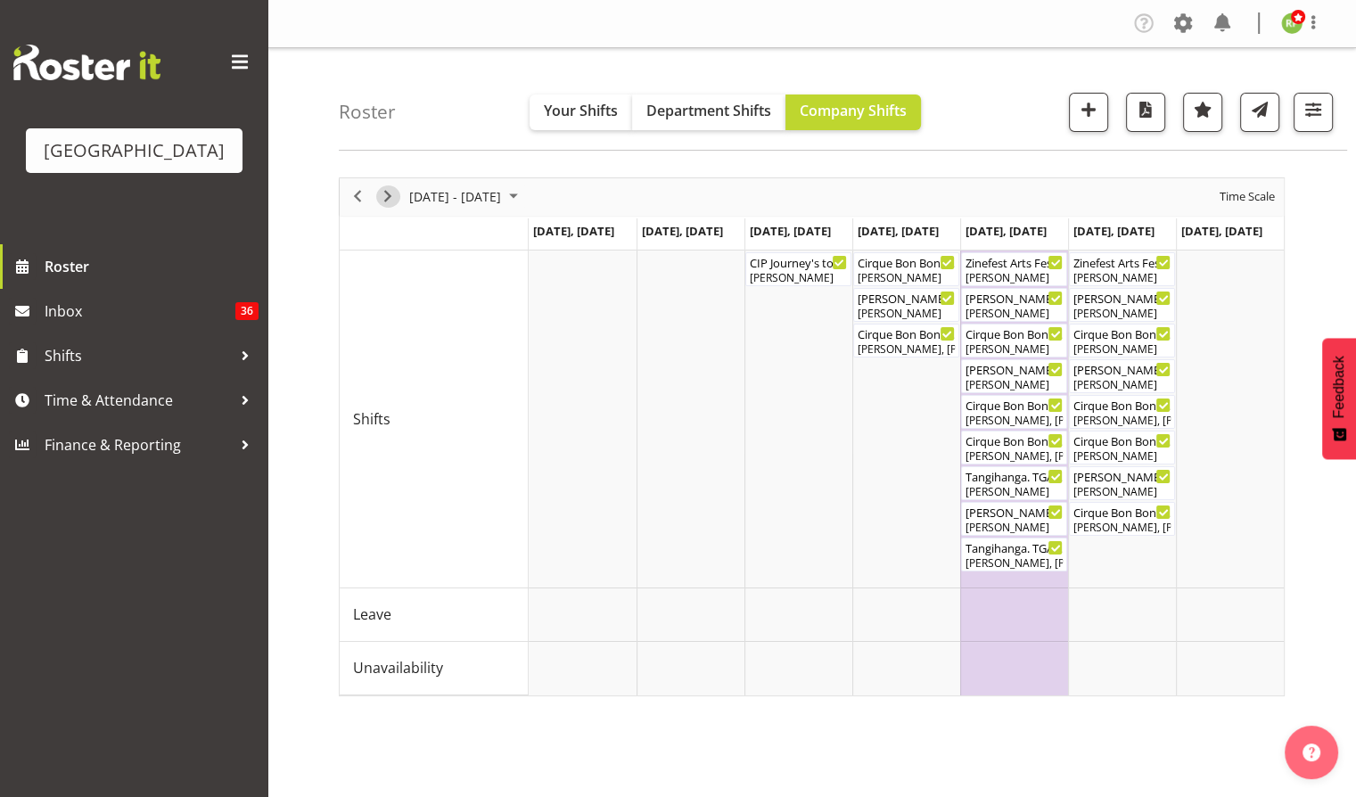
click at [390, 192] on span "Next" at bounding box center [387, 196] width 21 height 22
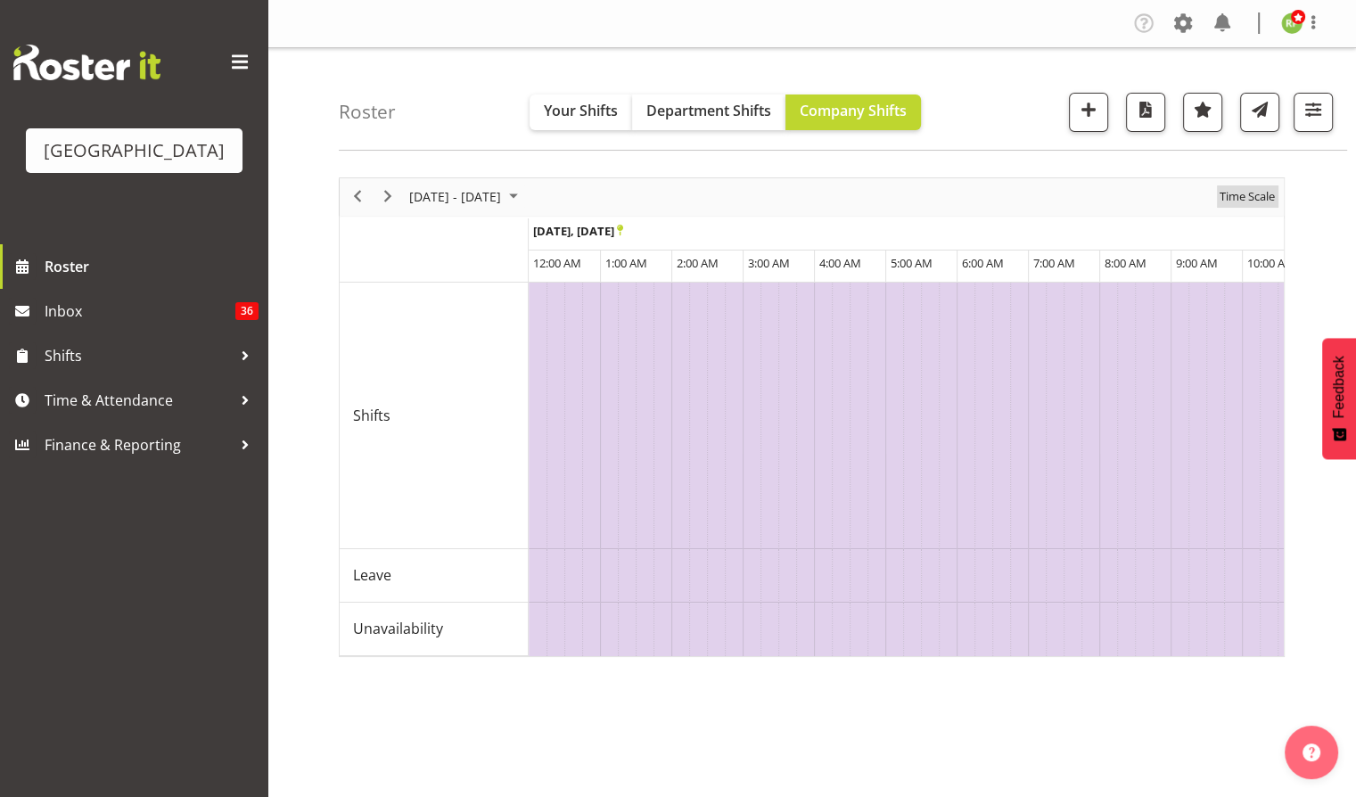
click at [1259, 198] on span "Time Scale" at bounding box center [1247, 196] width 59 height 22
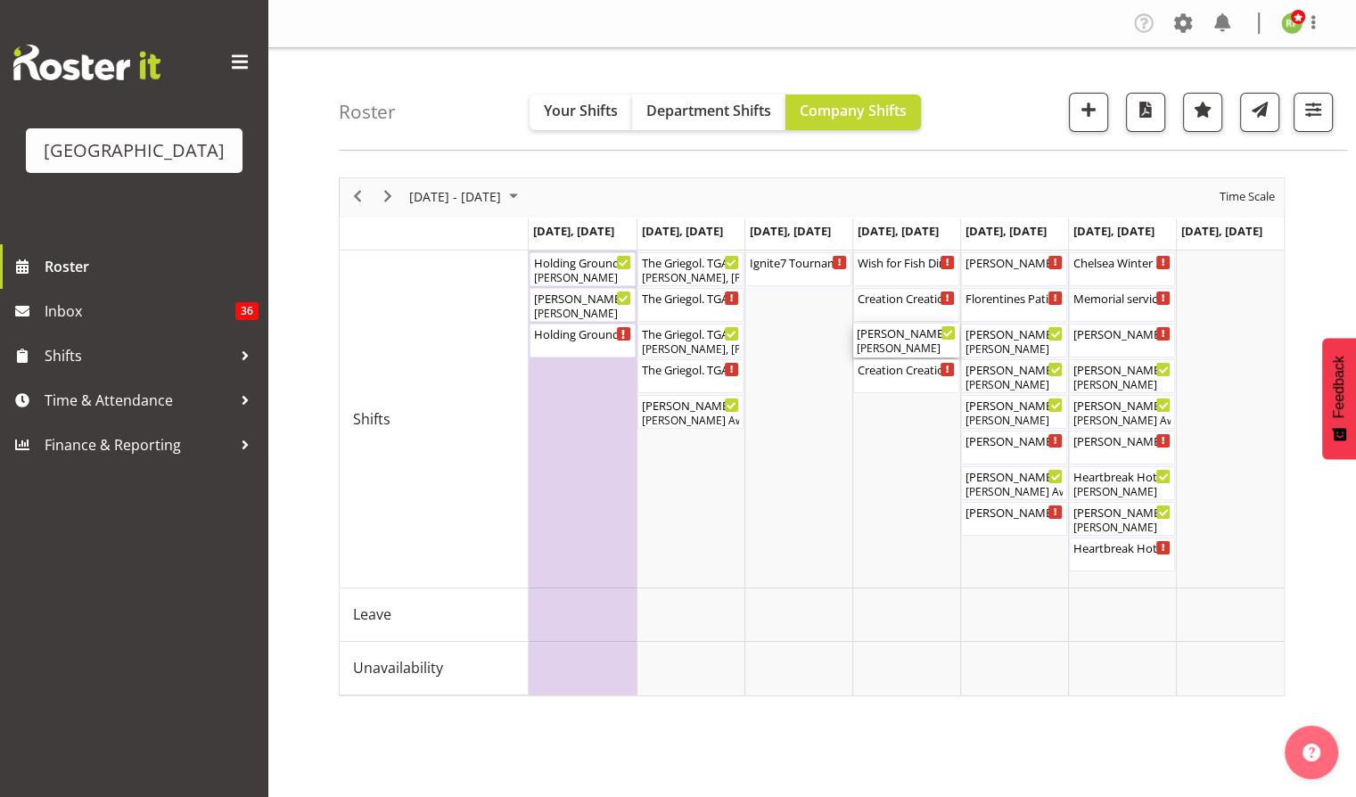
click at [927, 341] on div "[PERSON_NAME]" at bounding box center [906, 349] width 99 height 16
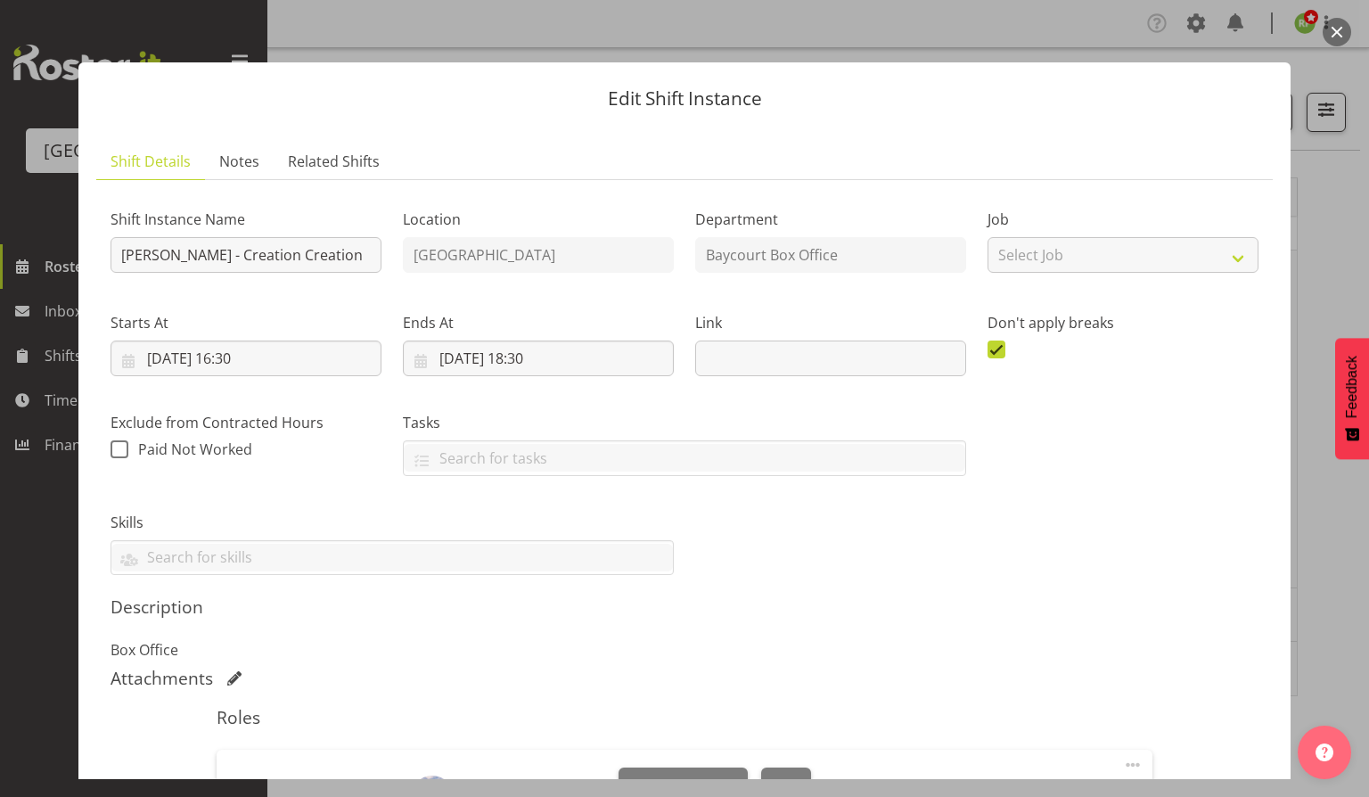
click at [1338, 37] on button "button" at bounding box center [1337, 32] width 29 height 29
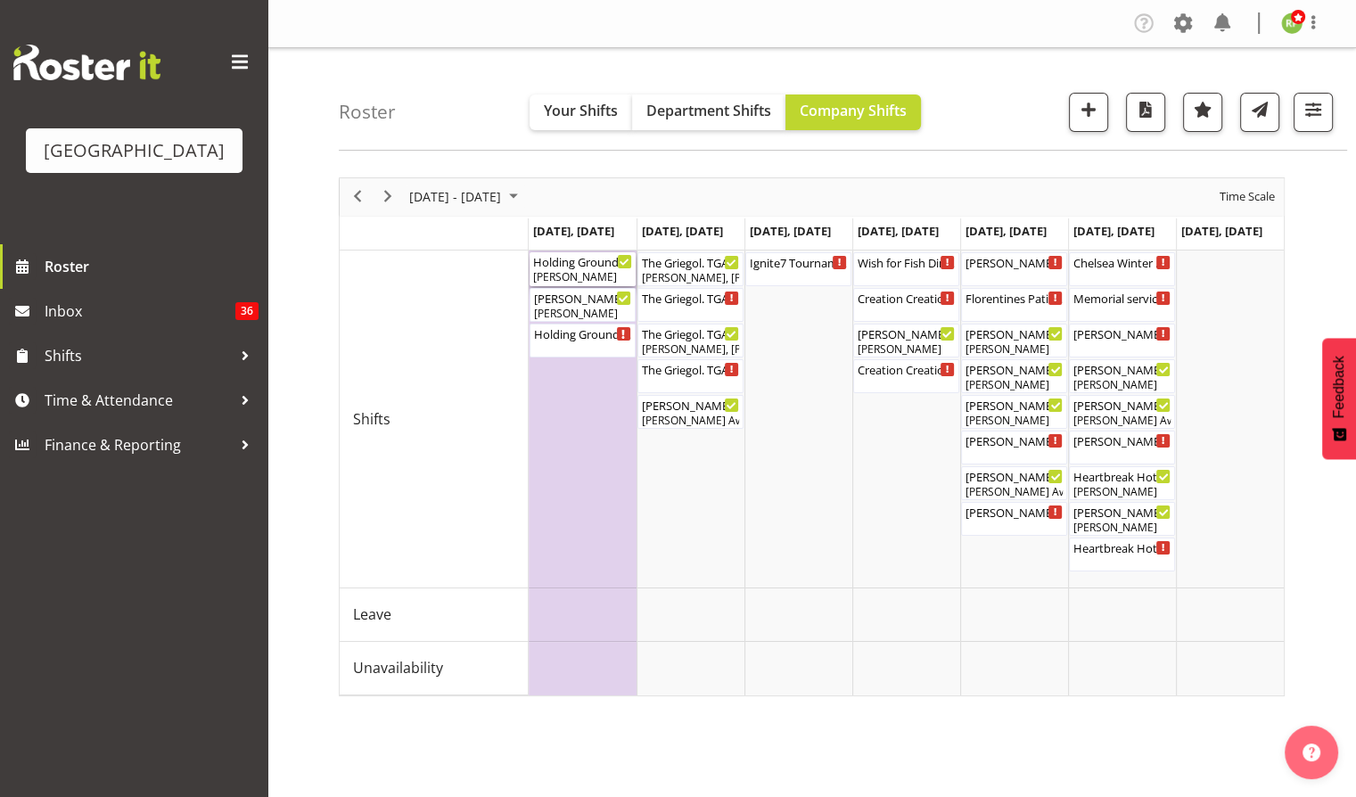
click at [616, 267] on div "Holding Ground. TGA Arts Fest. FOHM Shift ( 03:15 PM - 06:35 PM )" at bounding box center [582, 261] width 99 height 18
click at [616, 267] on div at bounding box center [812, 436] width 946 height 519
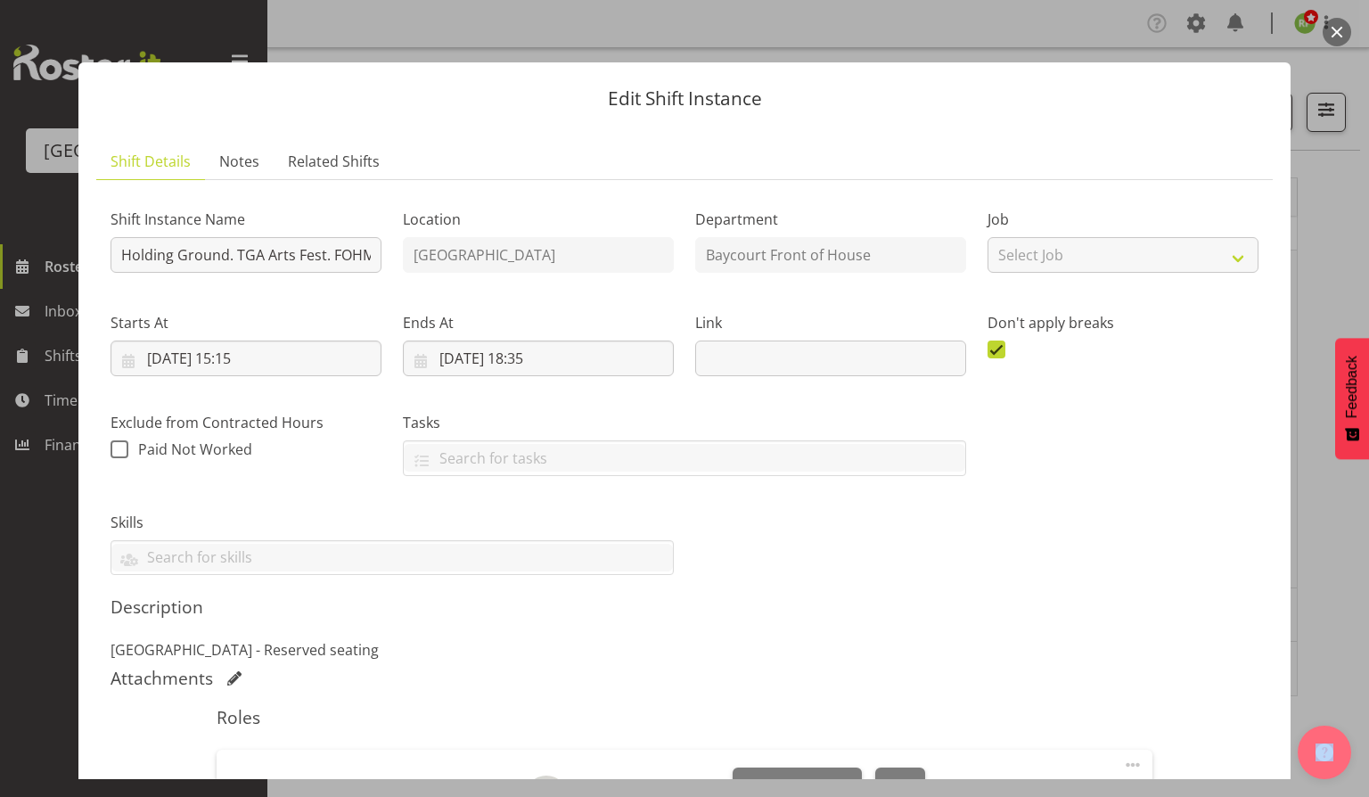
click at [1328, 34] on button "button" at bounding box center [1337, 32] width 29 height 29
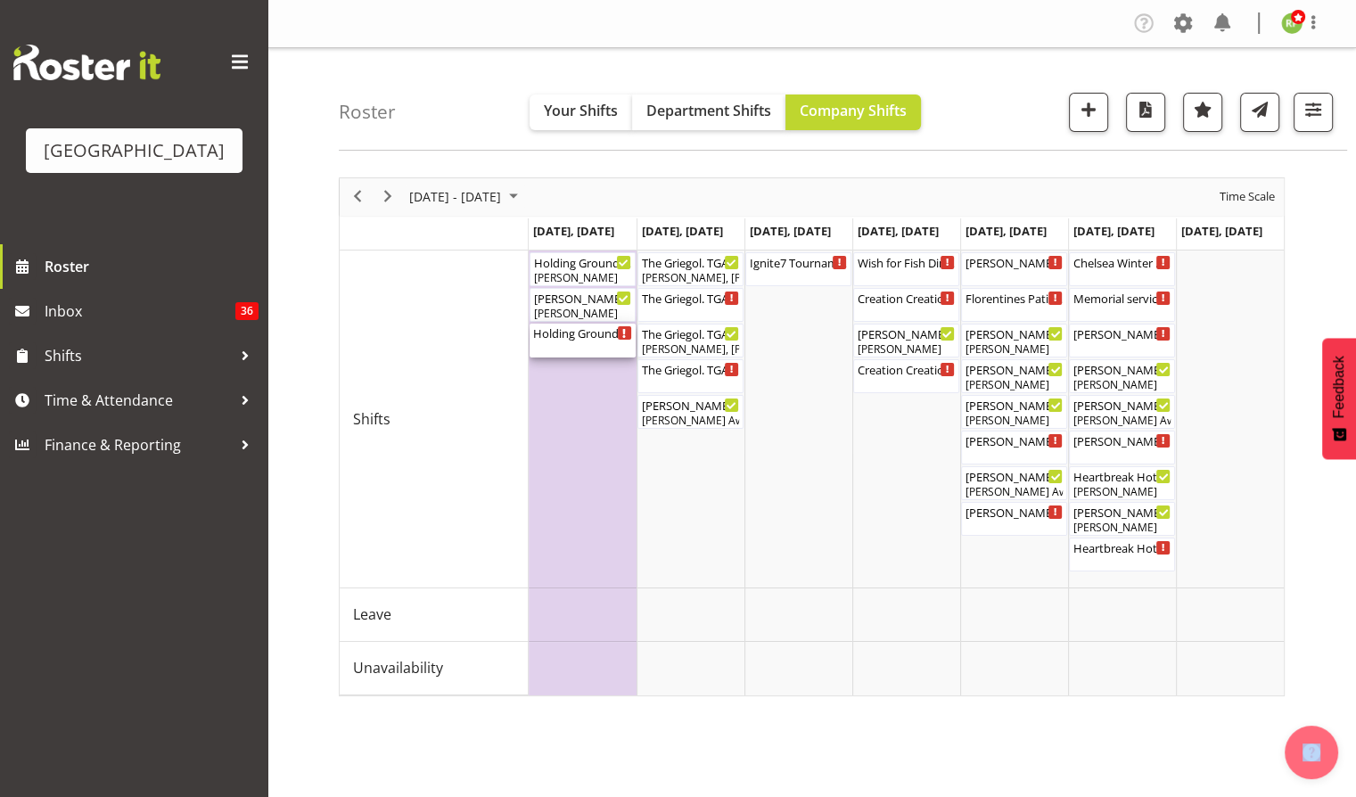
click at [588, 341] on div "Holding Ground. TGA Arts Fest ( 04:00 PM - 06:20 PM )" at bounding box center [582, 341] width 99 height 34
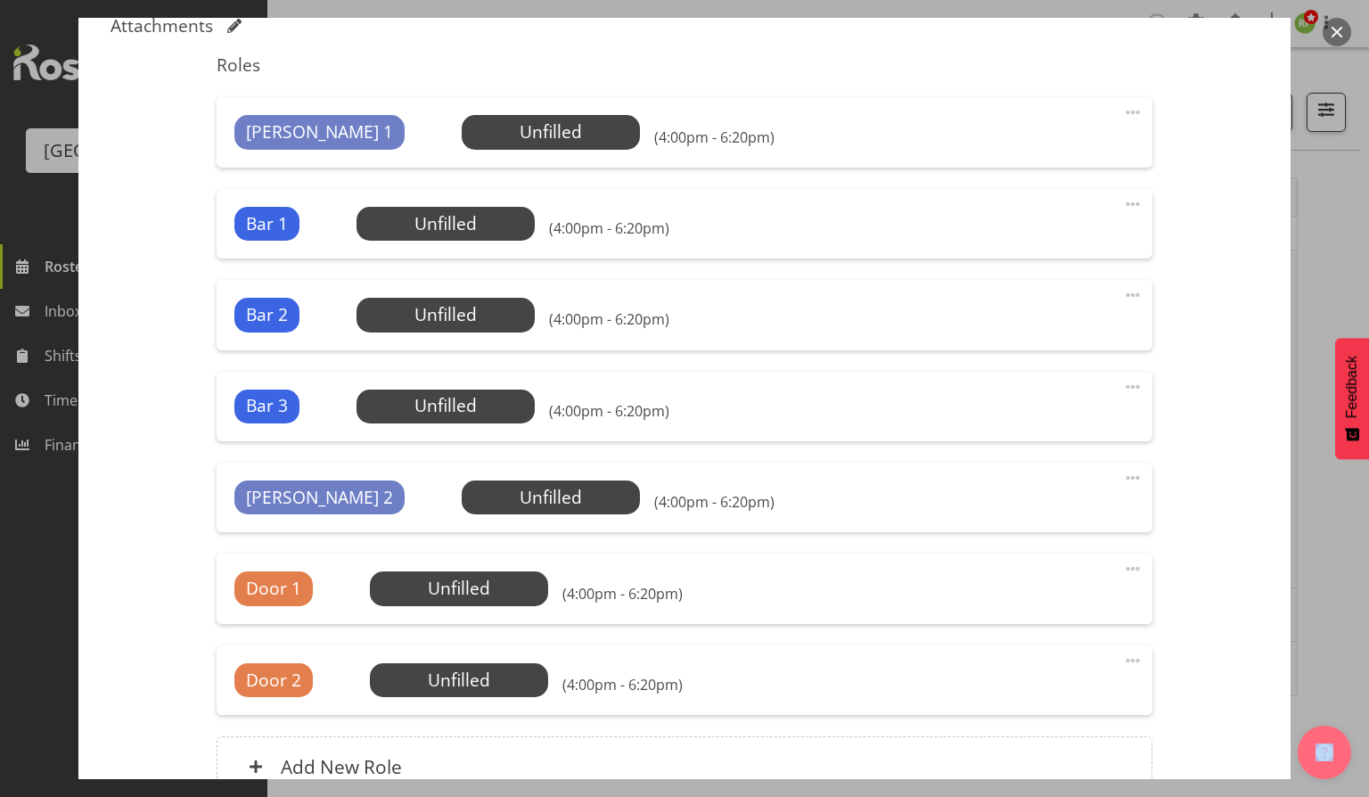
scroll to position [713, 0]
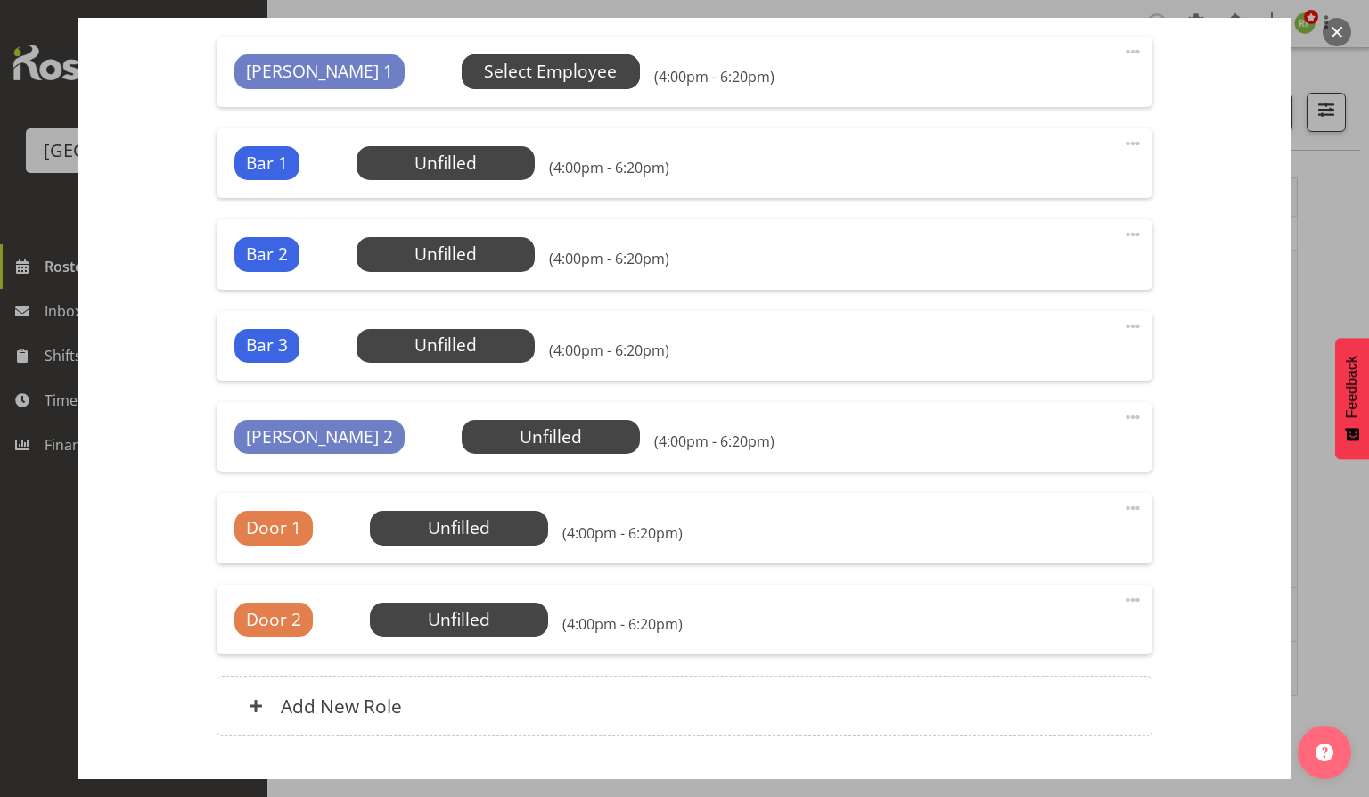
click at [484, 65] on span "Select Employee" at bounding box center [550, 72] width 133 height 26
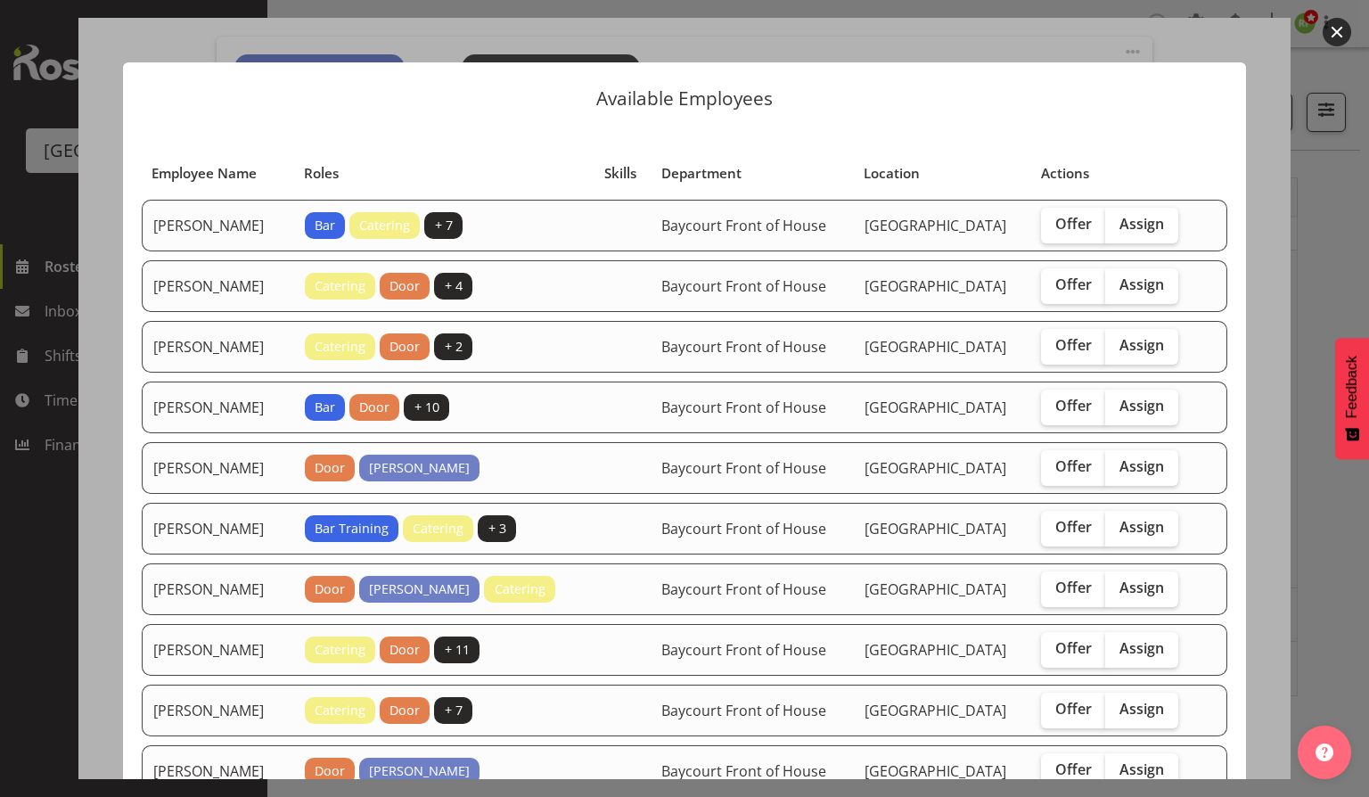
click at [1344, 17] on div at bounding box center [684, 398] width 1369 height 797
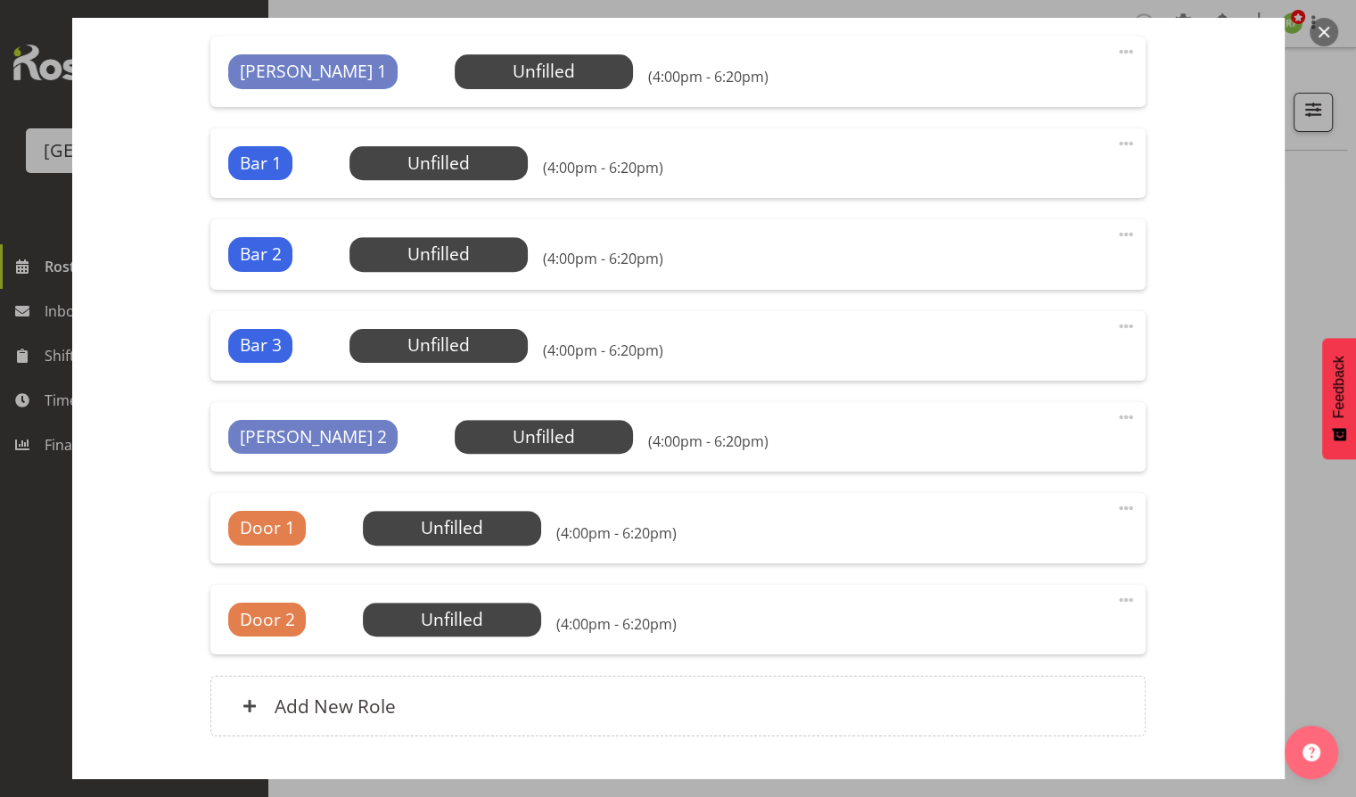
click at [1332, 45] on div at bounding box center [678, 398] width 1356 height 797
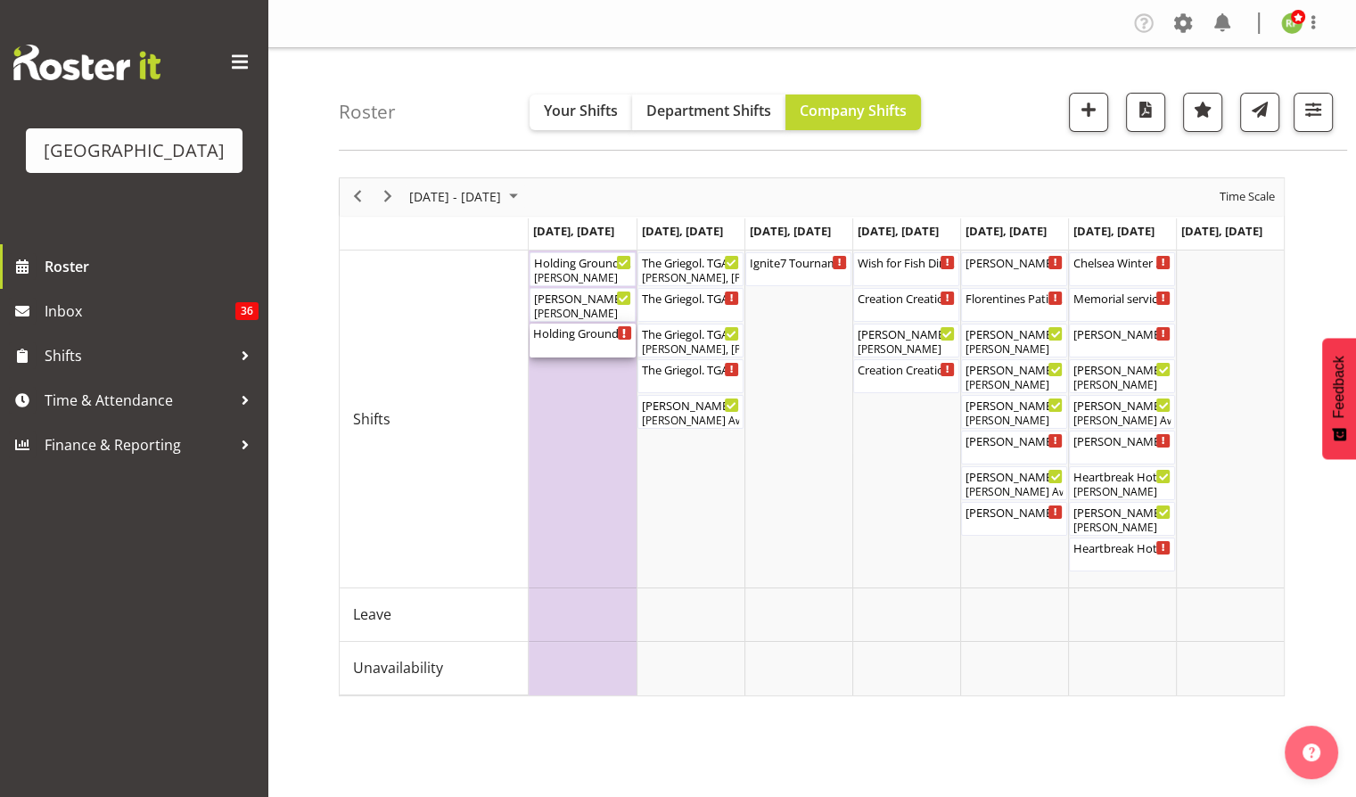
click at [575, 341] on div "Holding Ground. TGA Arts Fest ( 04:00 PM - 06:20 PM )" at bounding box center [582, 341] width 99 height 34
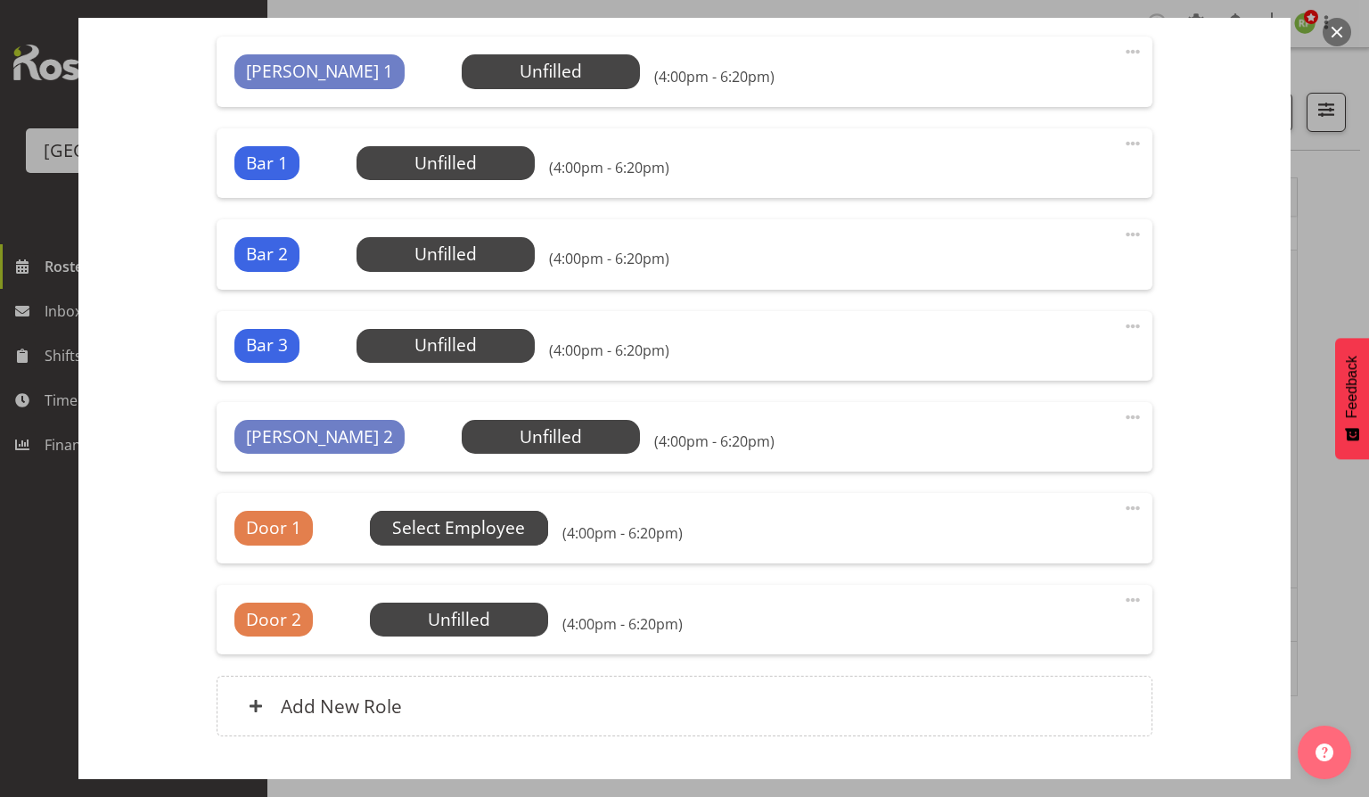
click at [461, 530] on span "Select Employee" at bounding box center [458, 528] width 133 height 26
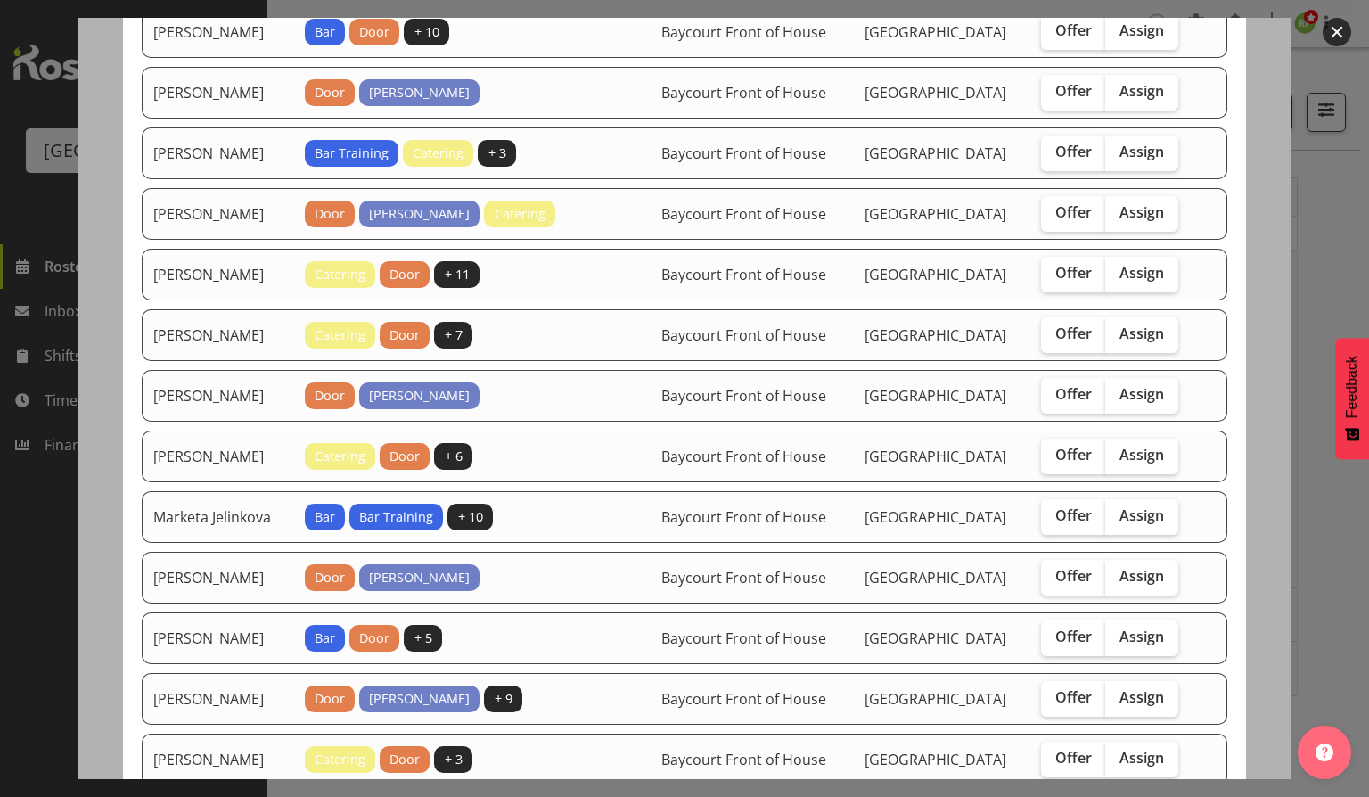
scroll to position [539, 0]
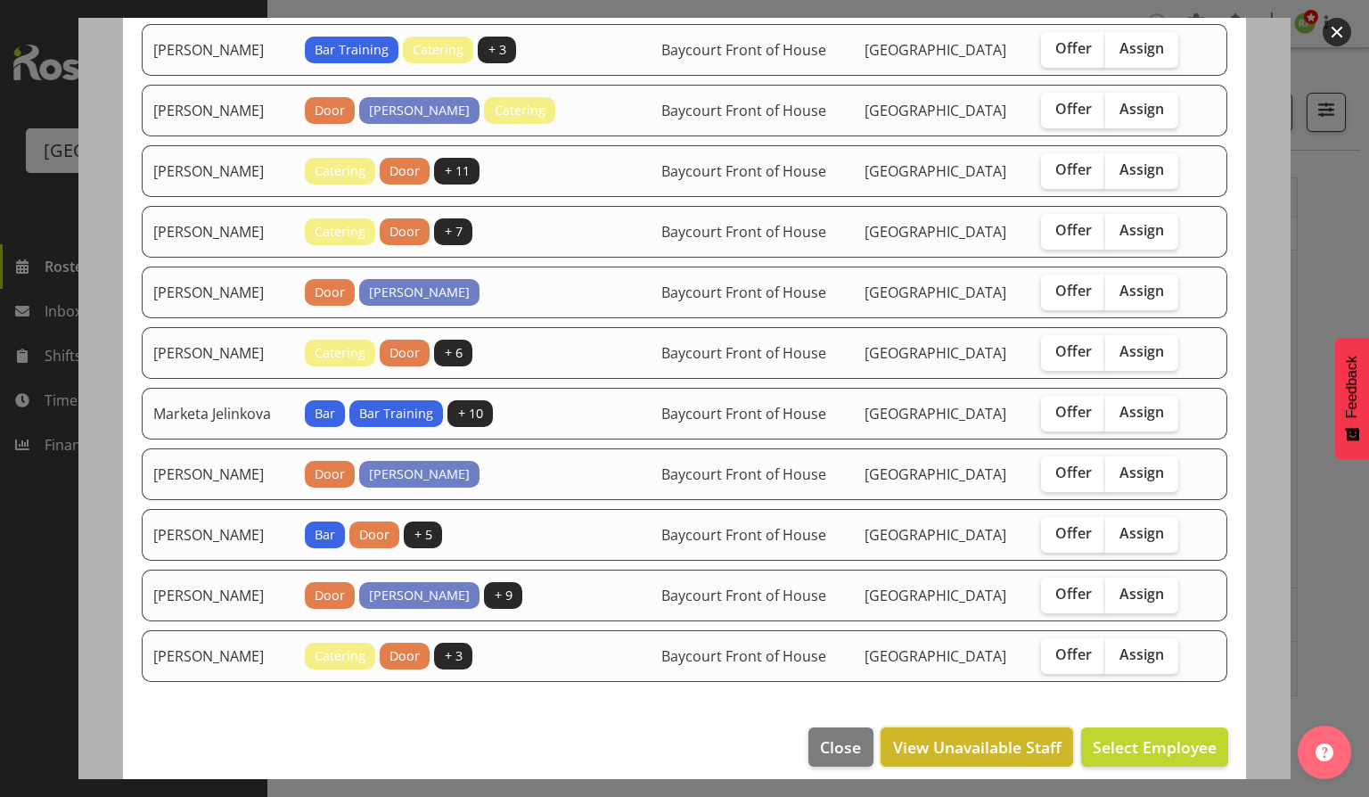
click at [976, 736] on span "View Unavailable Staff" at bounding box center [977, 747] width 169 height 23
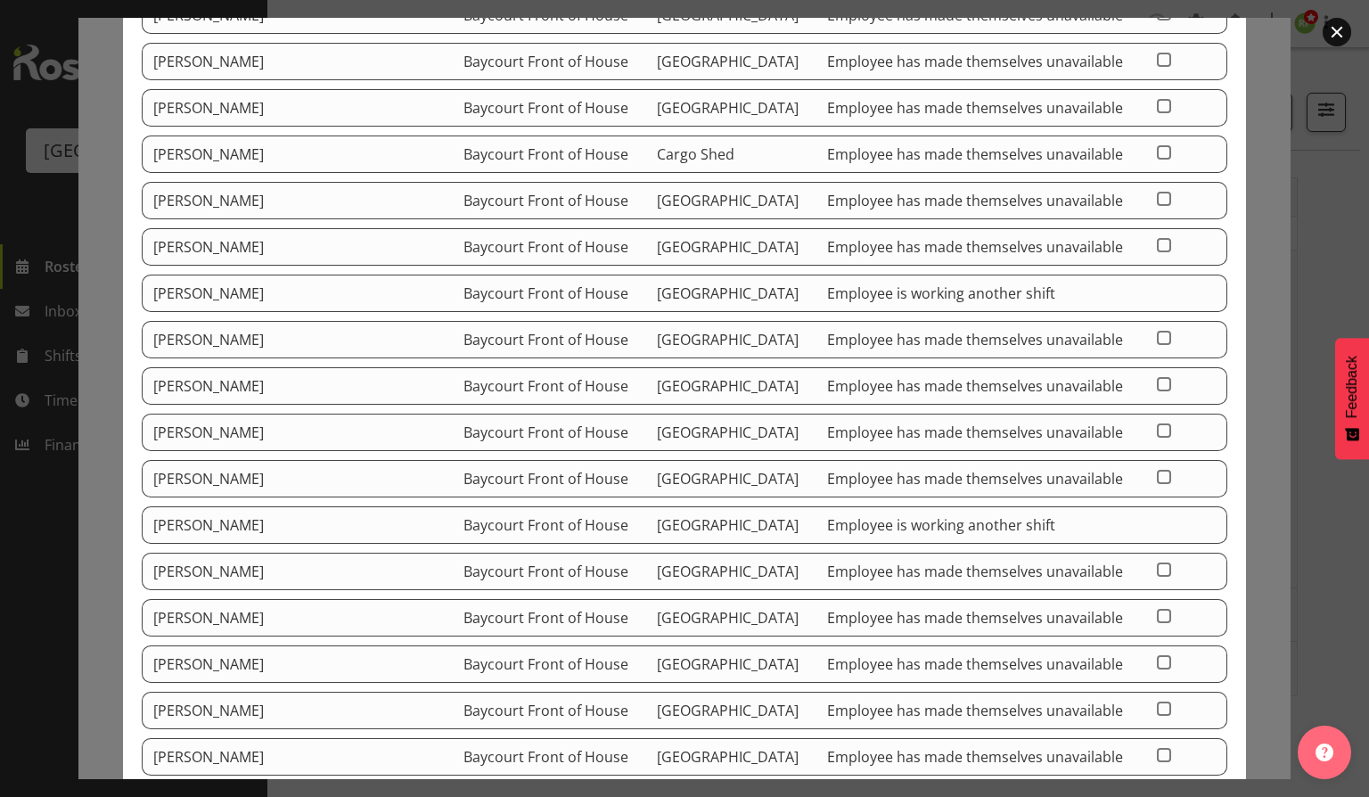
scroll to position [891, 0]
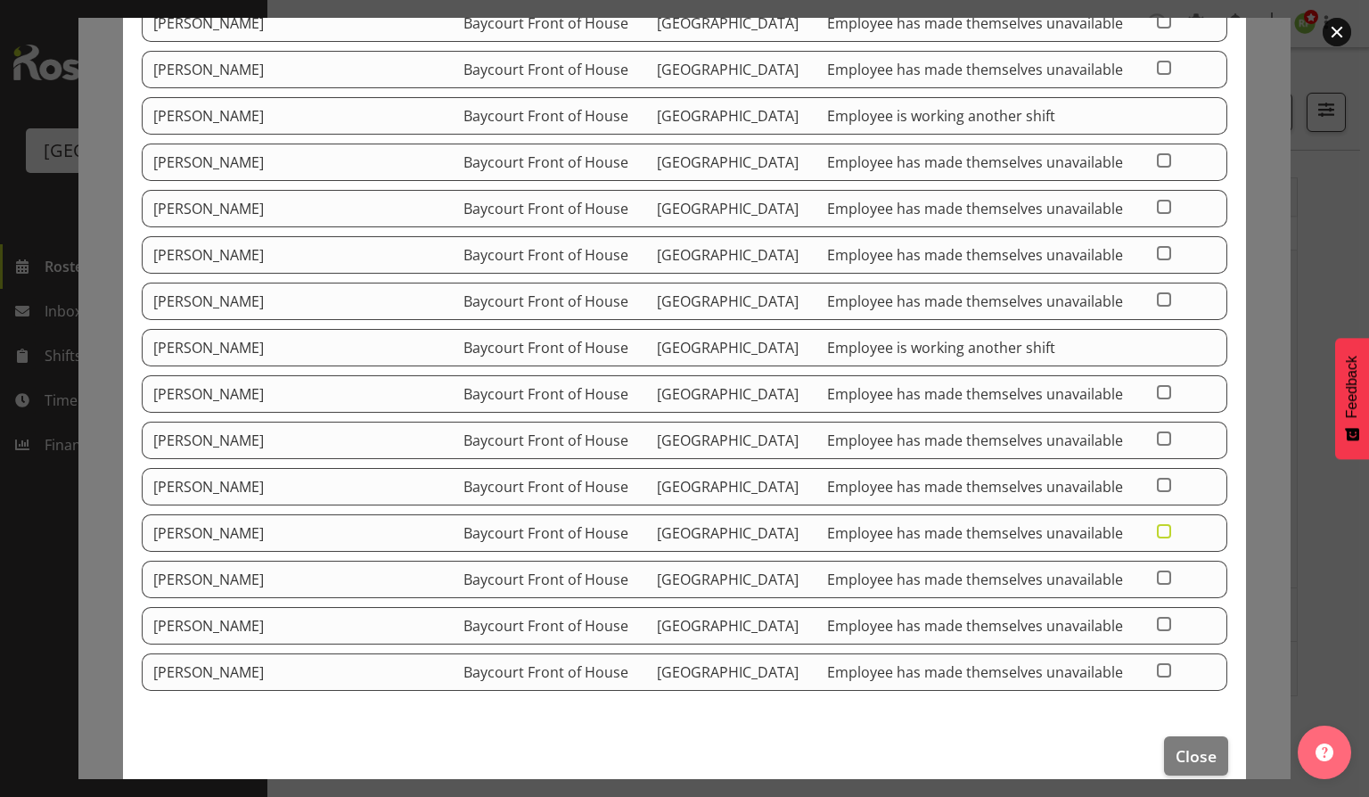
click at [1157, 524] on span at bounding box center [1164, 531] width 14 height 14
click at [1157, 525] on input "checkbox" at bounding box center [1163, 531] width 12 height 12
checkbox input "true"
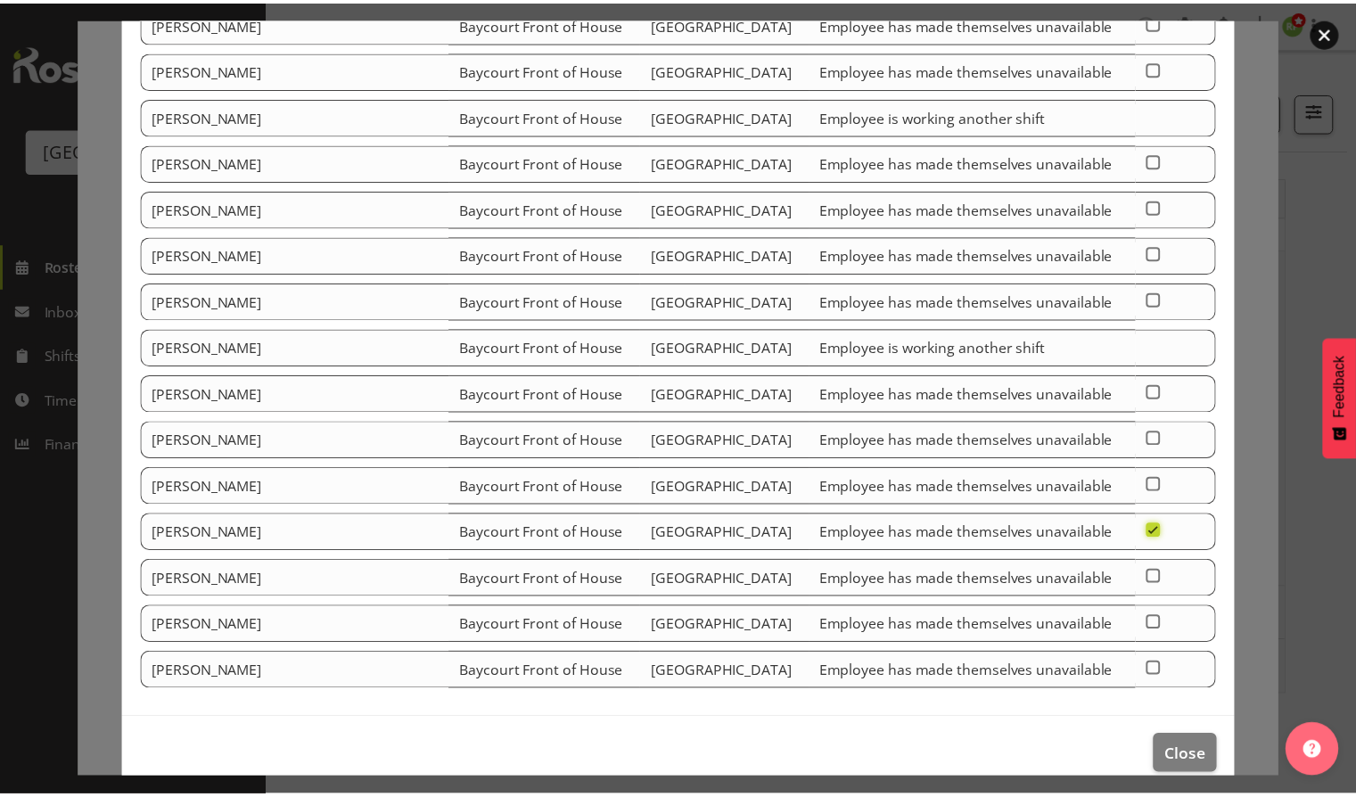
scroll to position [0, 0]
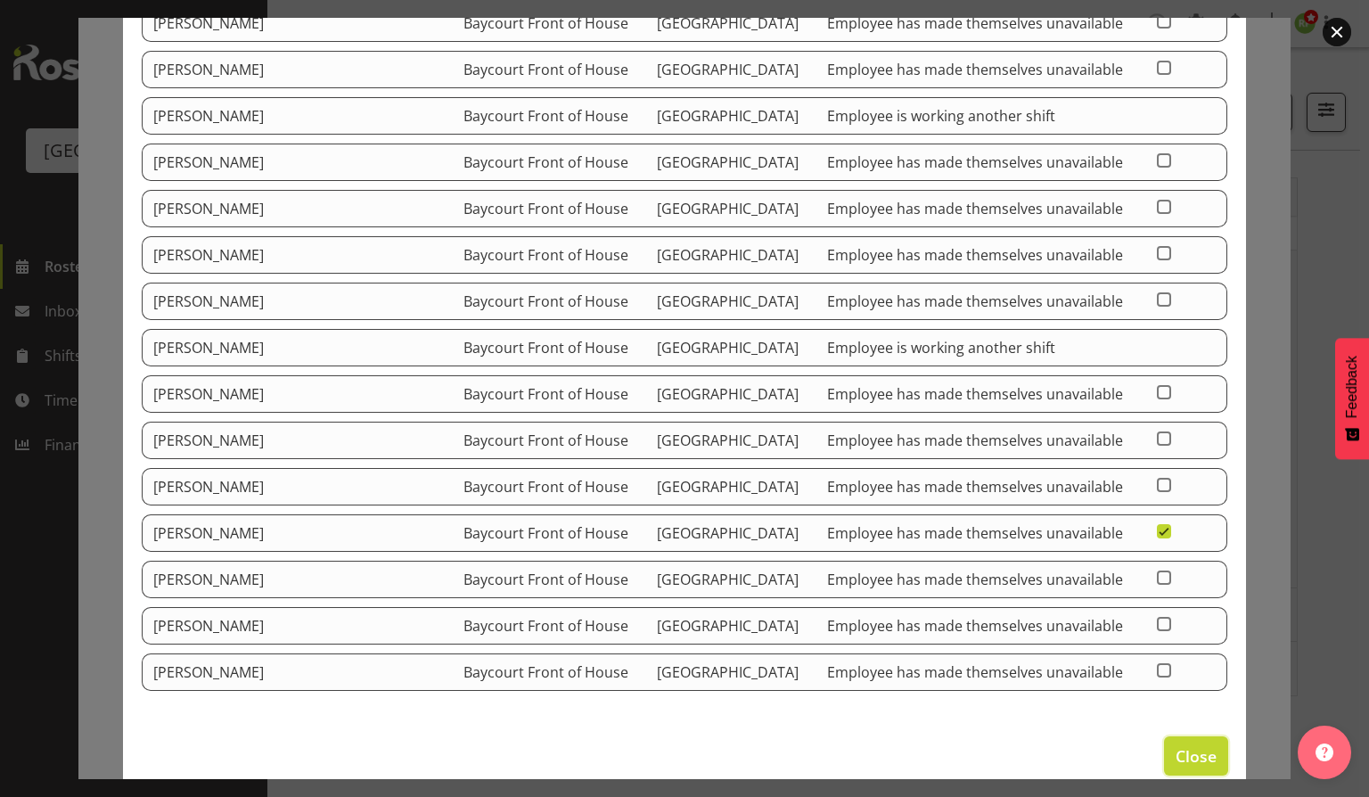
click at [1183, 744] on span "Close" at bounding box center [1196, 755] width 41 height 23
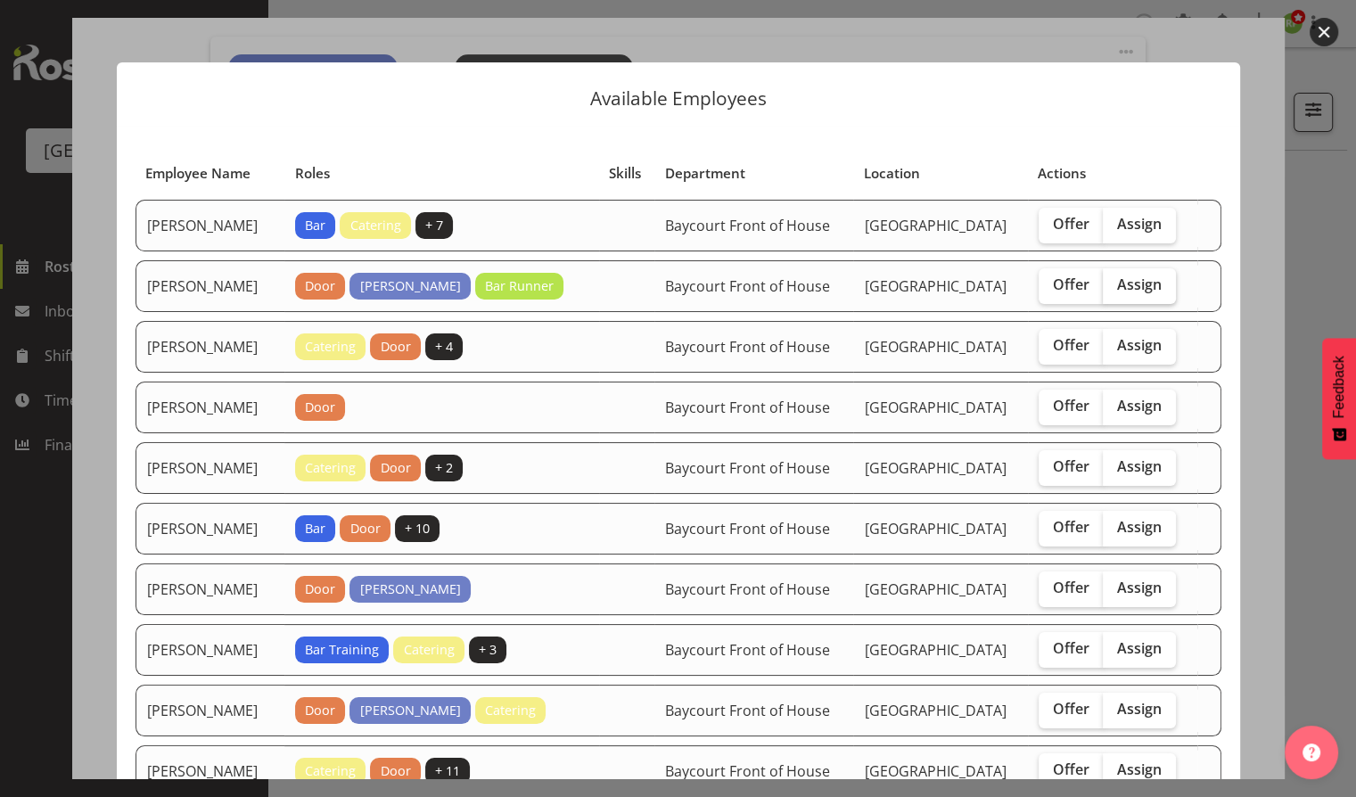
click at [1147, 290] on span "Assign" at bounding box center [1139, 284] width 45 height 18
click at [1114, 290] on input "Assign" at bounding box center [1109, 285] width 12 height 12
checkbox input "true"
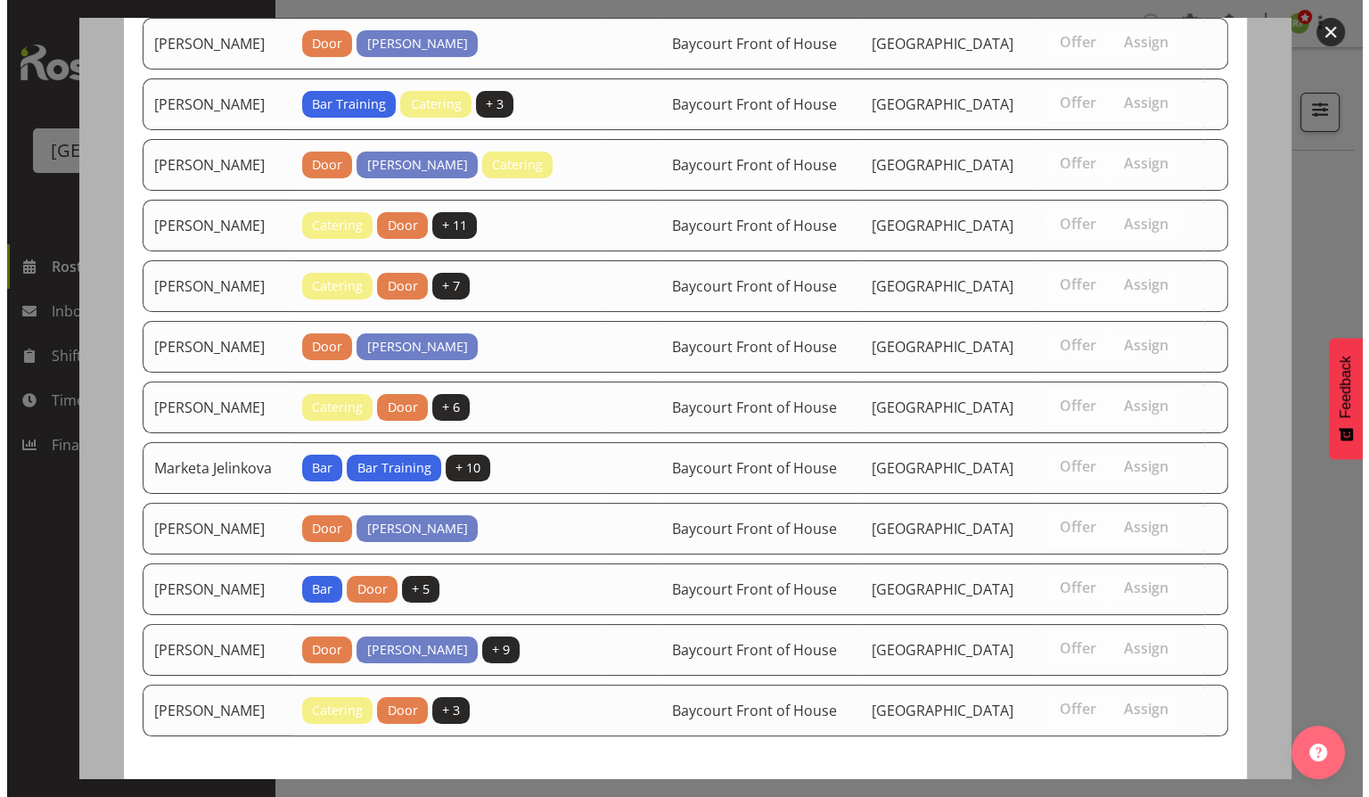
scroll to position [599, 0]
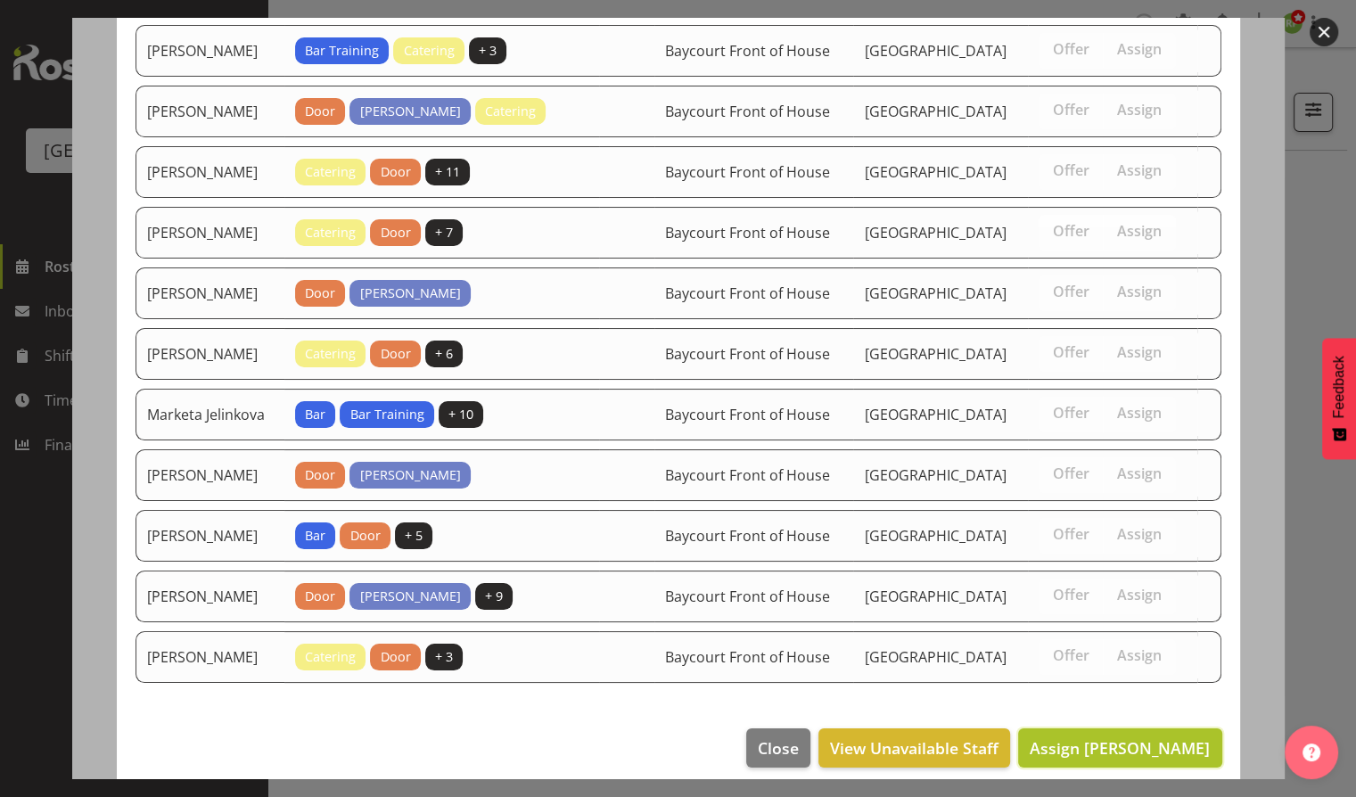
click at [1109, 744] on span "Assign [PERSON_NAME]" at bounding box center [1120, 747] width 180 height 23
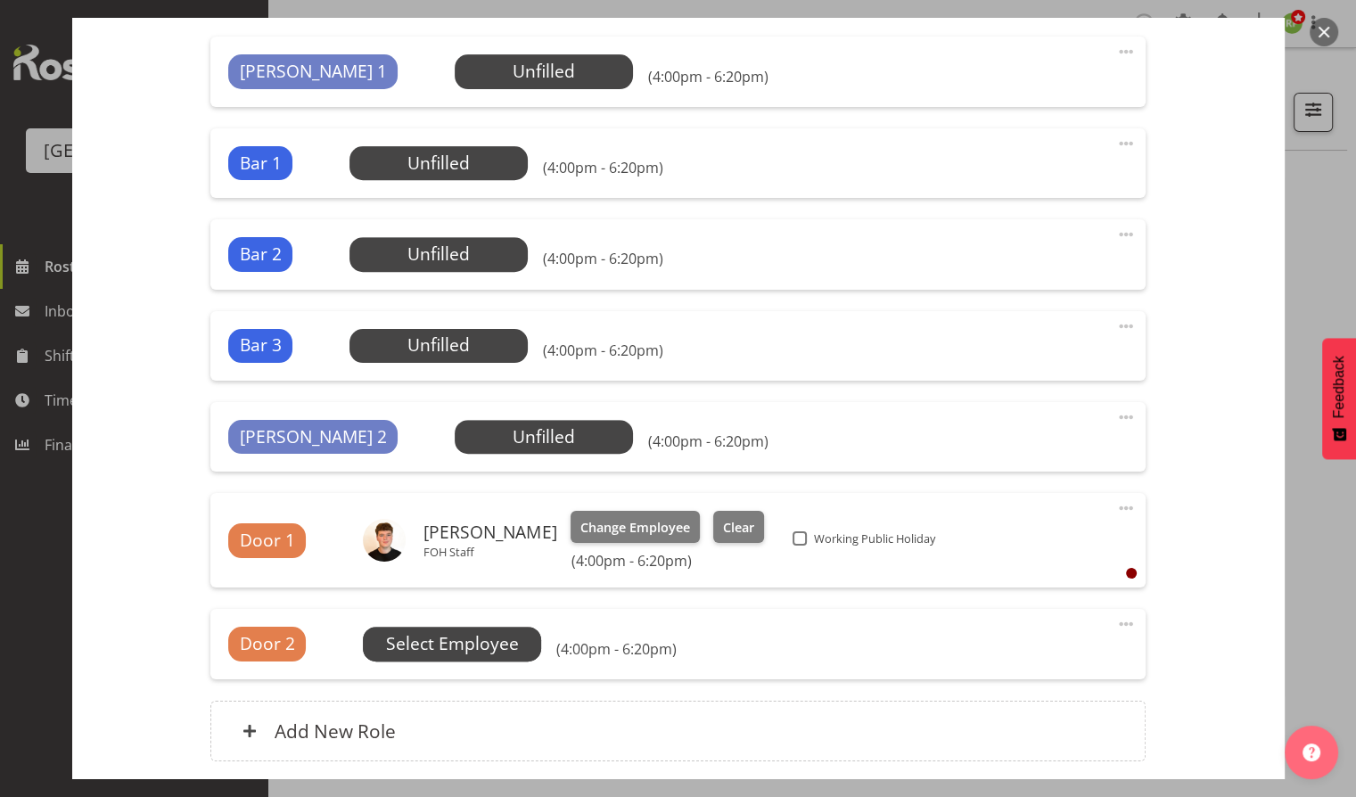
click at [450, 633] on span "Select Employee" at bounding box center [452, 644] width 133 height 26
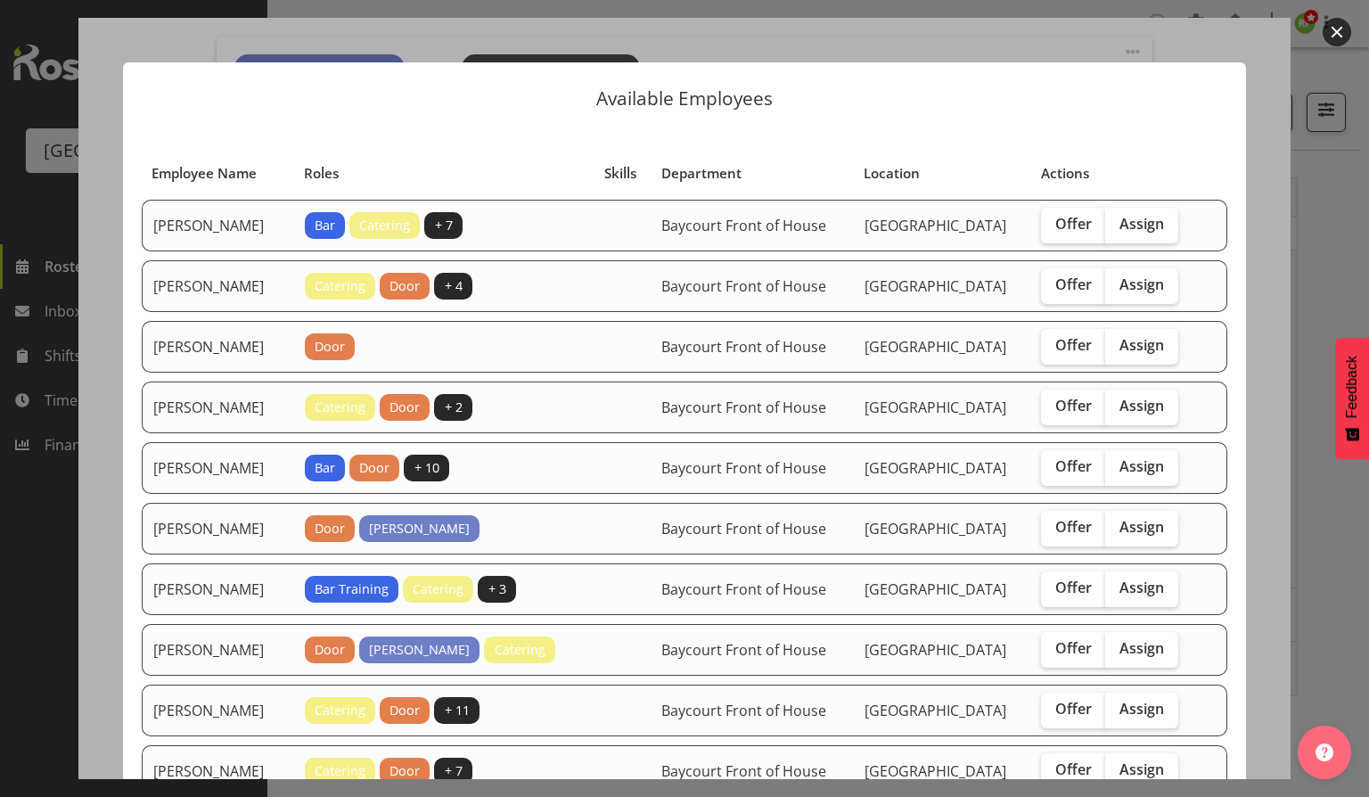
scroll to position [119, 0]
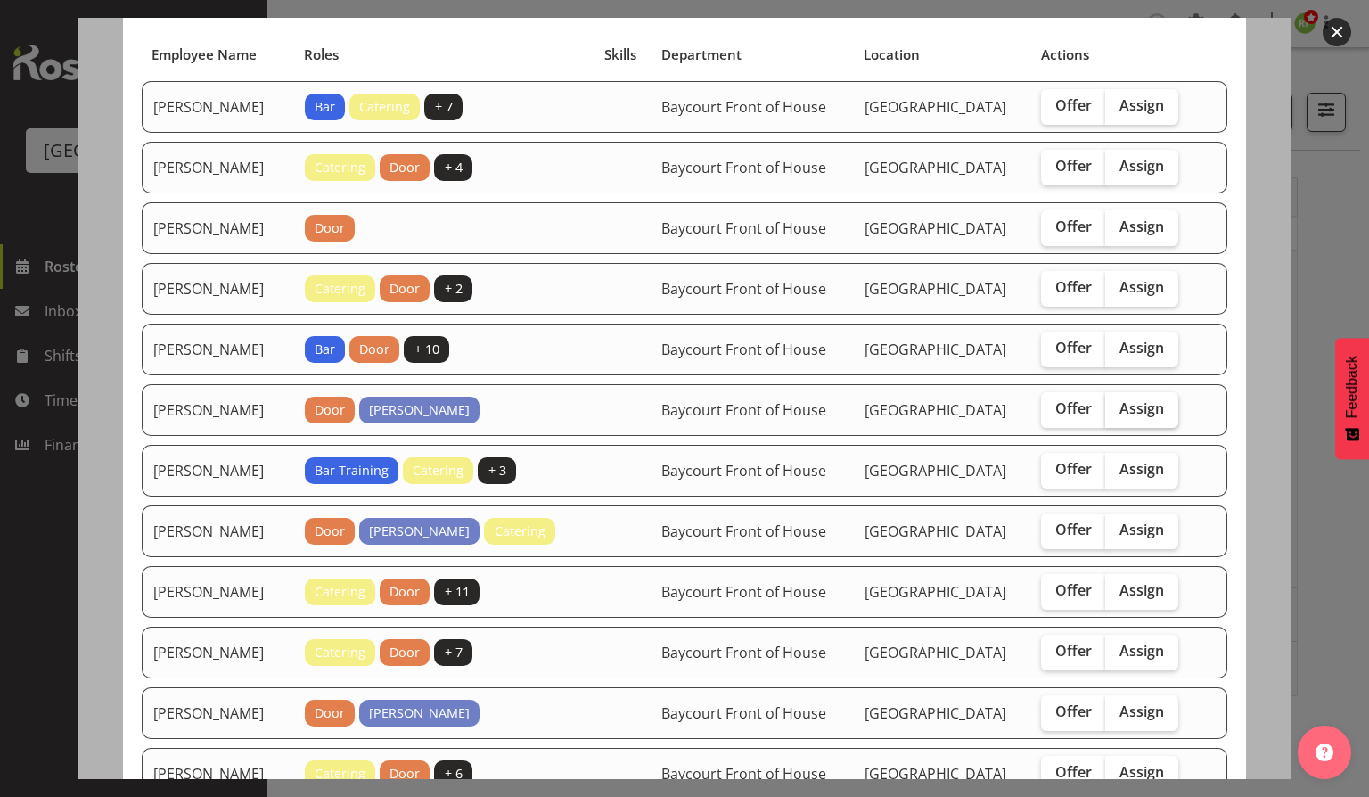
click at [1152, 410] on span "Assign" at bounding box center [1142, 408] width 45 height 18
click at [1117, 410] on input "Assign" at bounding box center [1112, 409] width 12 height 12
checkbox input "true"
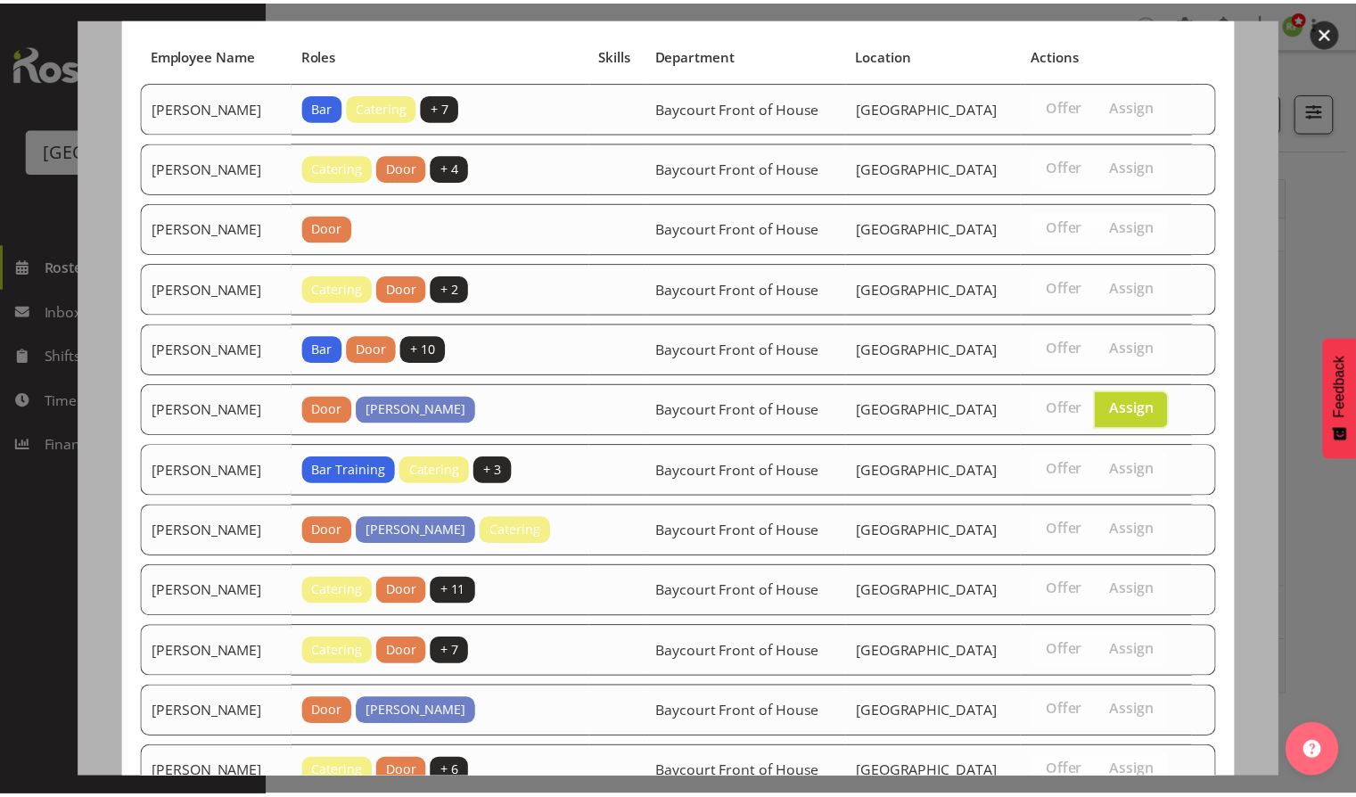
scroll to position [539, 0]
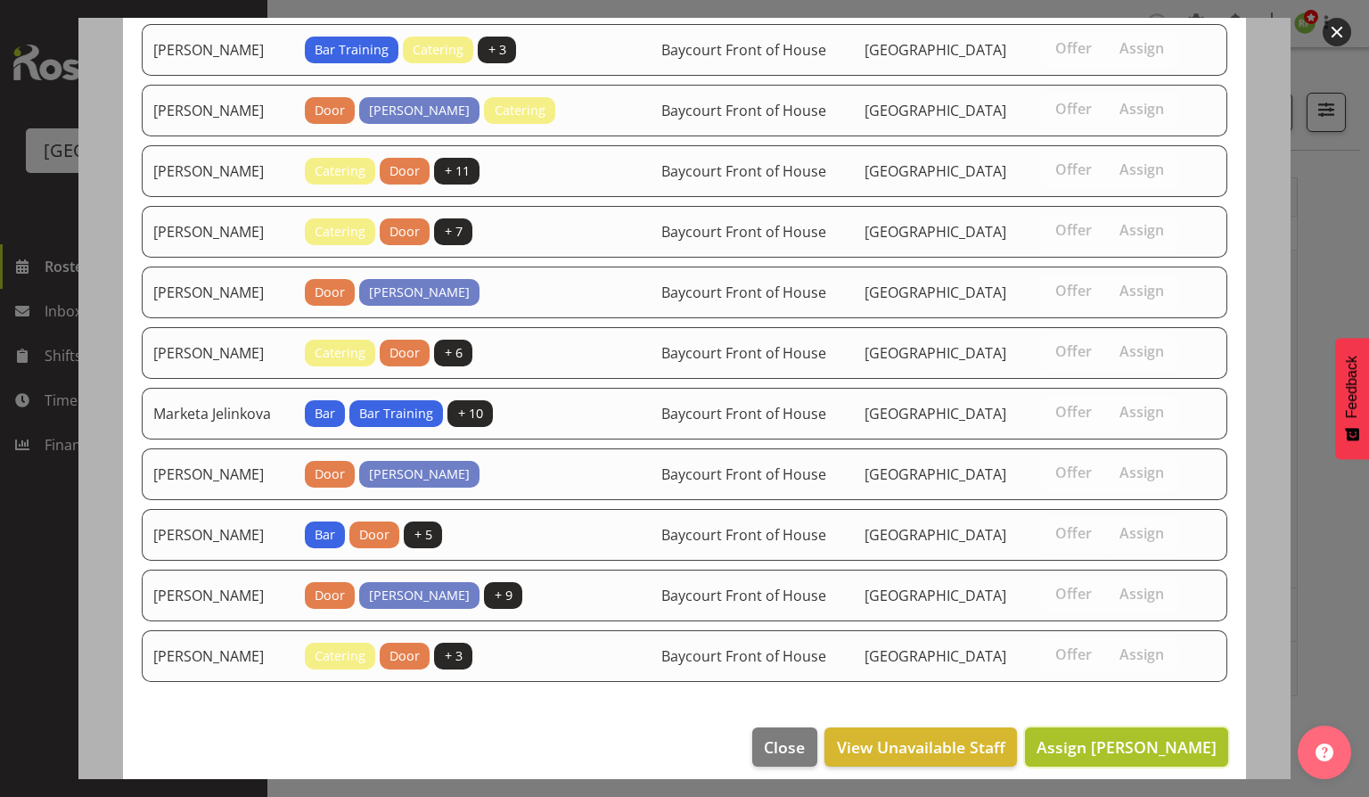
click at [1108, 736] on span "Assign [PERSON_NAME]" at bounding box center [1127, 746] width 180 height 21
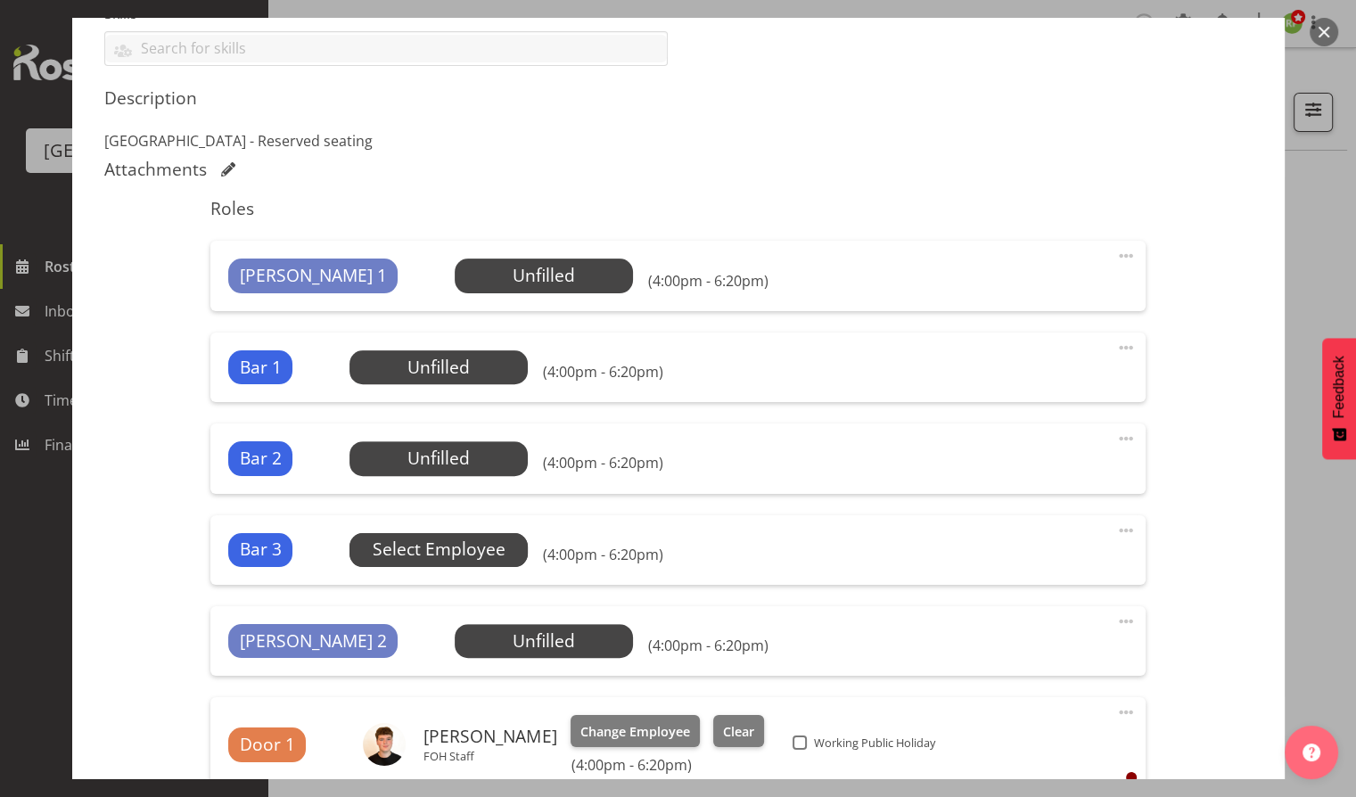
scroll to position [475, 0]
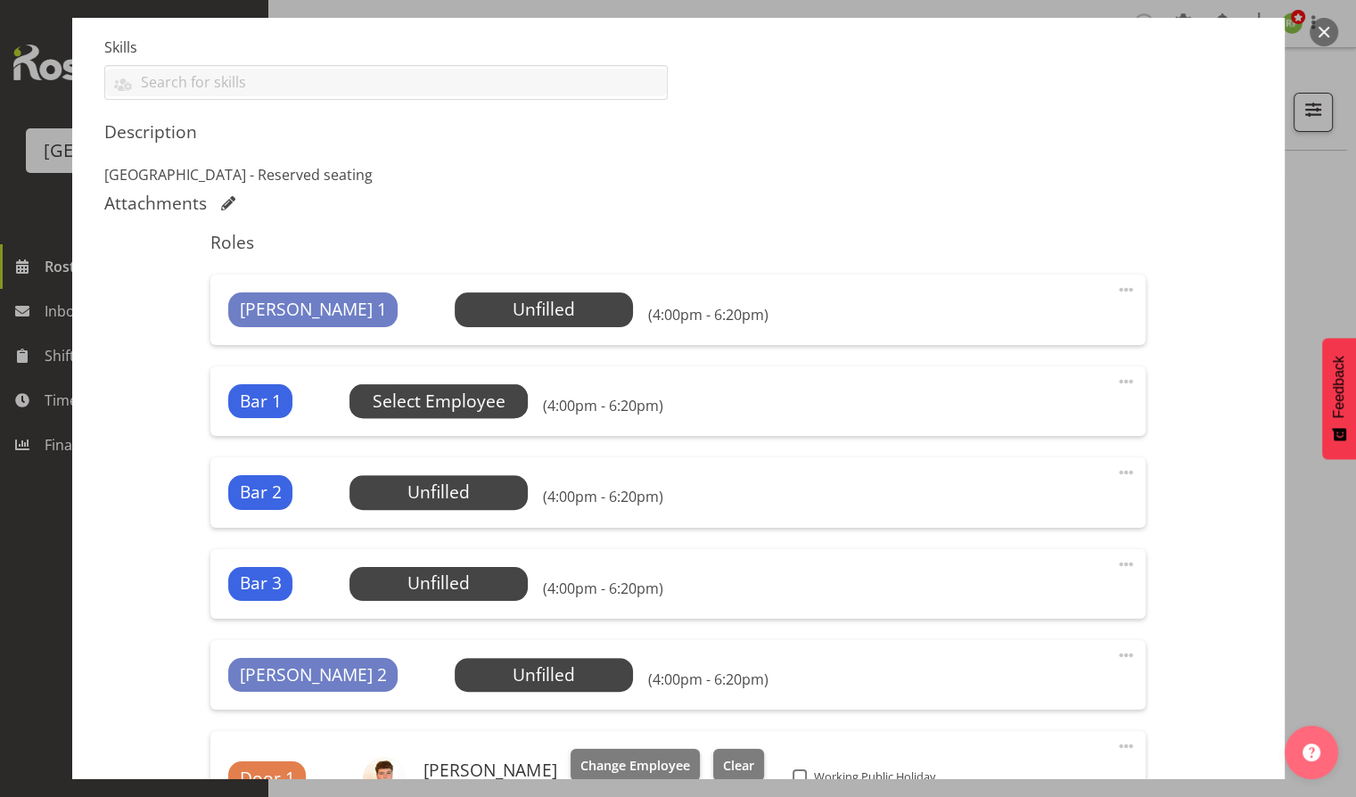
click at [449, 399] on span "Select Employee" at bounding box center [439, 402] width 133 height 26
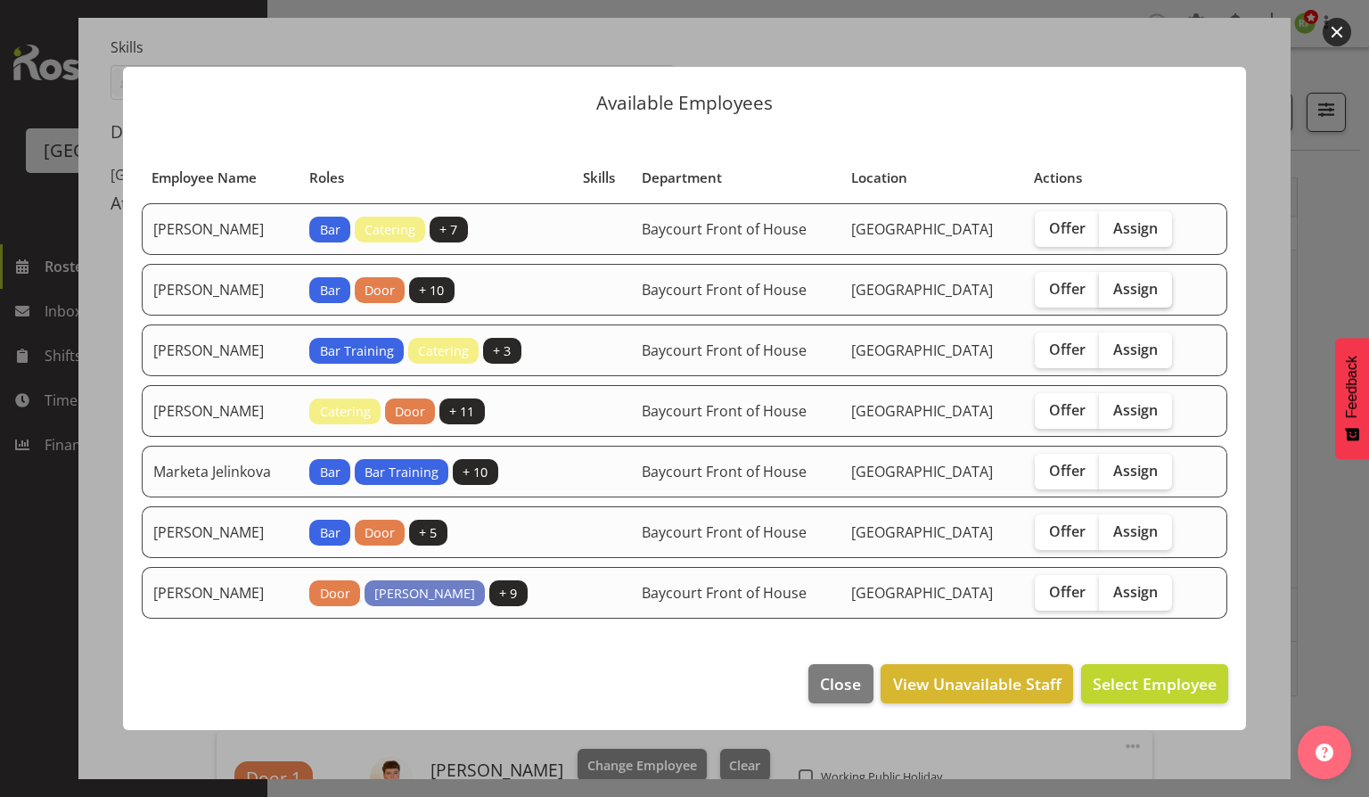
click at [1158, 291] on span "Assign" at bounding box center [1136, 289] width 45 height 18
click at [1111, 291] on input "Assign" at bounding box center [1105, 289] width 12 height 12
checkbox input "true"
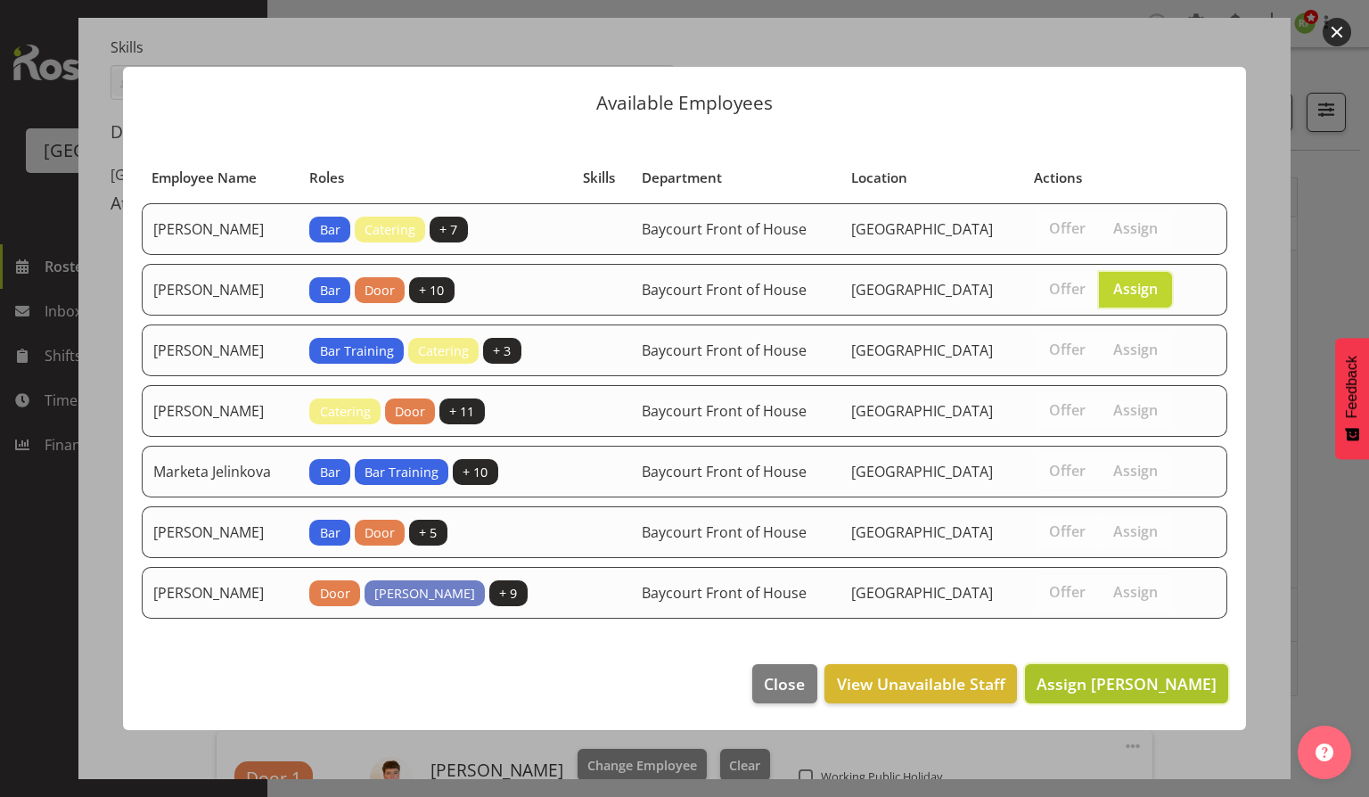
click at [1109, 686] on span "Assign [PERSON_NAME]" at bounding box center [1127, 683] width 180 height 21
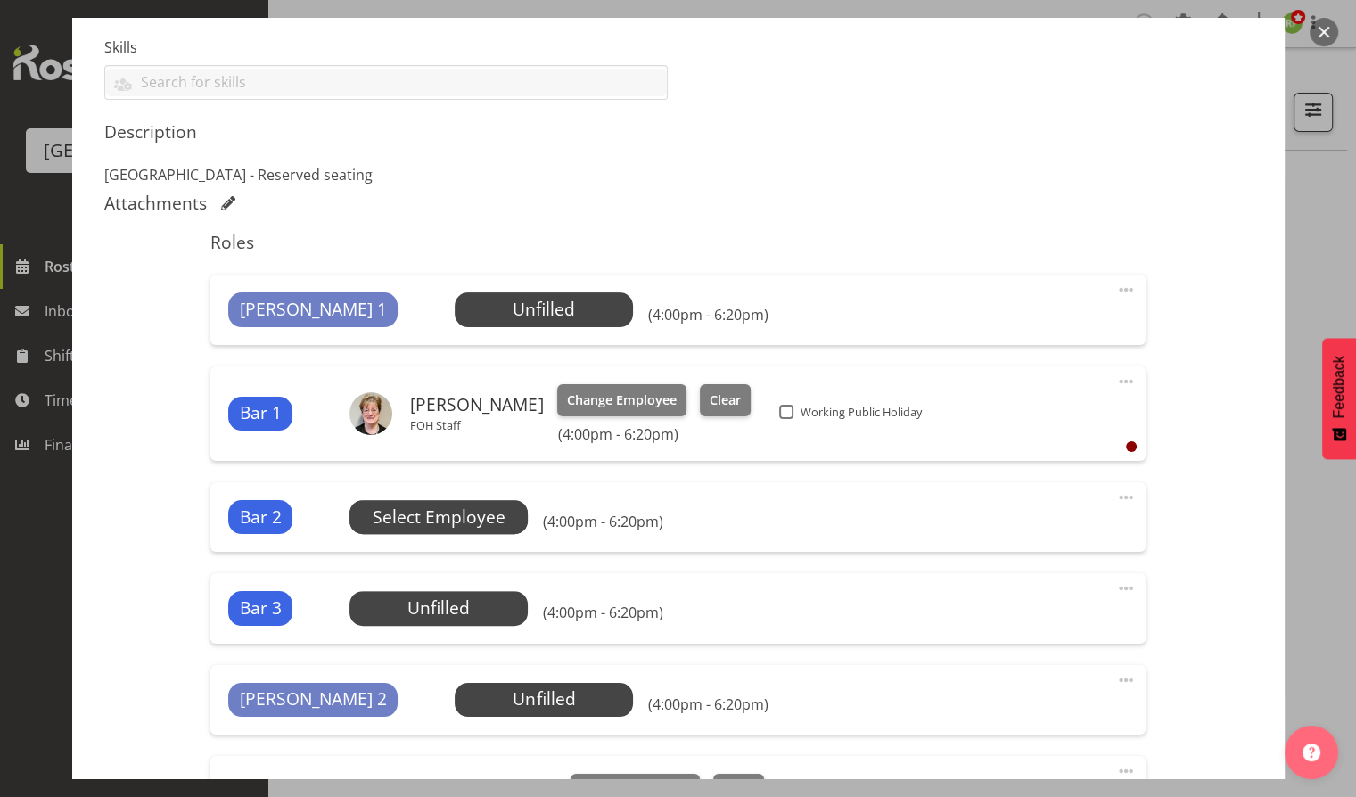
click at [434, 514] on span "Select Employee" at bounding box center [439, 518] width 133 height 26
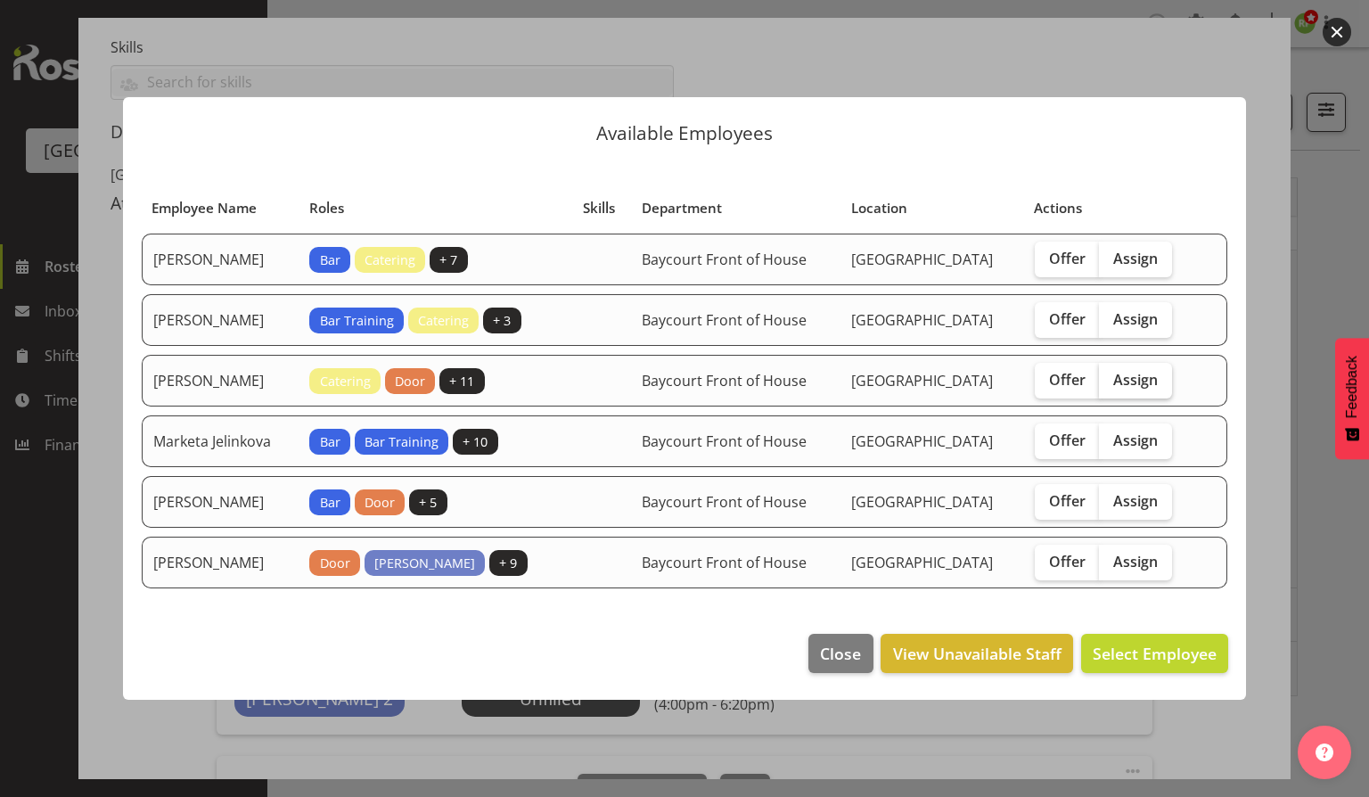
click at [1152, 376] on span "Assign" at bounding box center [1136, 380] width 45 height 18
click at [1111, 376] on input "Assign" at bounding box center [1105, 380] width 12 height 12
checkbox input "true"
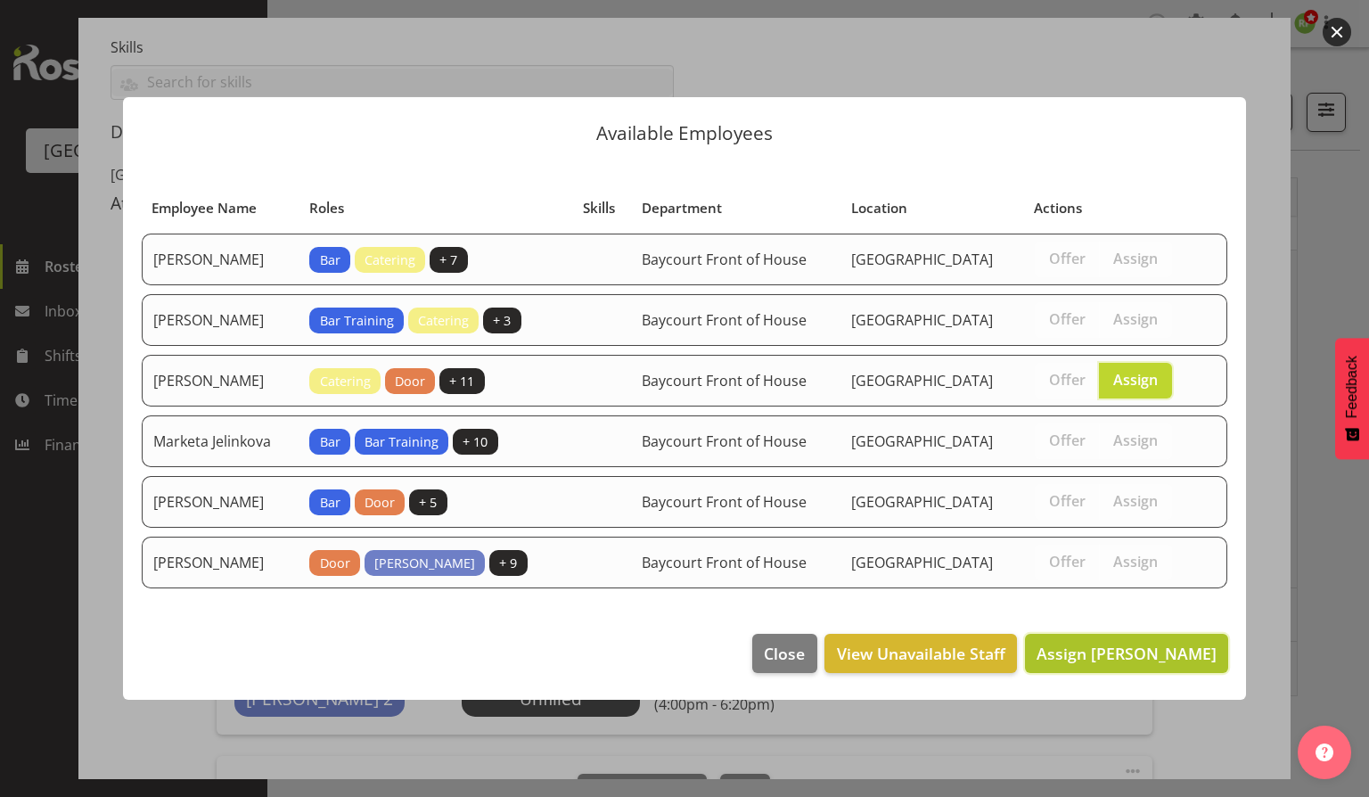
click at [1133, 663] on button "Assign [PERSON_NAME]" at bounding box center [1126, 653] width 203 height 39
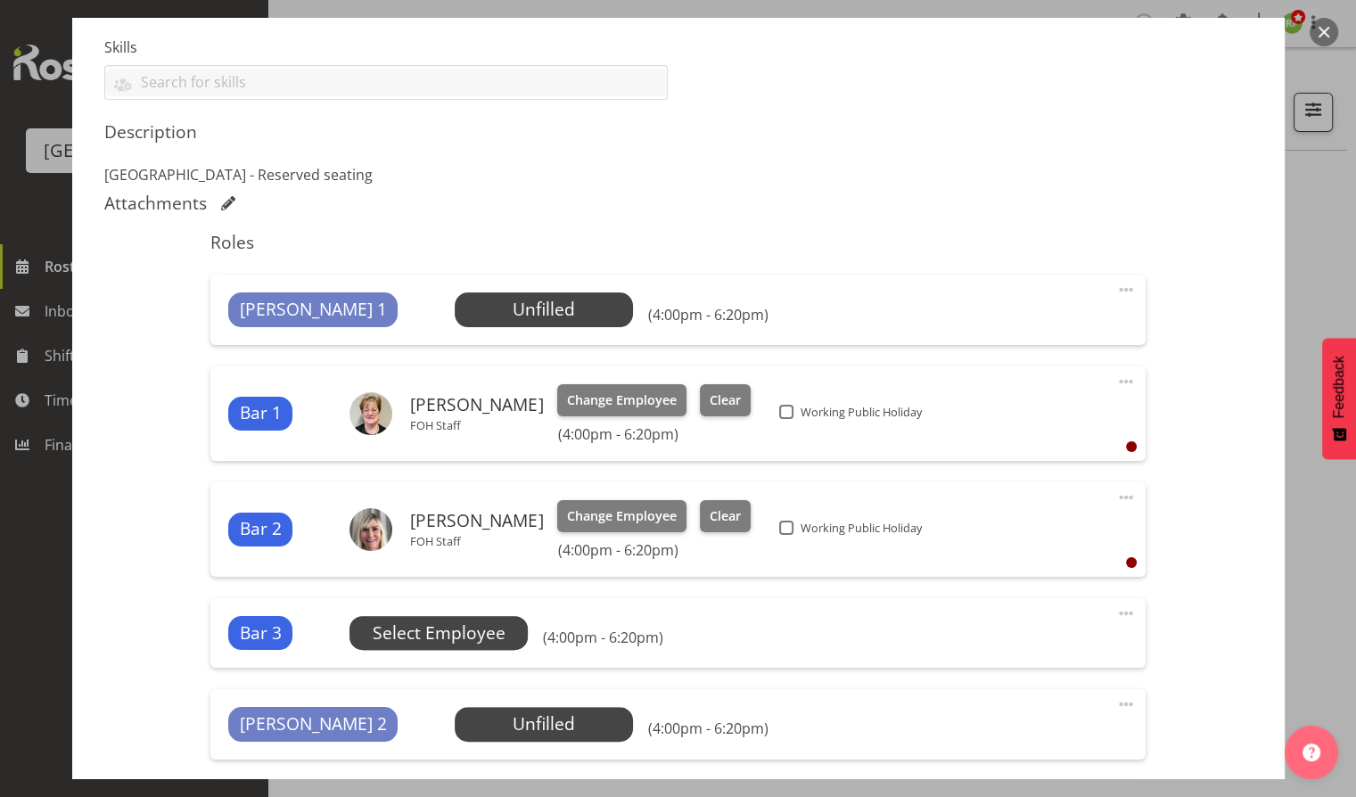
click at [448, 624] on span "Select Employee" at bounding box center [439, 634] width 133 height 26
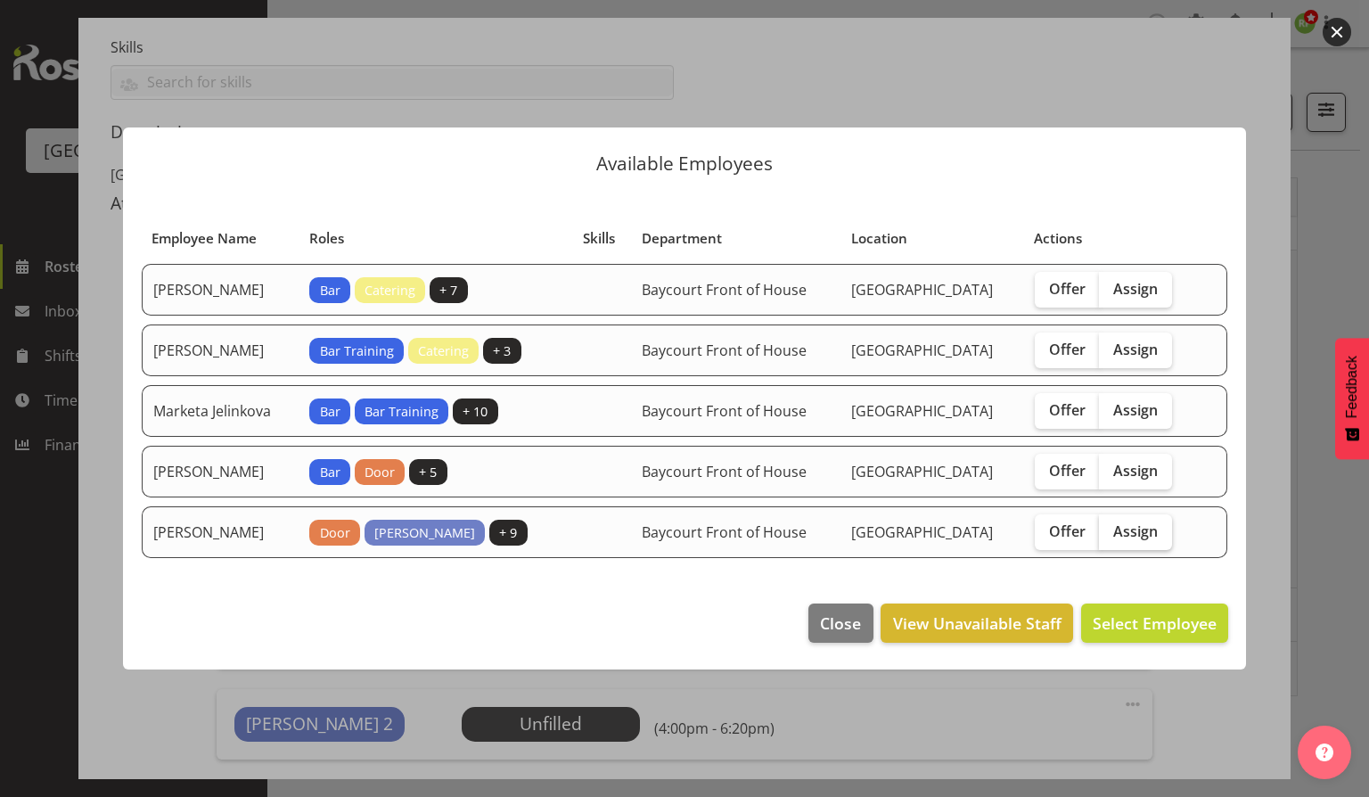
click at [1148, 530] on span "Assign" at bounding box center [1136, 531] width 45 height 18
click at [1111, 530] on input "Assign" at bounding box center [1105, 531] width 12 height 12
checkbox input "true"
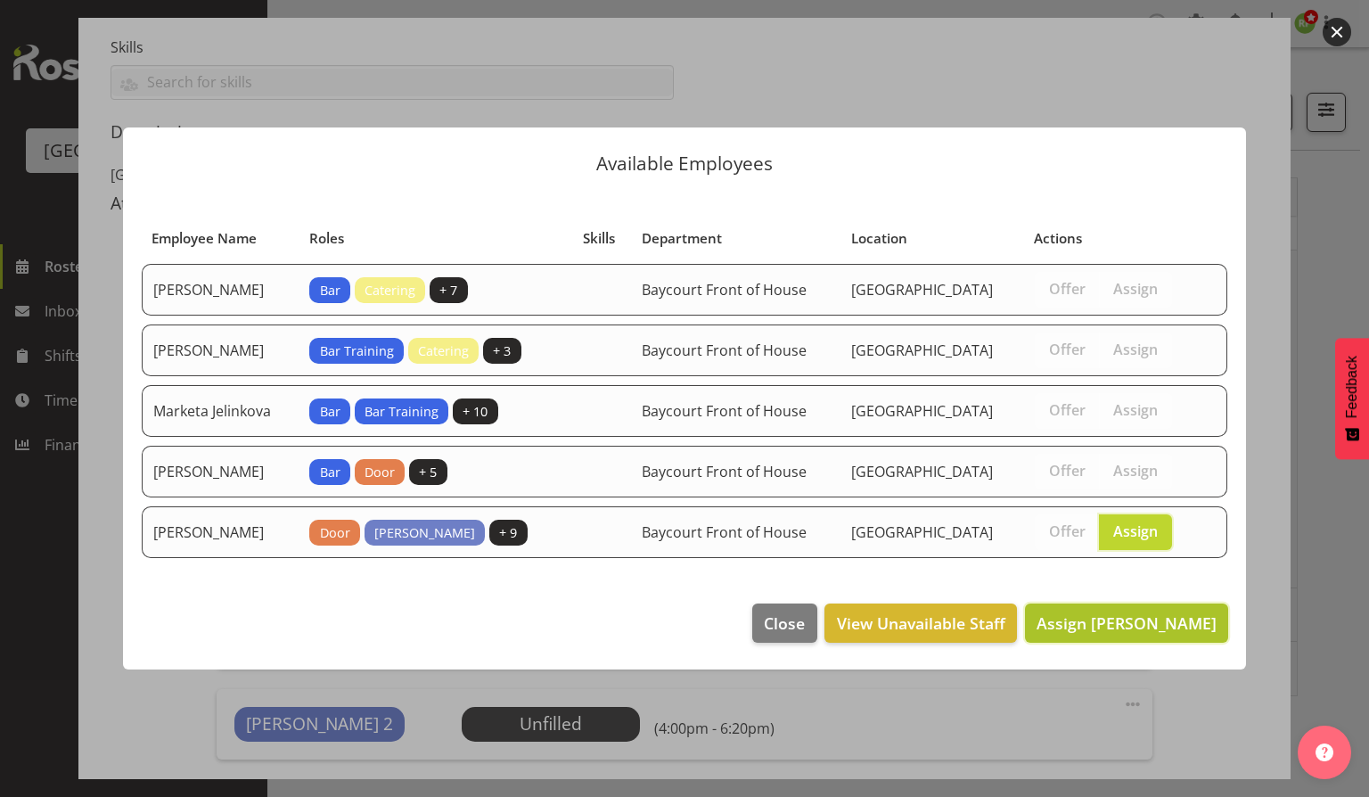
click at [1141, 625] on span "Assign [PERSON_NAME]" at bounding box center [1127, 623] width 180 height 21
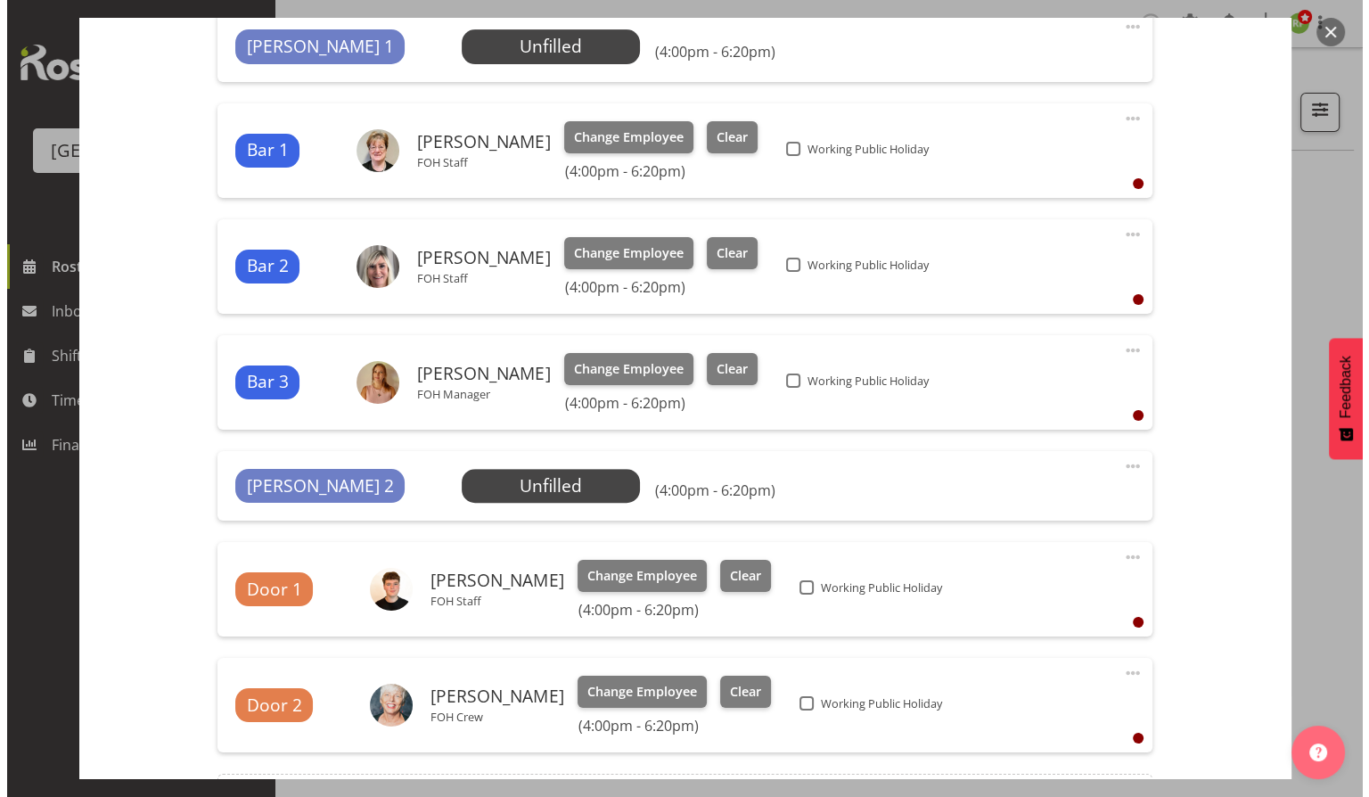
scroll to position [713, 0]
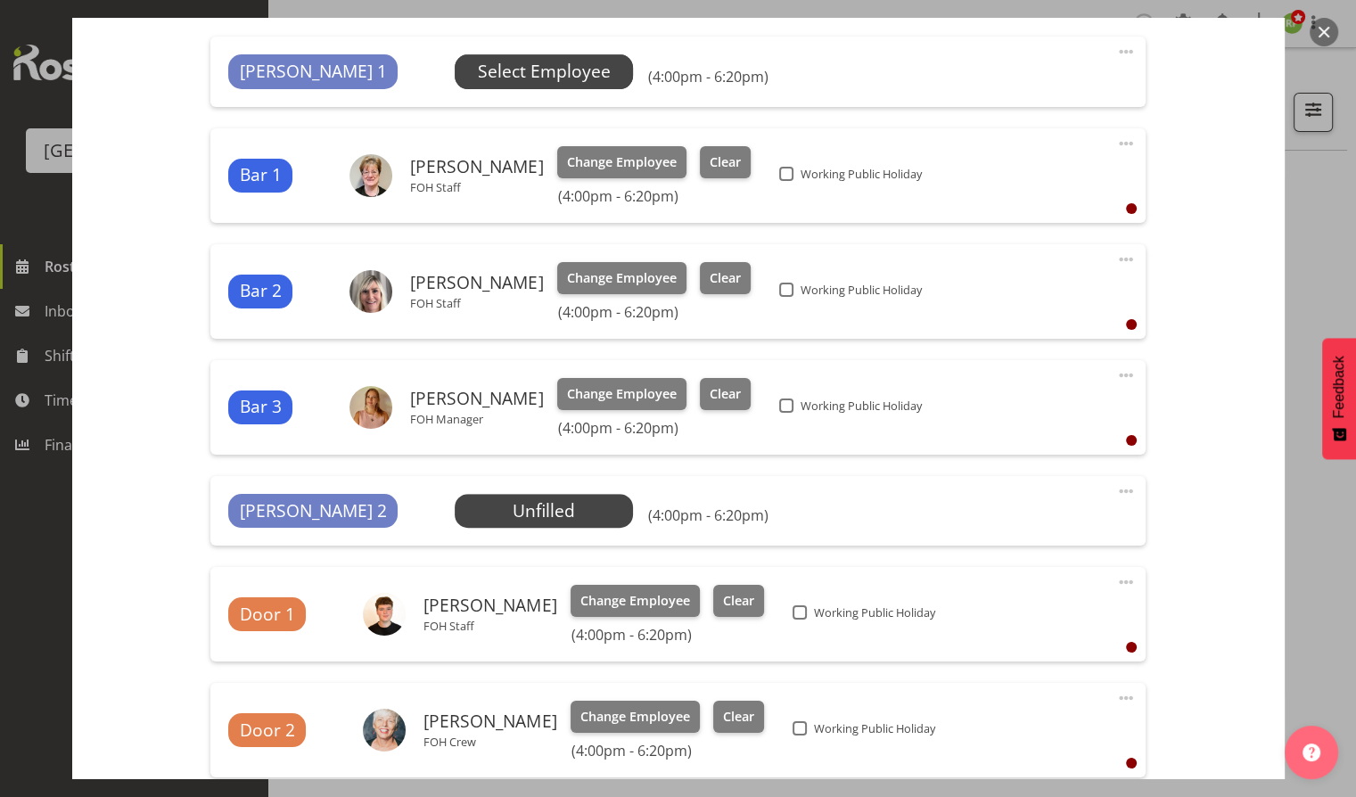
click at [478, 62] on span "Select Employee" at bounding box center [544, 72] width 133 height 26
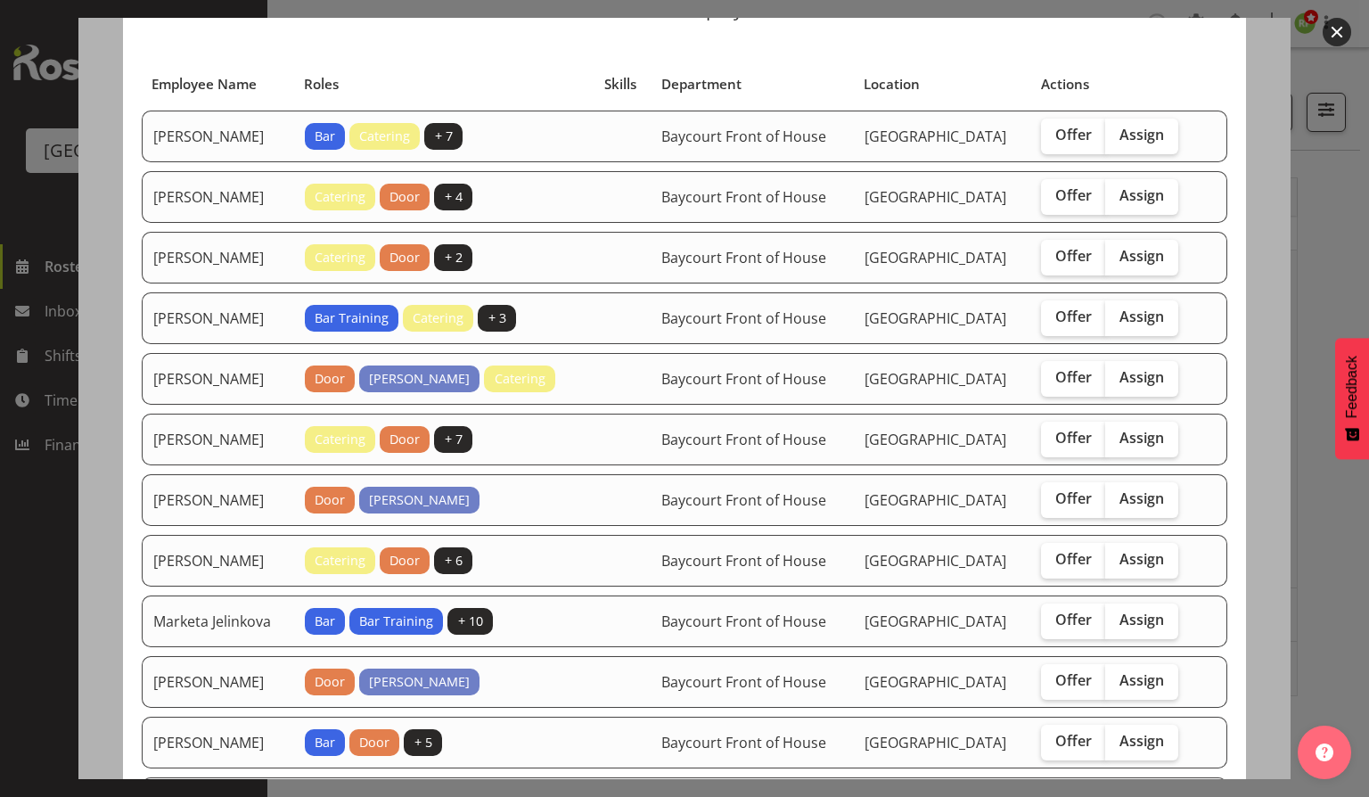
scroll to position [119, 0]
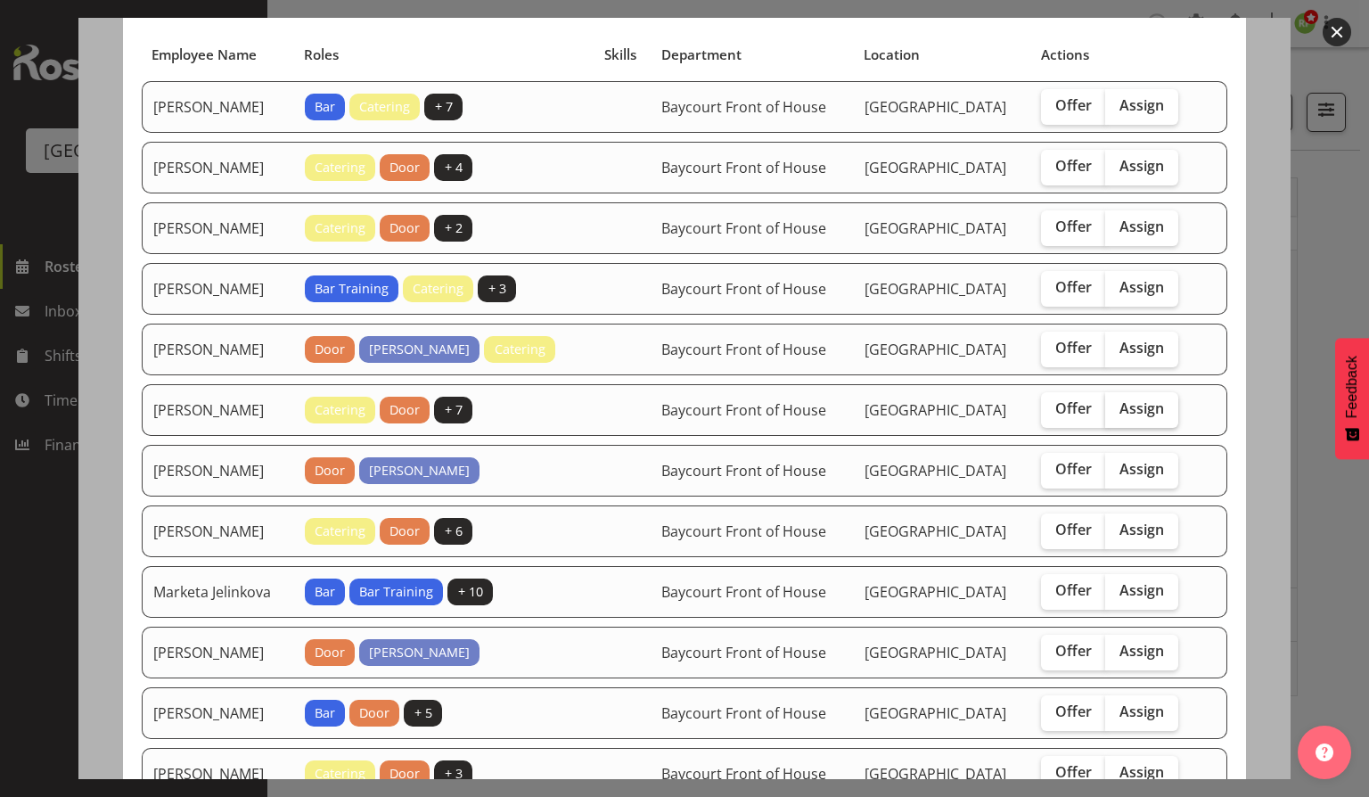
click at [1148, 403] on span "Assign" at bounding box center [1142, 408] width 45 height 18
click at [1117, 403] on input "Assign" at bounding box center [1112, 409] width 12 height 12
checkbox input "true"
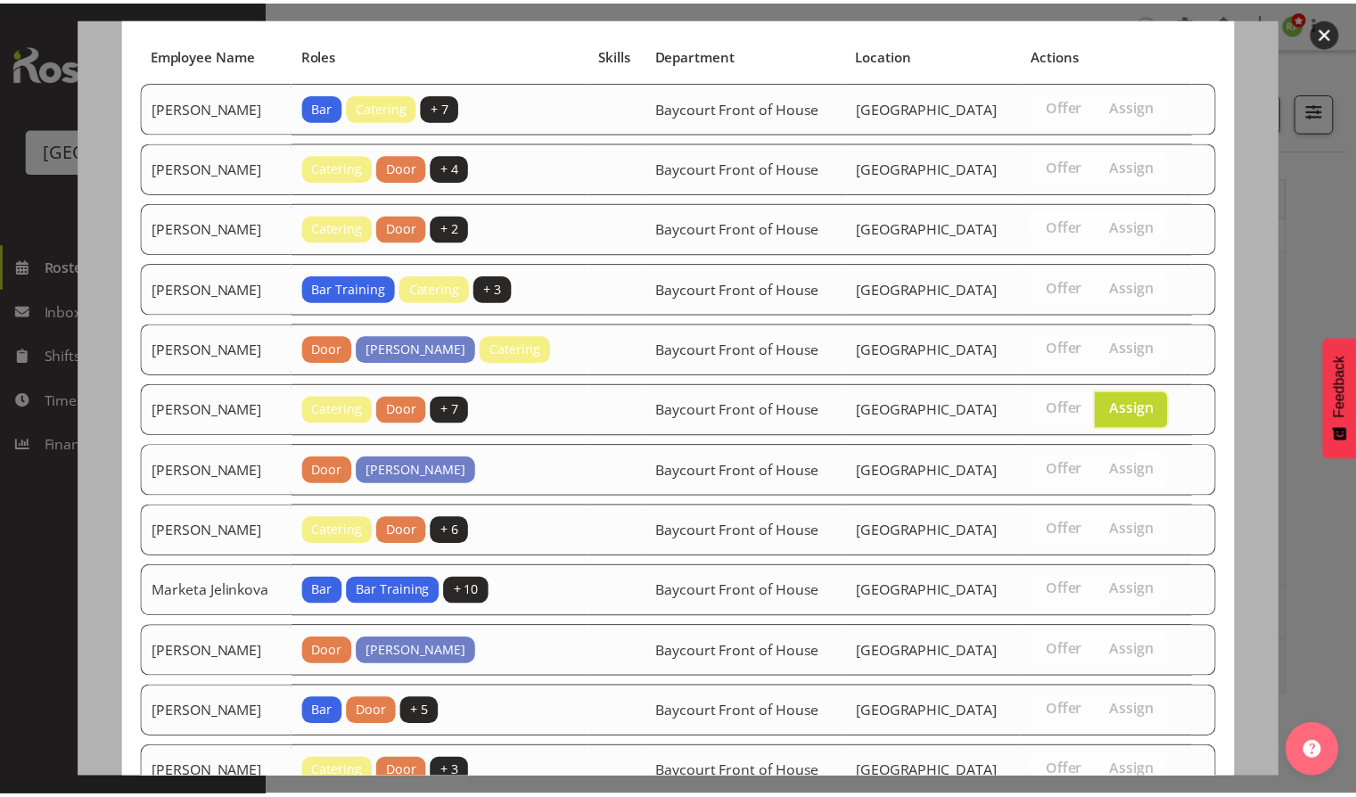
scroll to position [240, 0]
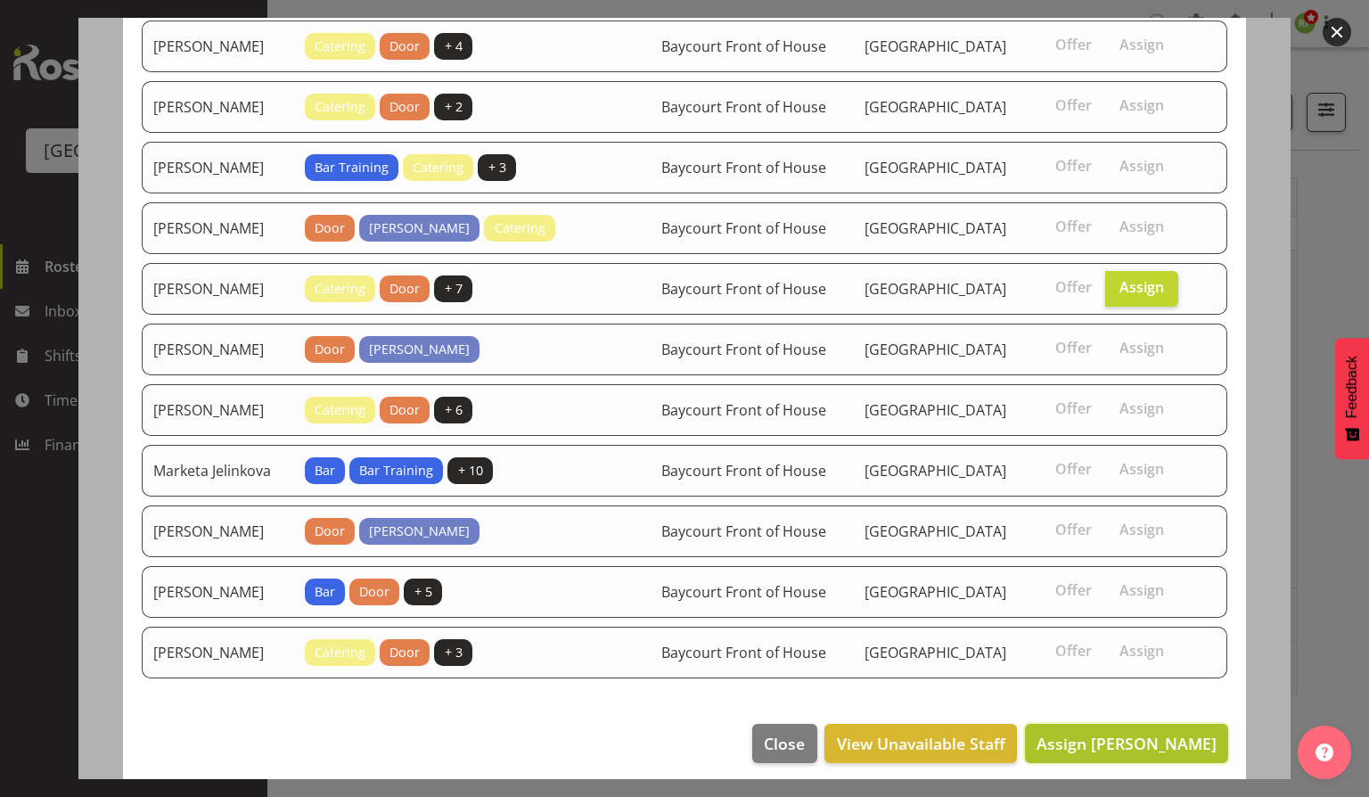
click at [1153, 734] on span "Assign [PERSON_NAME]" at bounding box center [1127, 743] width 180 height 21
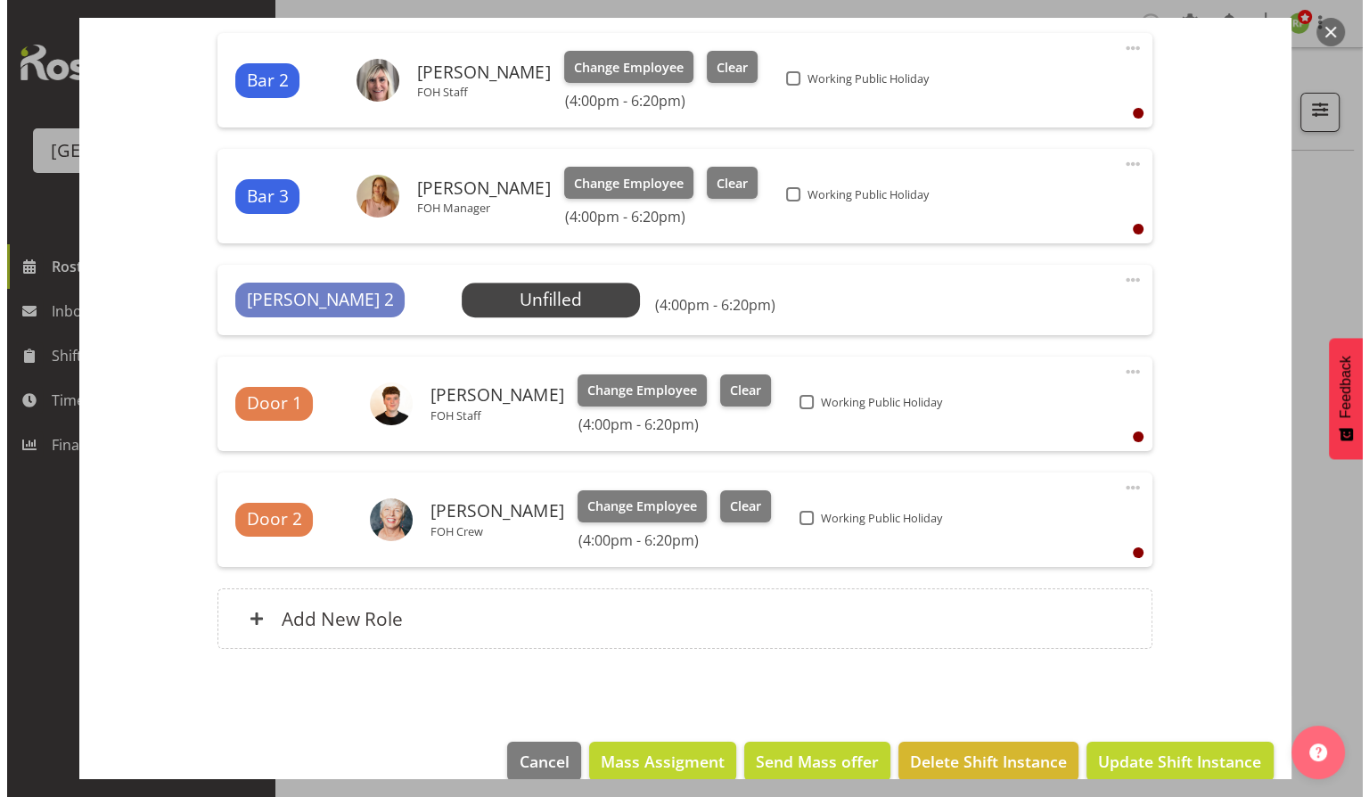
scroll to position [950, 0]
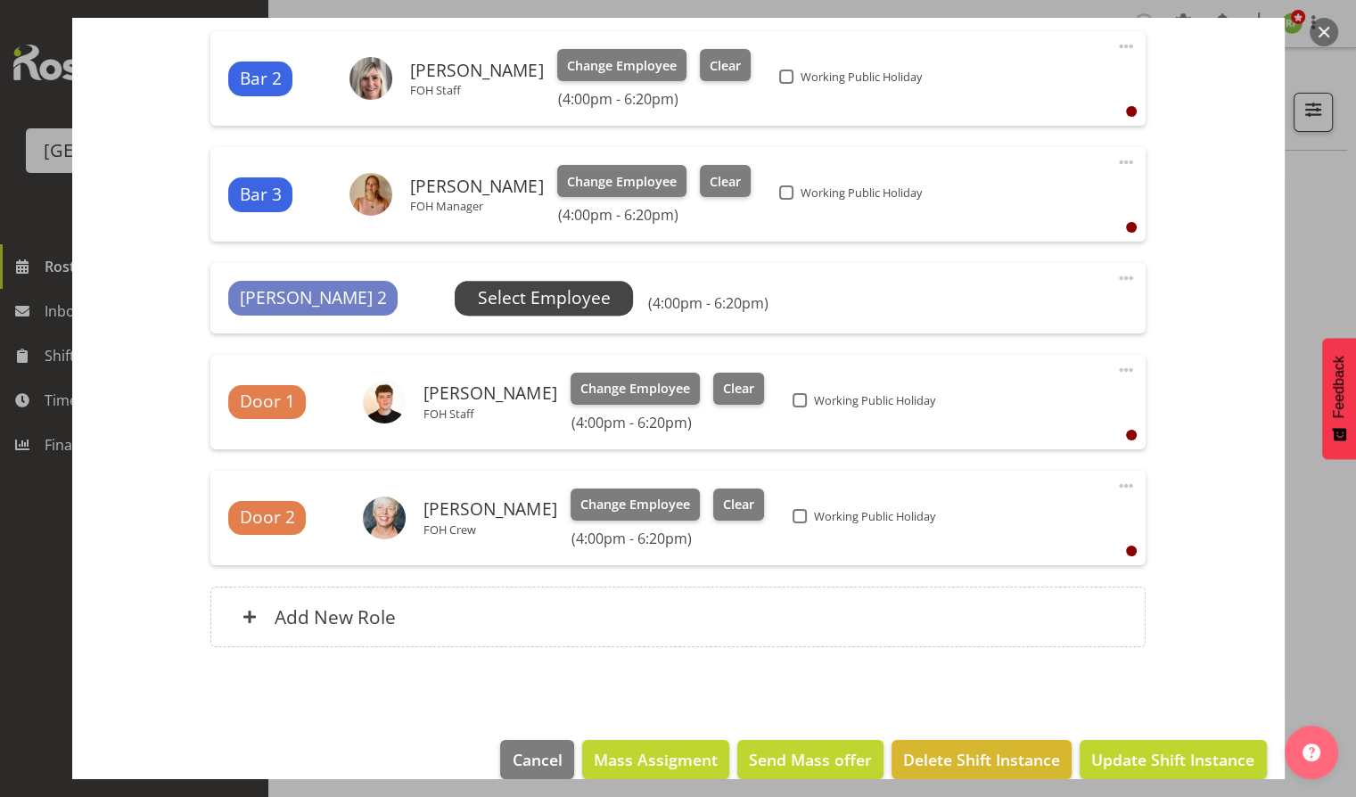
click at [478, 294] on span "Select Employee" at bounding box center [544, 298] width 133 height 26
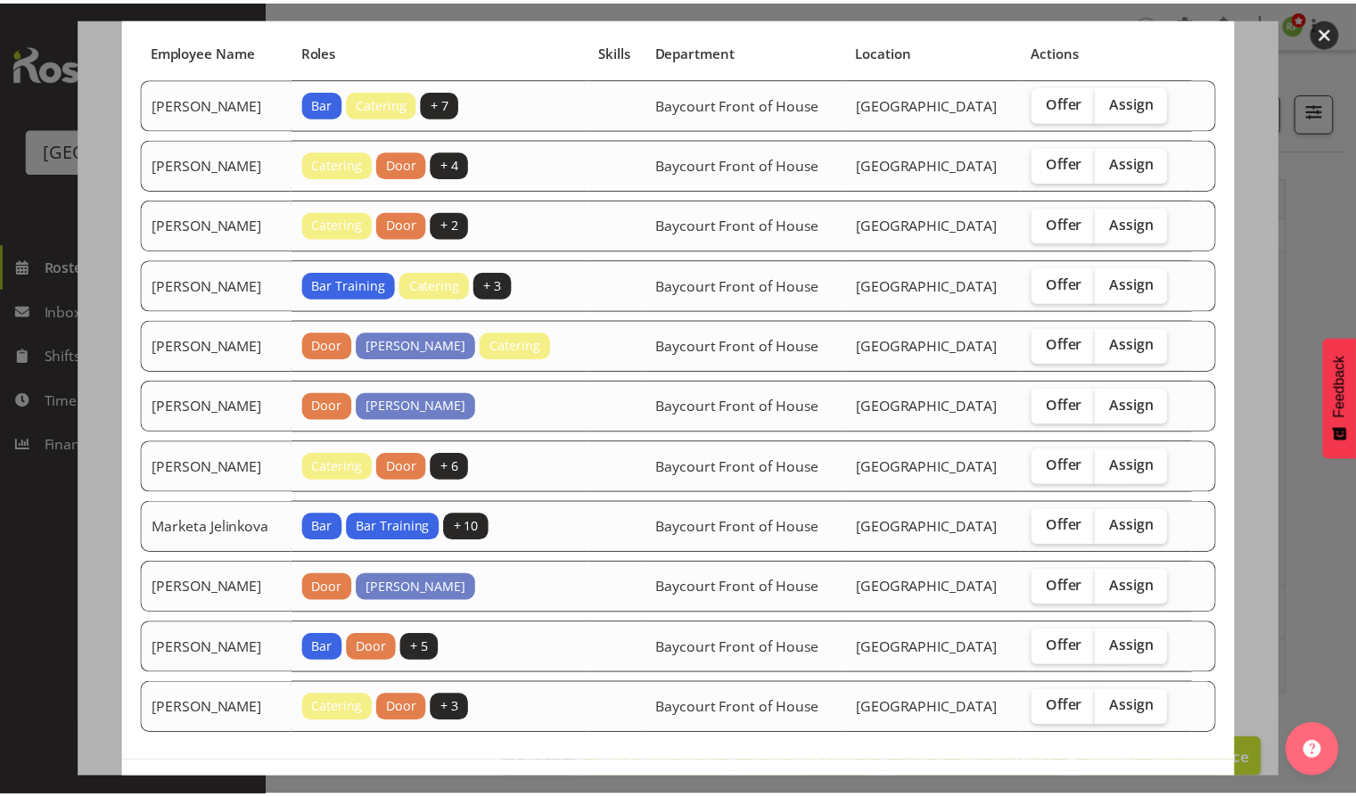
scroll to position [180, 0]
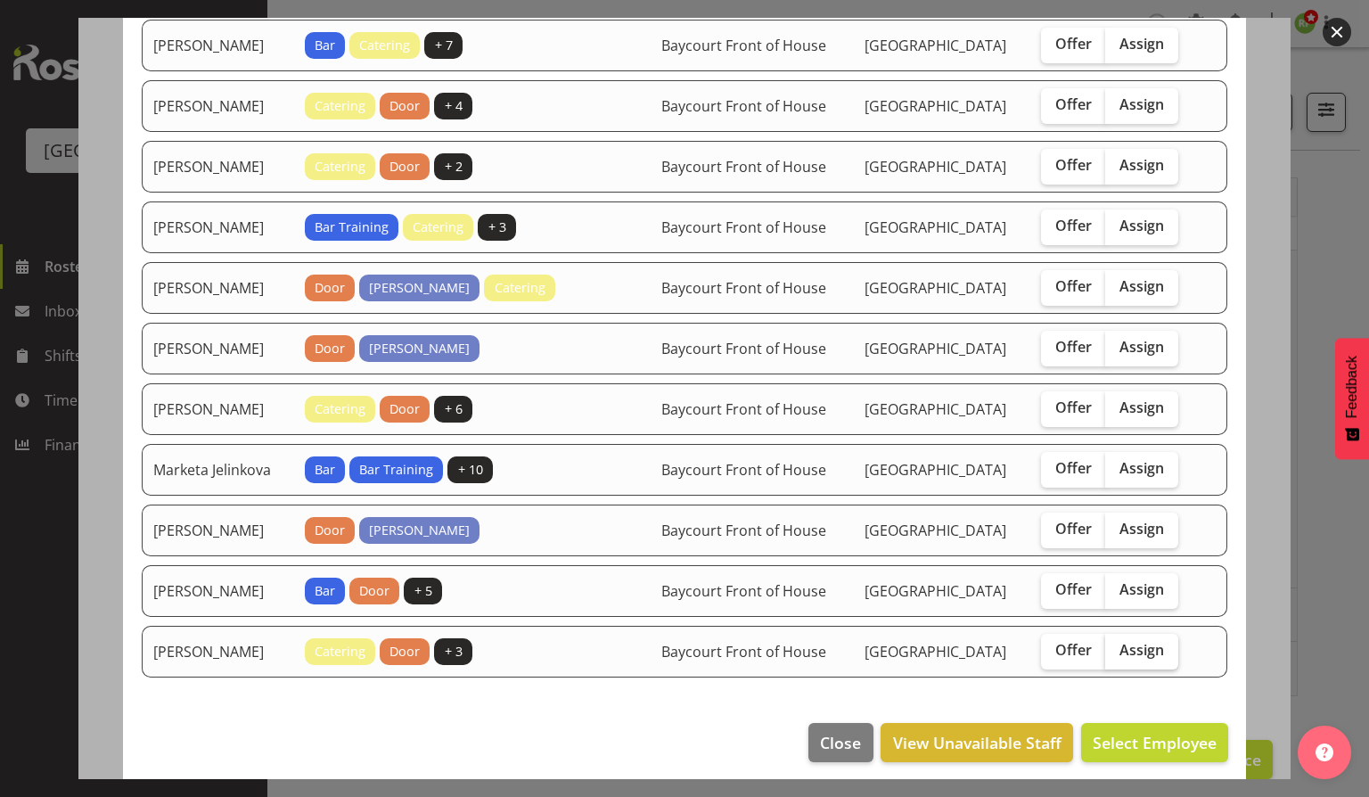
click at [1144, 644] on span "Assign" at bounding box center [1142, 650] width 45 height 18
click at [1117, 645] on input "Assign" at bounding box center [1112, 651] width 12 height 12
checkbox input "true"
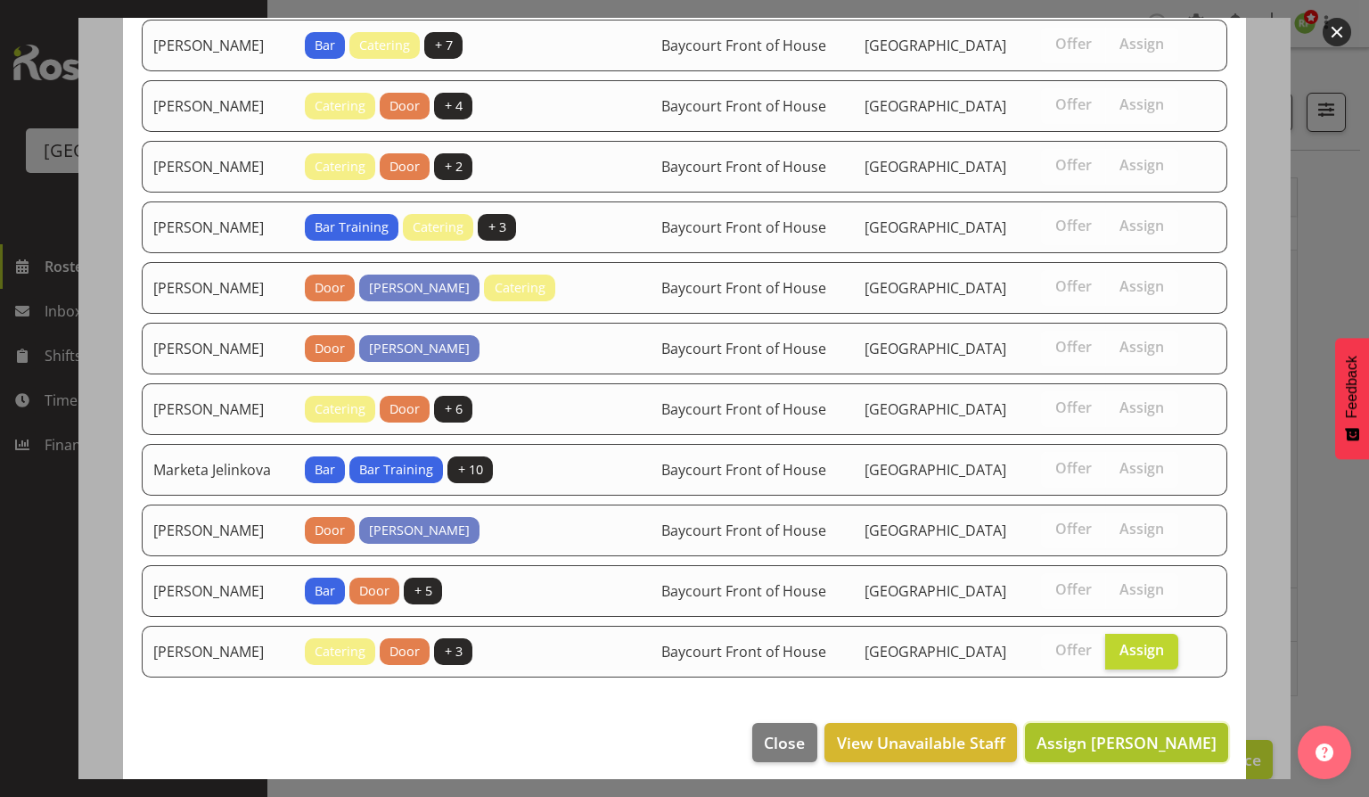
click at [1135, 732] on span "Assign [PERSON_NAME]" at bounding box center [1127, 742] width 180 height 21
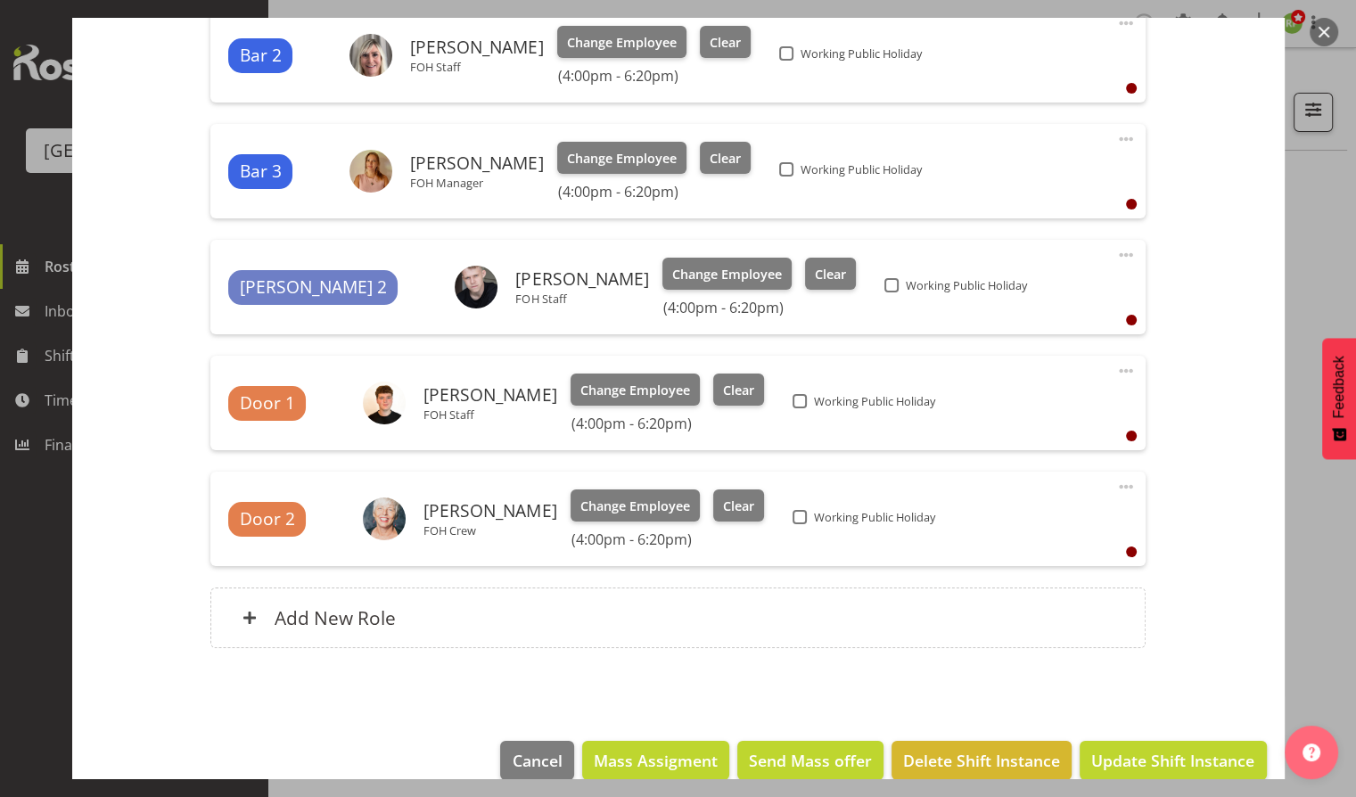
scroll to position [999, 0]
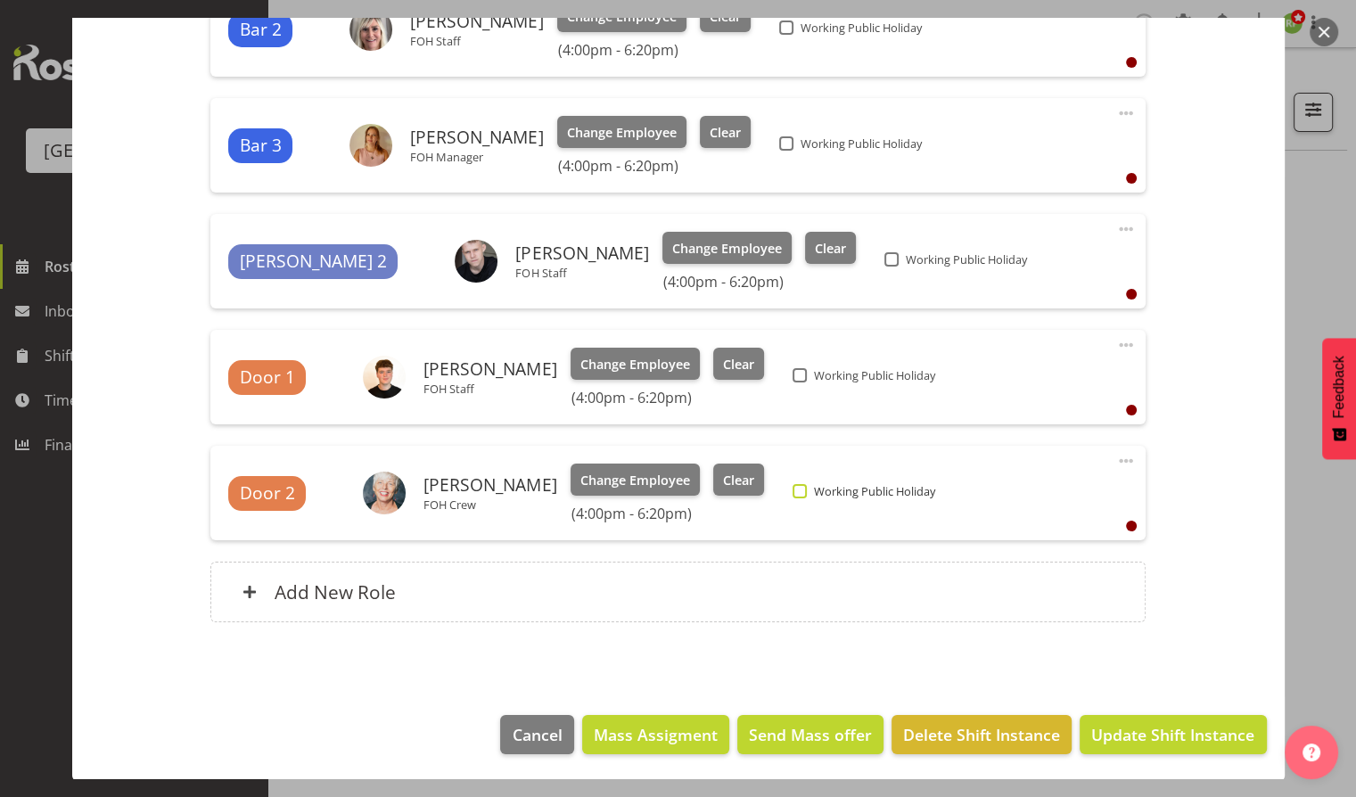
click at [794, 490] on span at bounding box center [800, 491] width 14 height 14
click at [794, 490] on input "Working Public Holiday" at bounding box center [799, 492] width 12 height 12
checkbox input "true"
click at [807, 375] on span "Working Public Holiday" at bounding box center [871, 375] width 129 height 14
click at [793, 375] on input "Working Public Holiday" at bounding box center [799, 376] width 12 height 12
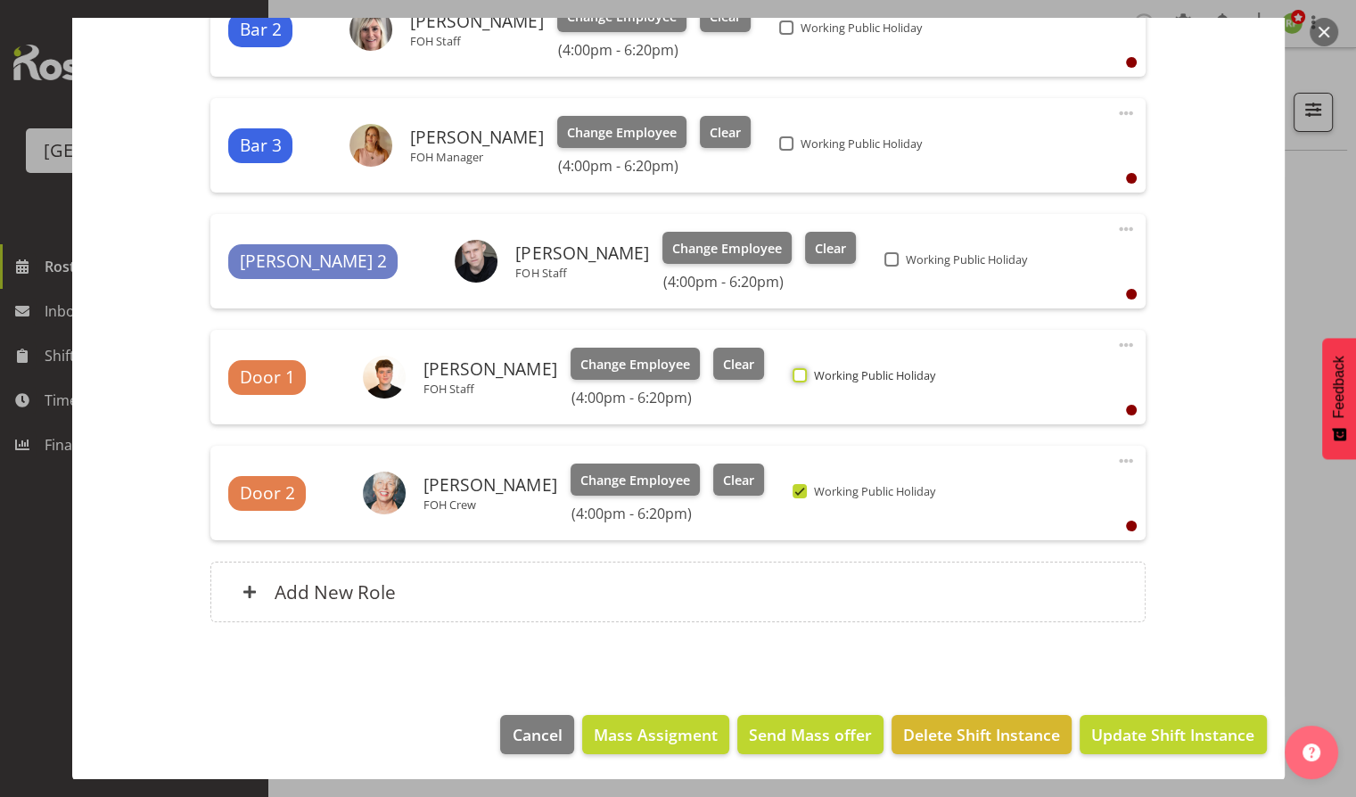
checkbox input "true"
click at [884, 264] on span at bounding box center [891, 259] width 14 height 14
click at [884, 264] on input "Working Public Holiday" at bounding box center [890, 260] width 12 height 12
checkbox input "true"
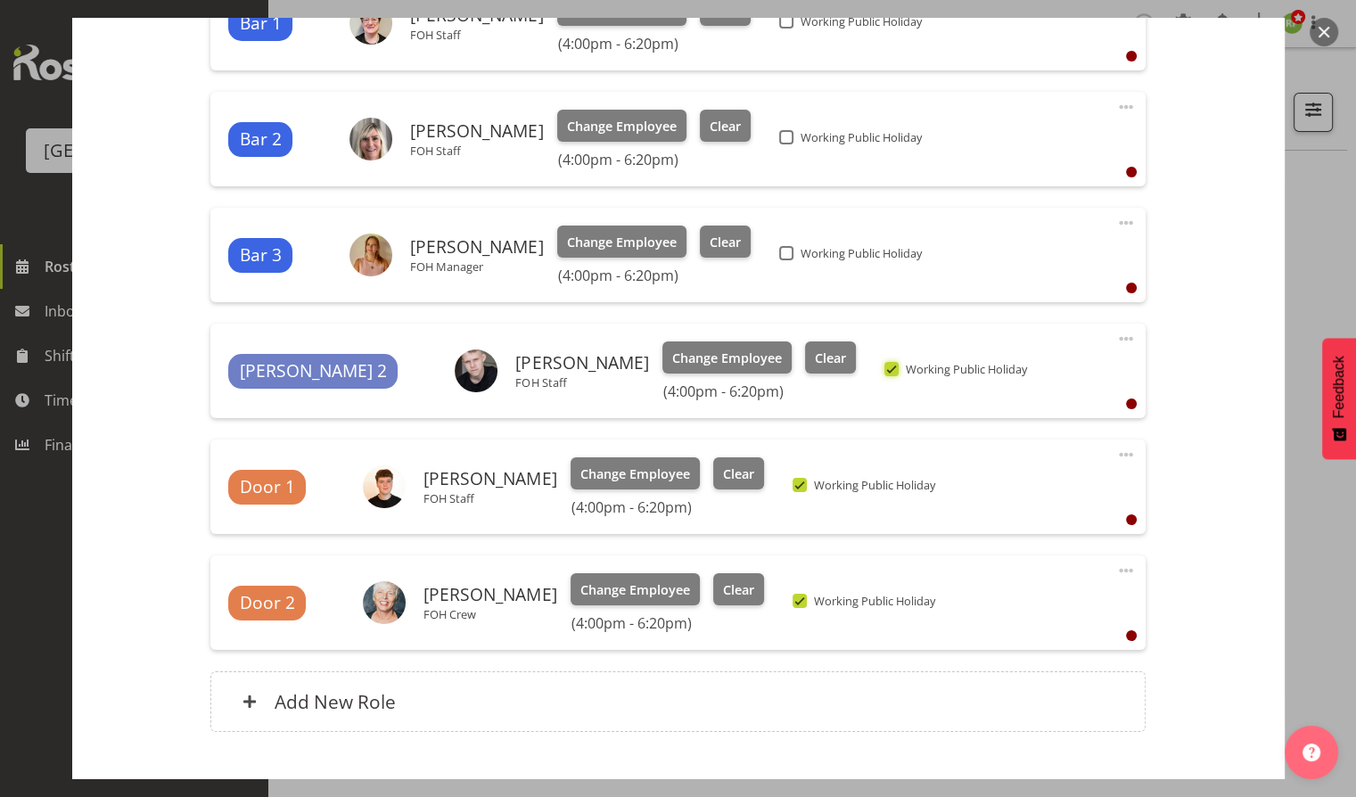
scroll to position [762, 0]
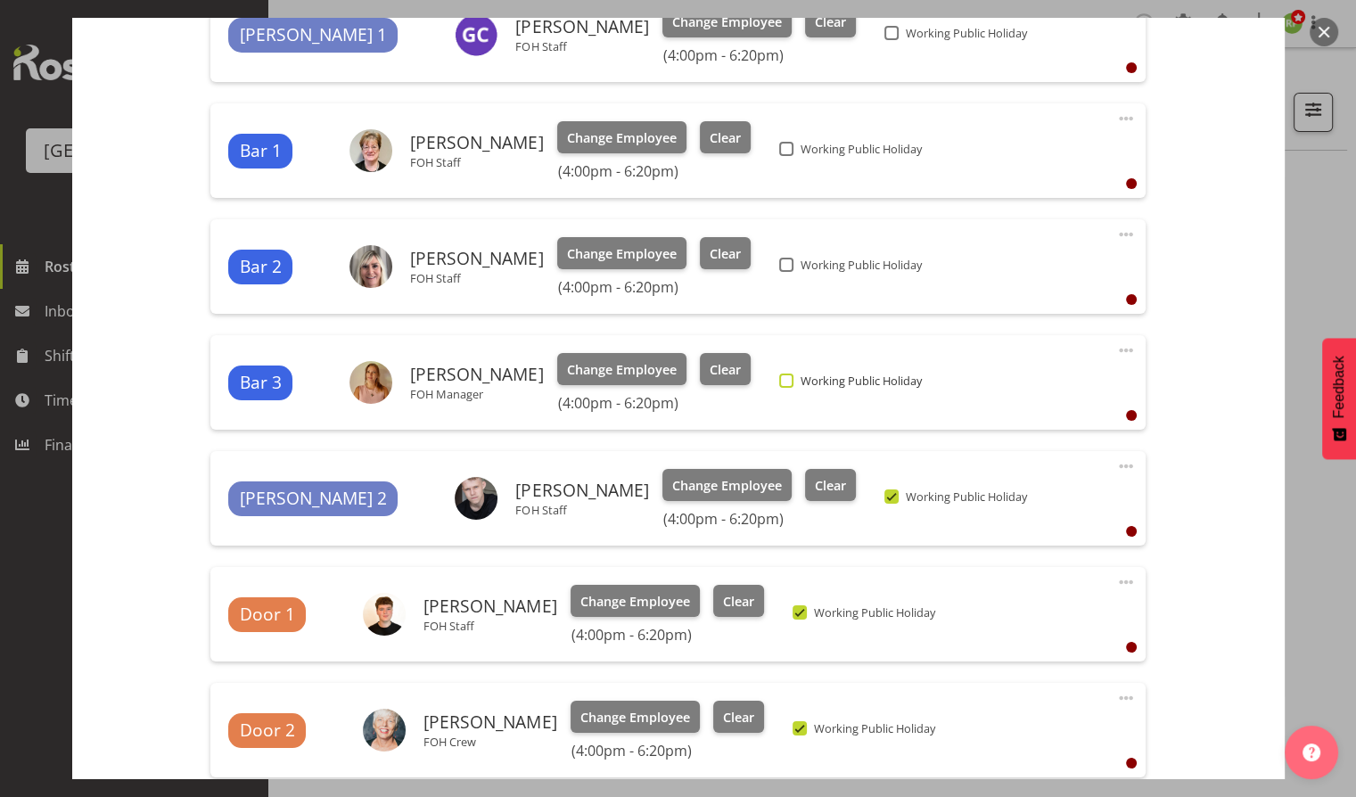
click at [793, 374] on span "Working Public Holiday" at bounding box center [857, 381] width 129 height 14
click at [784, 375] on input "Working Public Holiday" at bounding box center [785, 381] width 12 height 12
checkbox input "true"
drag, startPoint x: 784, startPoint y: 270, endPoint x: 791, endPoint y: 256, distance: 15.9
click at [784, 263] on div "Working Public Holiday" at bounding box center [853, 266] width 149 height 21
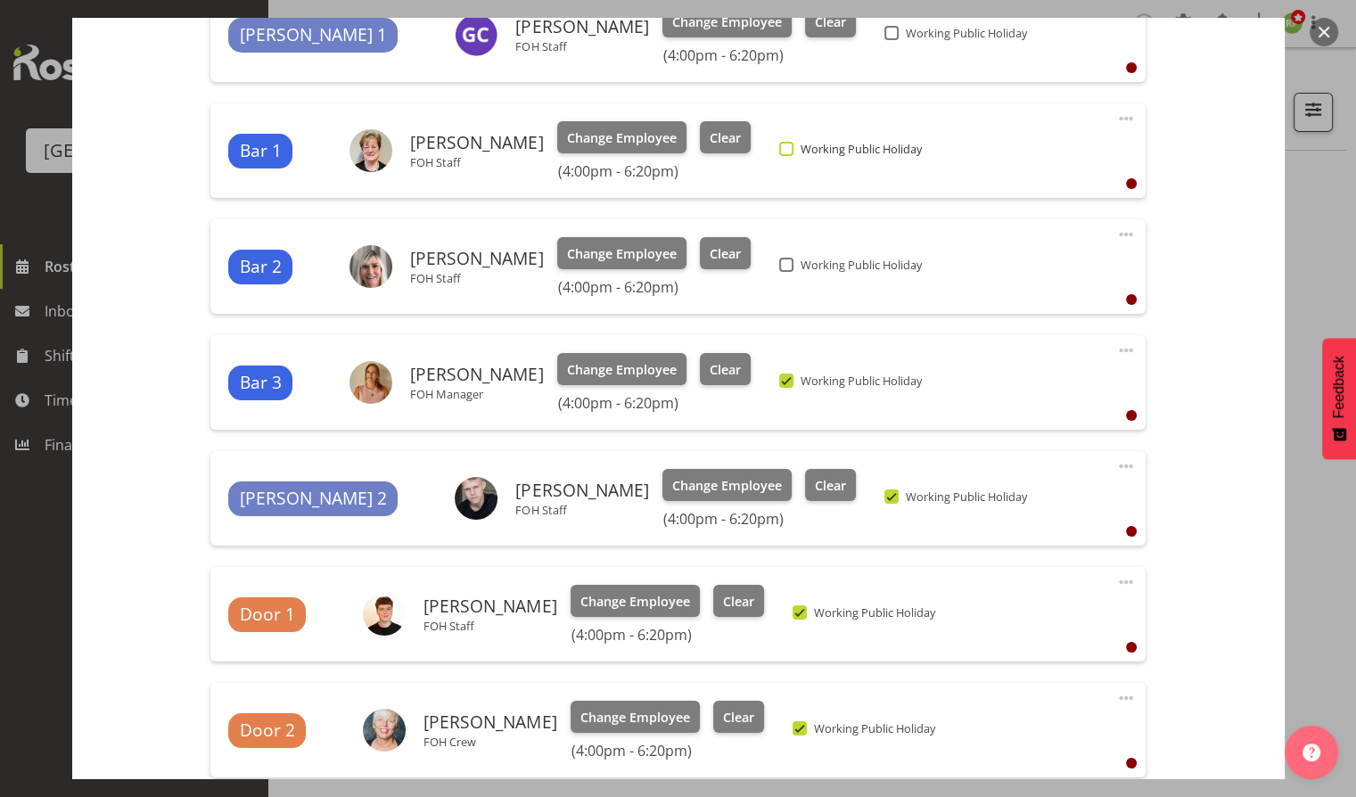
click at [785, 153] on span at bounding box center [786, 149] width 14 height 14
click at [785, 153] on input "Working Public Holiday" at bounding box center [785, 150] width 12 height 12
checkbox input "true"
click at [779, 271] on div "Working Public Holiday" at bounding box center [853, 266] width 149 height 21
click at [779, 266] on span at bounding box center [786, 265] width 14 height 14
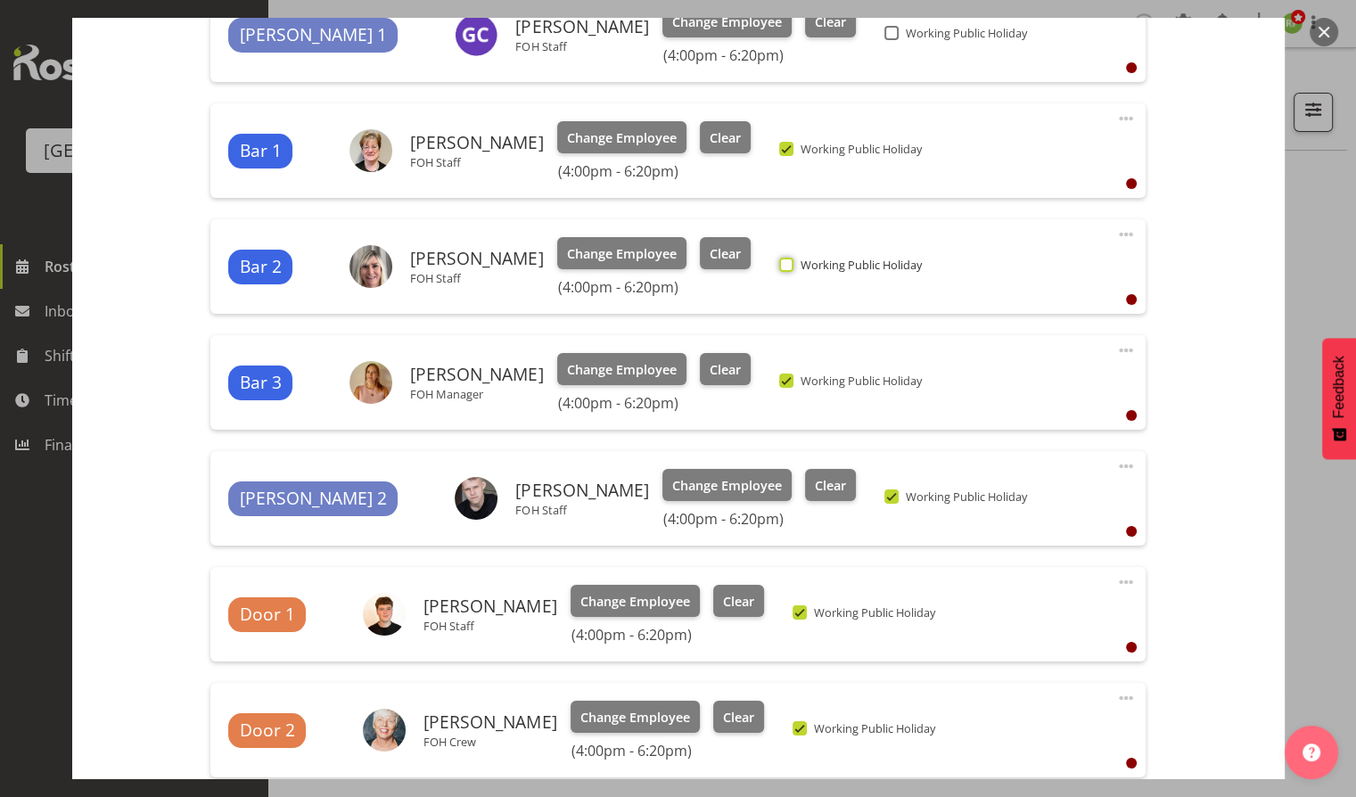
click at [779, 266] on input "Working Public Holiday" at bounding box center [785, 265] width 12 height 12
checkbox input "true"
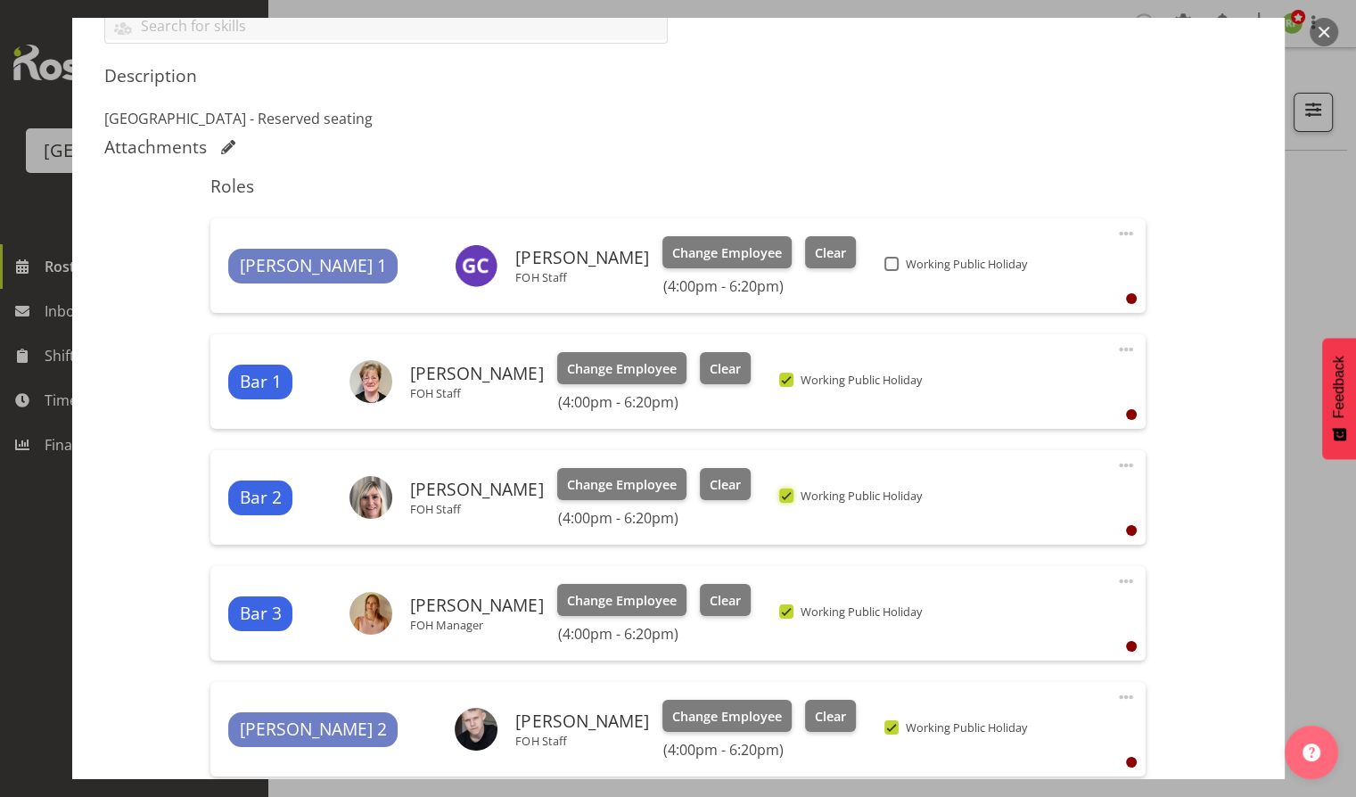
scroll to position [406, 0]
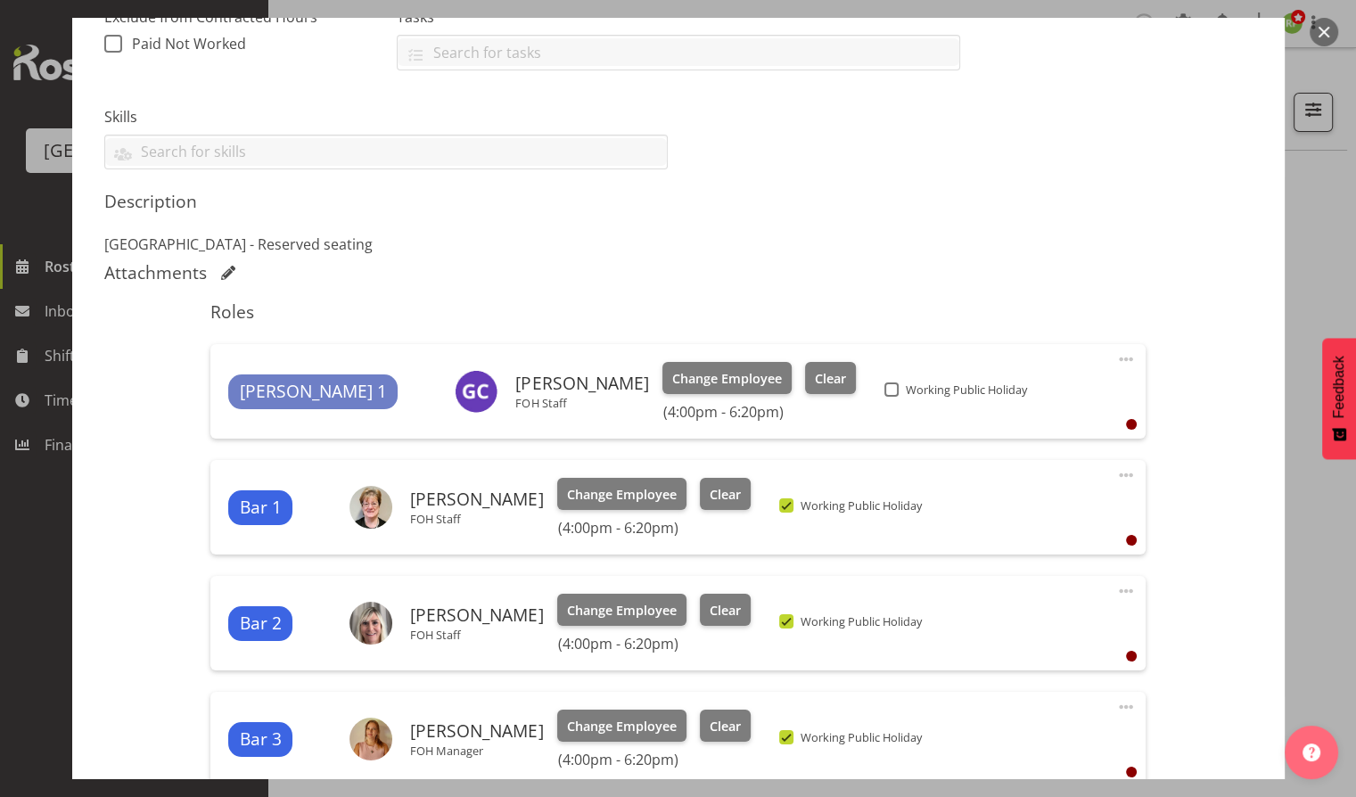
click at [791, 378] on div "[PERSON_NAME] 1 [PERSON_NAME] FOH Staff Change Employee Clear (4:00pm - 6:20pm)…" at bounding box center [678, 391] width 900 height 59
click at [884, 383] on span at bounding box center [891, 389] width 14 height 14
click at [884, 384] on input "Working Public Holiday" at bounding box center [890, 390] width 12 height 12
checkbox input "true"
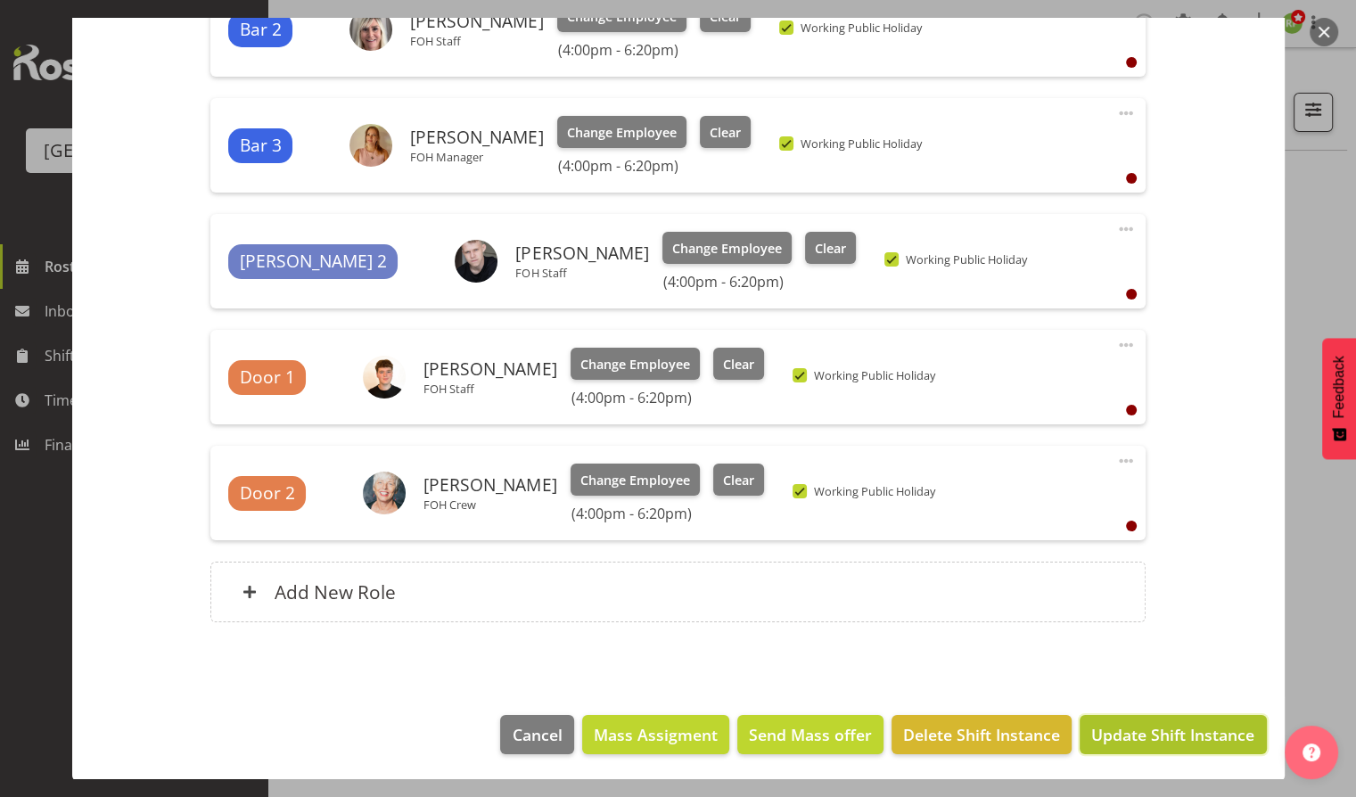
click at [1151, 731] on span "Update Shift Instance" at bounding box center [1172, 734] width 163 height 23
